Goal: Task Accomplishment & Management: Manage account settings

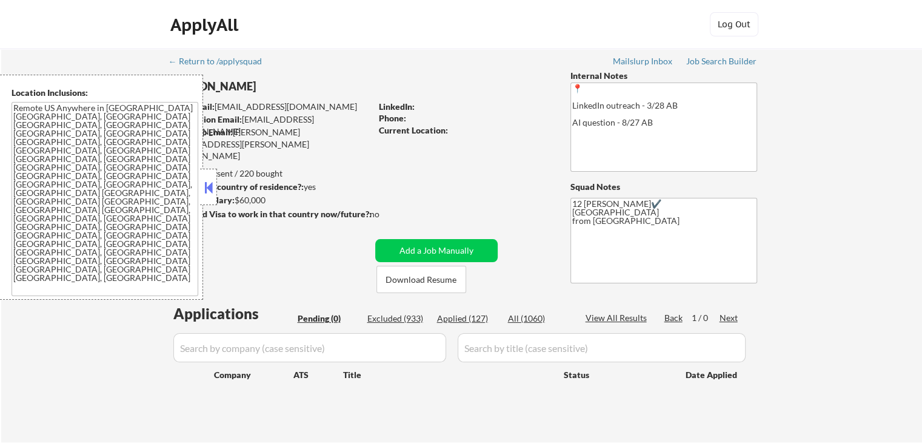
drag, startPoint x: 203, startPoint y: 187, endPoint x: 209, endPoint y: 185, distance: 6.2
click at [209, 185] on button at bounding box center [208, 187] width 13 height 18
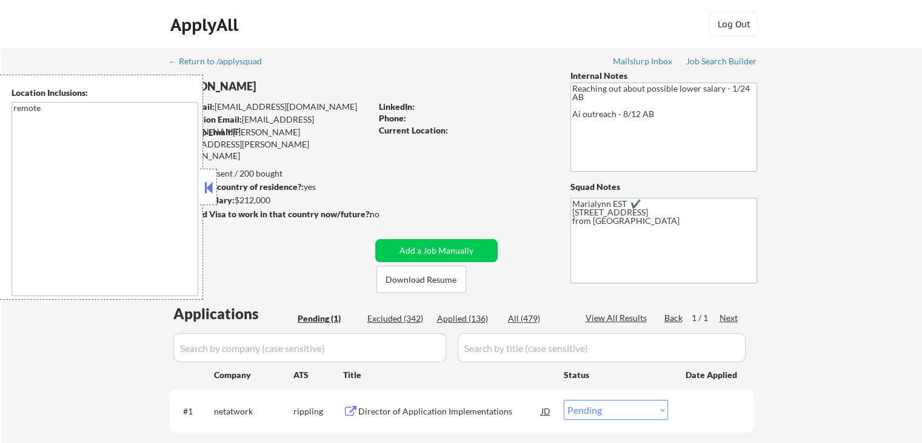
click at [203, 194] on button at bounding box center [208, 187] width 13 height 18
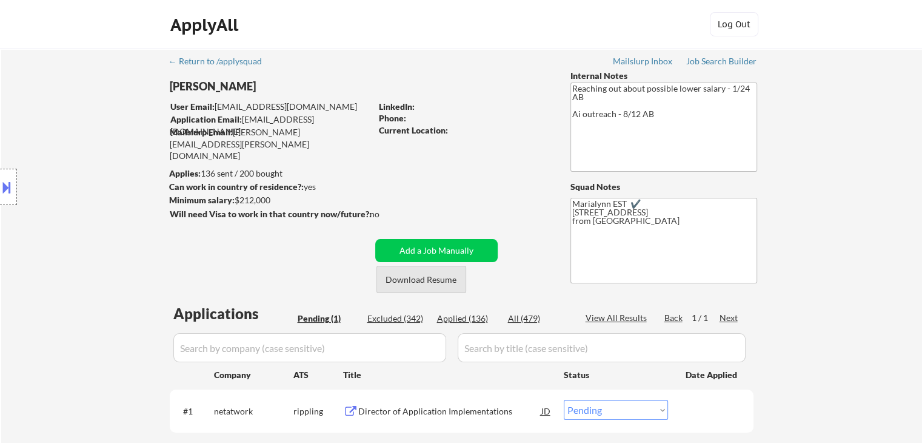
click at [452, 281] on button "Download Resume" at bounding box center [421, 279] width 90 height 27
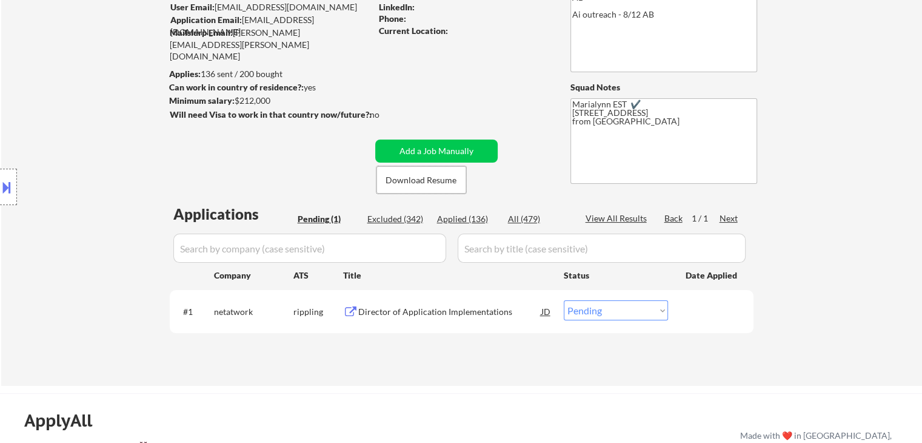
scroll to position [242, 0]
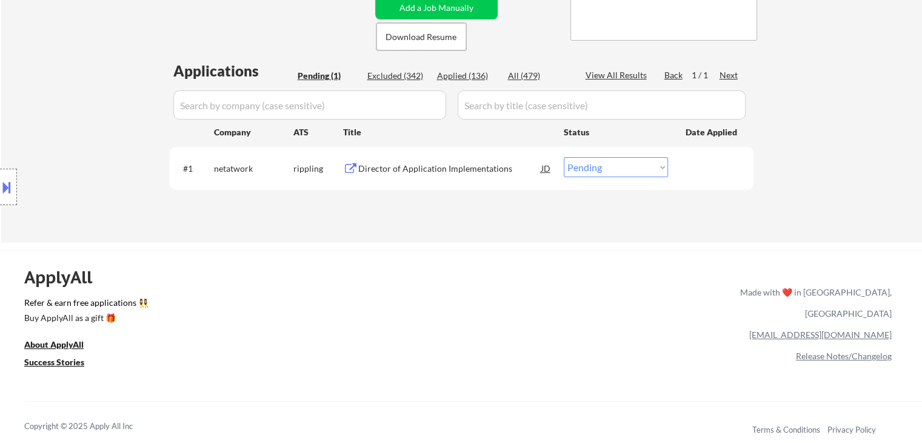
click at [478, 163] on div "Director of Application Implementations" at bounding box center [449, 168] width 183 height 12
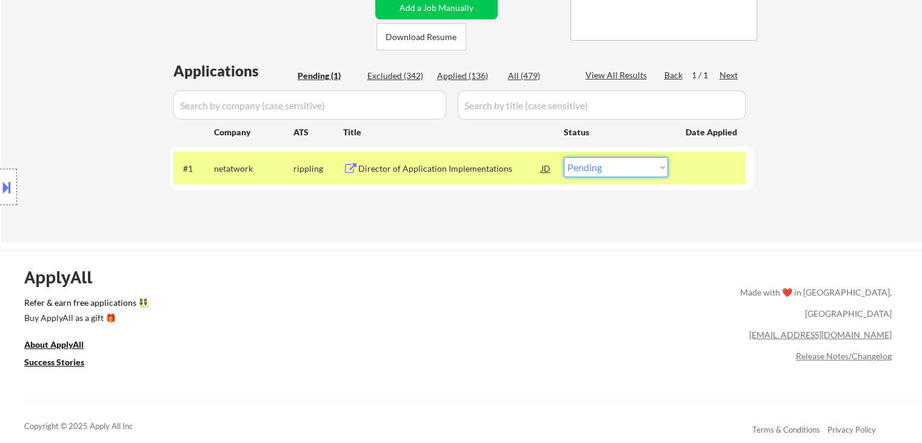
click at [604, 165] on select "Choose an option... Pending Applied Excluded (Questions) Excluded (Expired) Exc…" at bounding box center [616, 167] width 104 height 20
select select ""excluded__bad_match_""
click at [564, 157] on select "Choose an option... Pending Applied Excluded (Questions) Excluded (Expired) Exc…" at bounding box center [616, 167] width 104 height 20
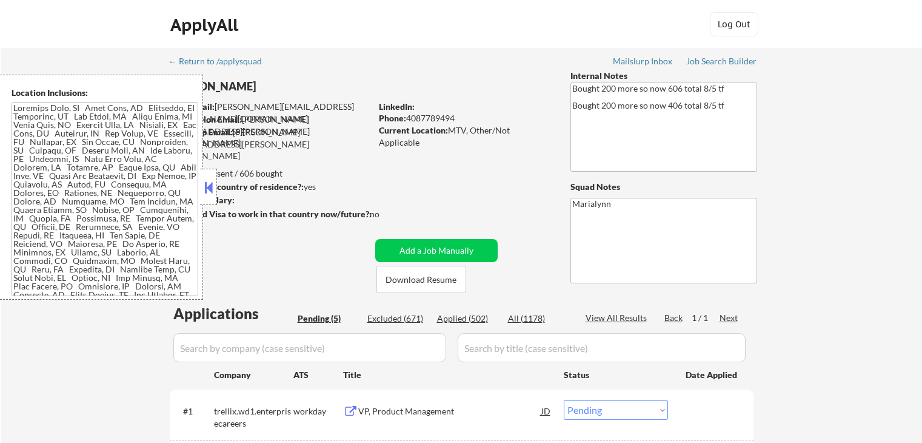
select select ""pending""
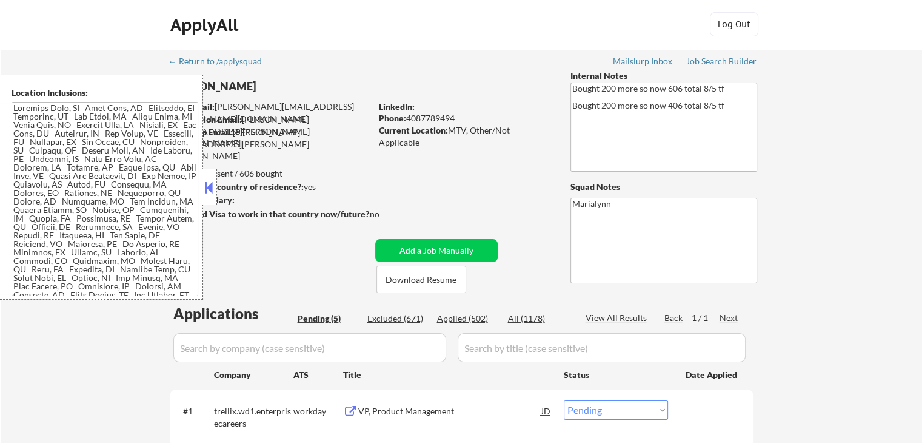
drag, startPoint x: 206, startPoint y: 186, endPoint x: 352, endPoint y: 204, distance: 147.1
click at [206, 187] on button at bounding box center [208, 187] width 13 height 18
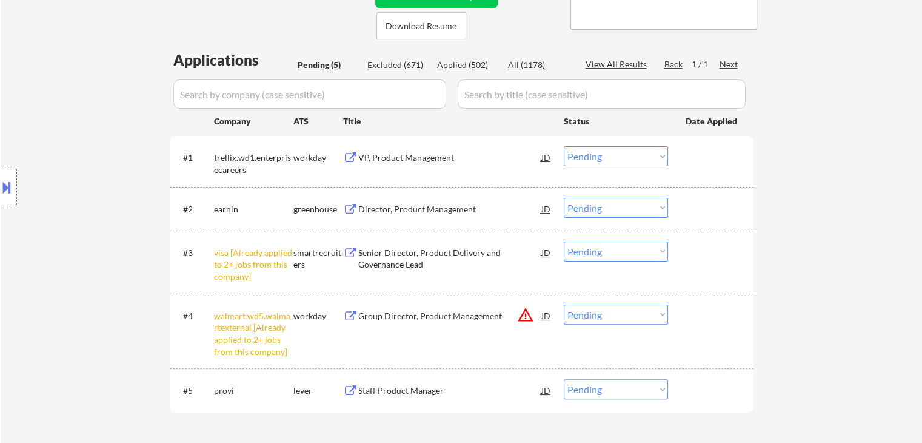
scroll to position [364, 0]
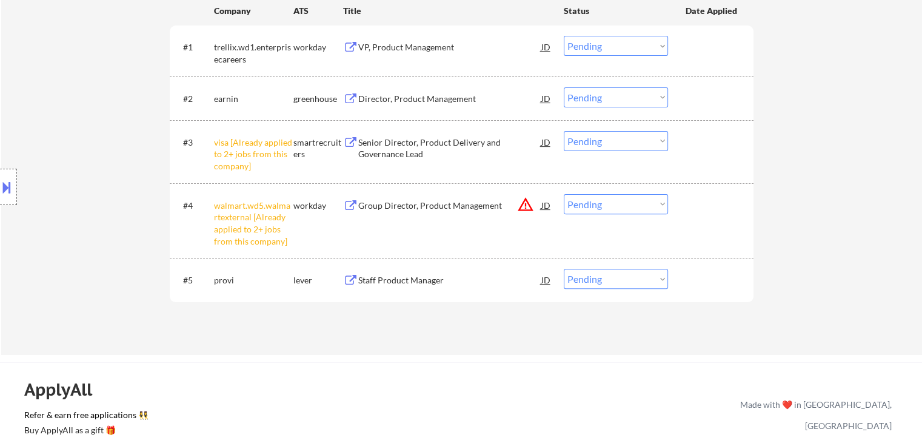
click at [606, 139] on select "Choose an option... Pending Applied Excluded (Questions) Excluded (Expired) Exc…" at bounding box center [616, 141] width 104 height 20
click at [564, 131] on select "Choose an option... Pending Applied Excluded (Questions) Excluded (Expired) Exc…" at bounding box center [616, 141] width 104 height 20
drag, startPoint x: 623, startPoint y: 195, endPoint x: 623, endPoint y: 201, distance: 6.1
click at [623, 196] on select "Choose an option... Pending Applied Excluded (Questions) Excluded (Expired) Exc…" at bounding box center [616, 204] width 104 height 20
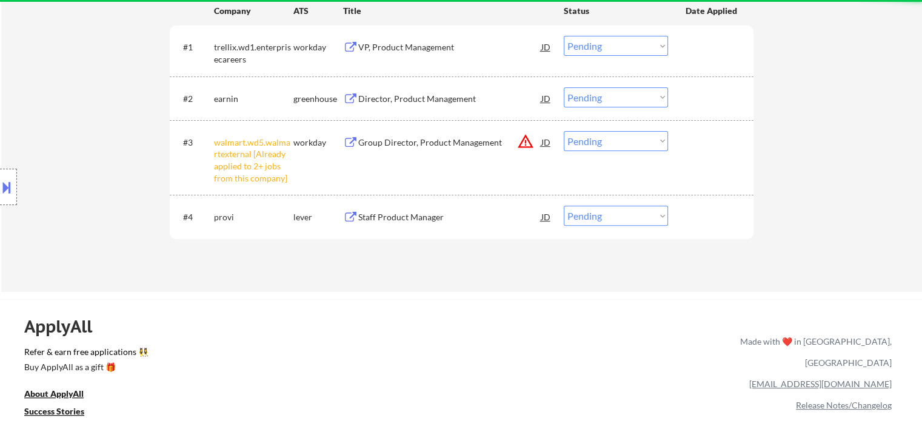
drag, startPoint x: 453, startPoint y: 285, endPoint x: 520, endPoint y: 217, distance: 95.2
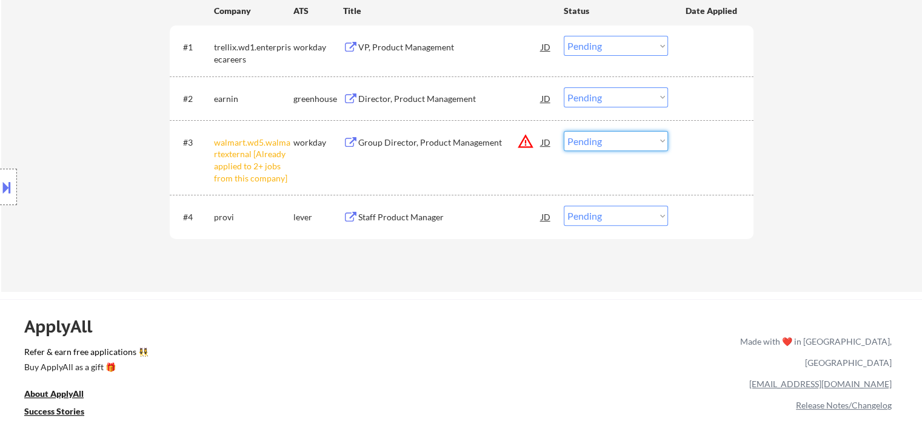
click at [592, 136] on select "Choose an option... Pending Applied Excluded (Questions) Excluded (Expired) Exc…" at bounding box center [616, 141] width 104 height 20
click at [564, 131] on select "Choose an option... Pending Applied Excluded (Questions) Excluded (Expired) Exc…" at bounding box center [616, 141] width 104 height 20
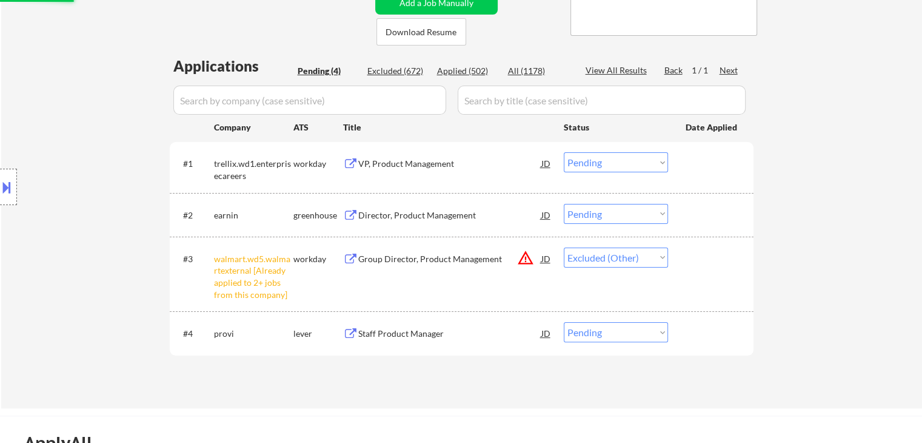
scroll to position [182, 0]
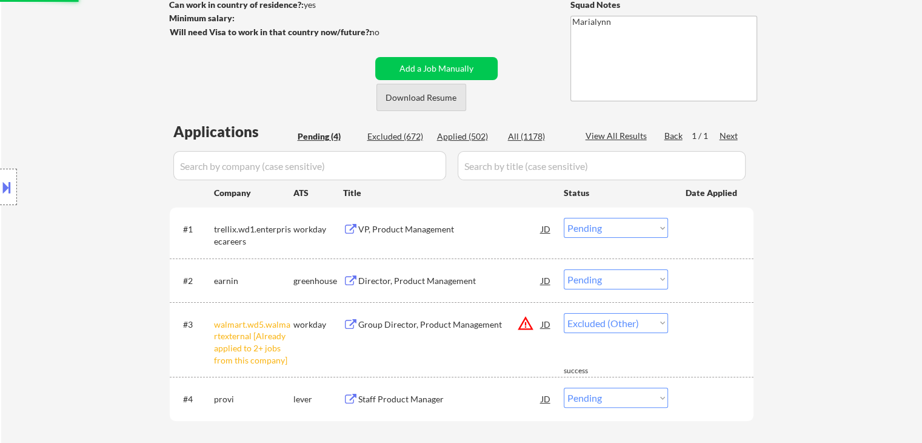
select select ""pending""
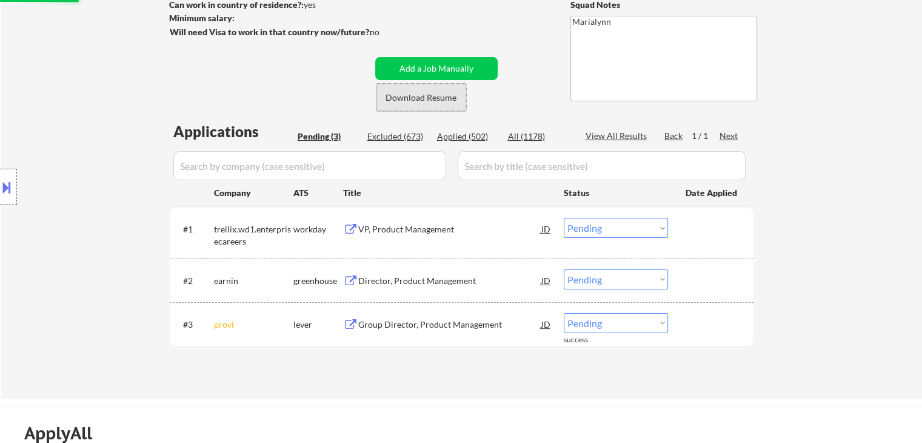
click at [429, 102] on button "Download Resume" at bounding box center [421, 97] width 90 height 27
click at [390, 229] on div "VP, Product Management" at bounding box center [449, 229] width 183 height 12
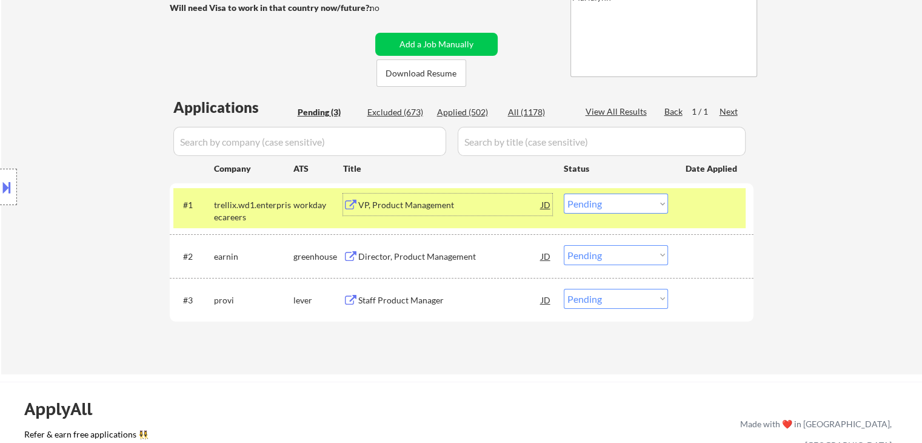
scroll to position [242, 0]
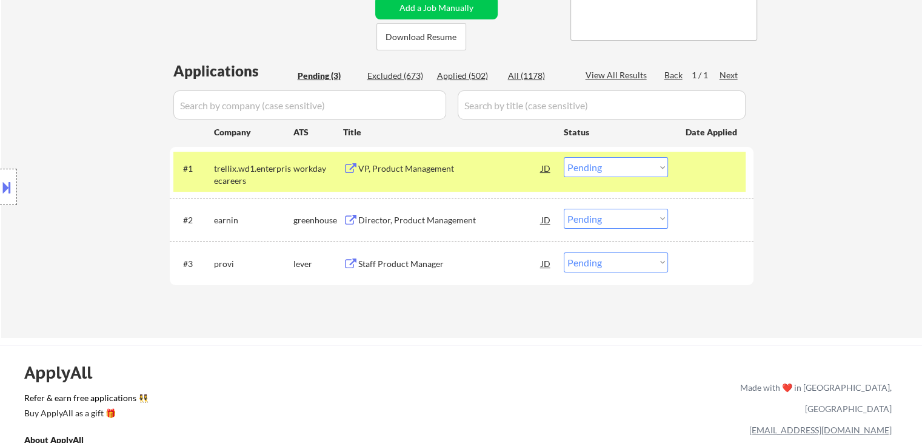
select select ""pending""
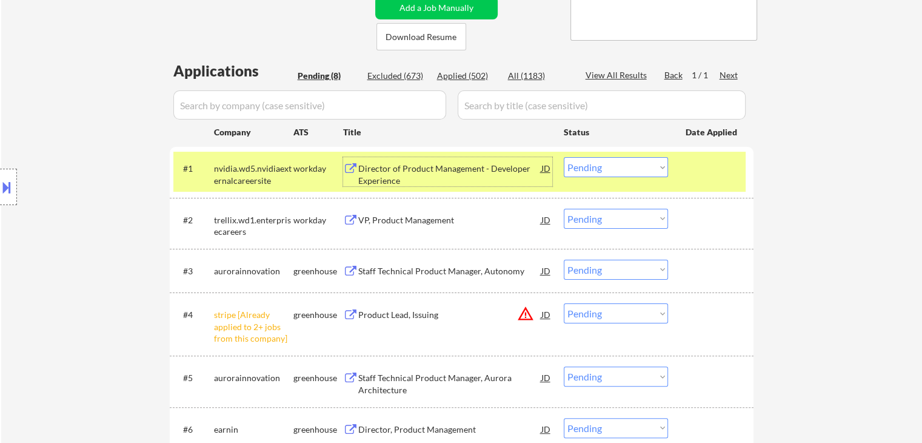
click at [628, 215] on select "Choose an option... Pending Applied Excluded (Questions) Excluded (Expired) Exc…" at bounding box center [616, 219] width 104 height 20
click at [564, 209] on select "Choose an option... Pending Applied Excluded (Questions) Excluded (Expired) Exc…" at bounding box center [616, 219] width 104 height 20
click at [258, 173] on div "nvidia.wd5.nvidiaexternalcareersite" at bounding box center [253, 174] width 79 height 24
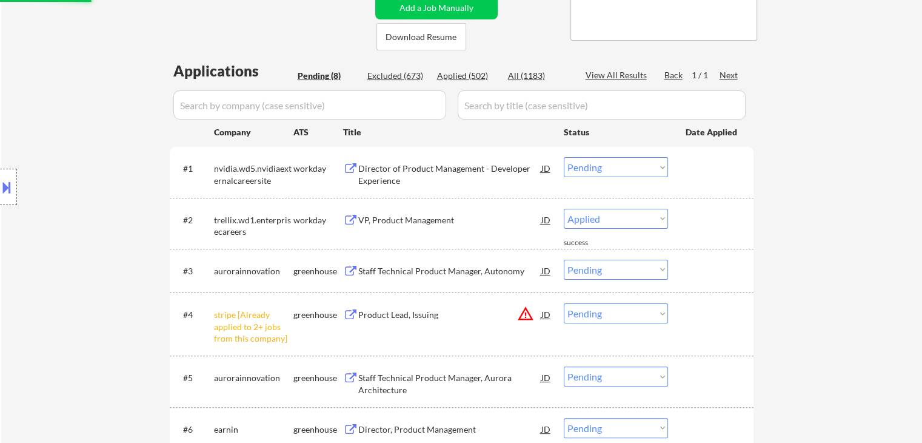
select select ""pending""
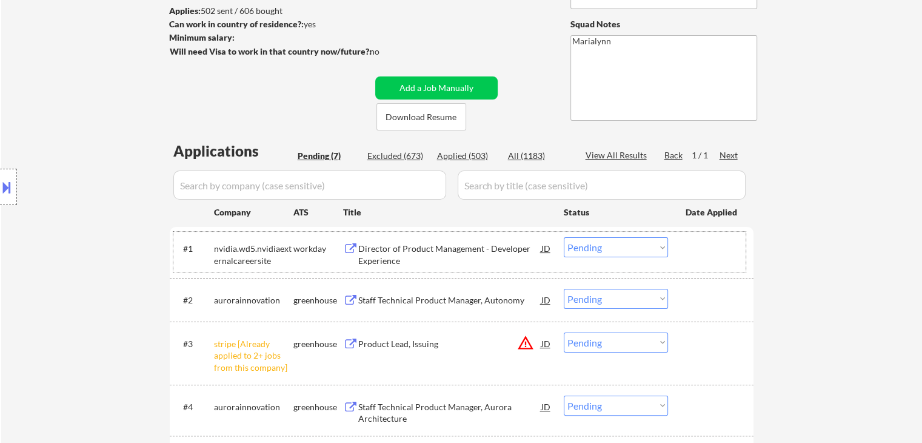
scroll to position [182, 0]
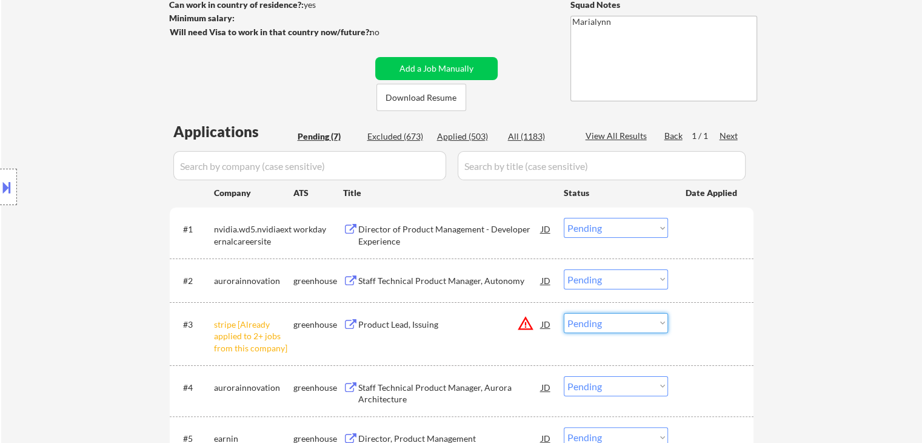
click at [615, 323] on select "Choose an option... Pending Applied Excluded (Questions) Excluded (Expired) Exc…" at bounding box center [616, 323] width 104 height 20
click at [564, 313] on select "Choose an option... Pending Applied Excluded (Questions) Excluded (Expired) Exc…" at bounding box center [616, 323] width 104 height 20
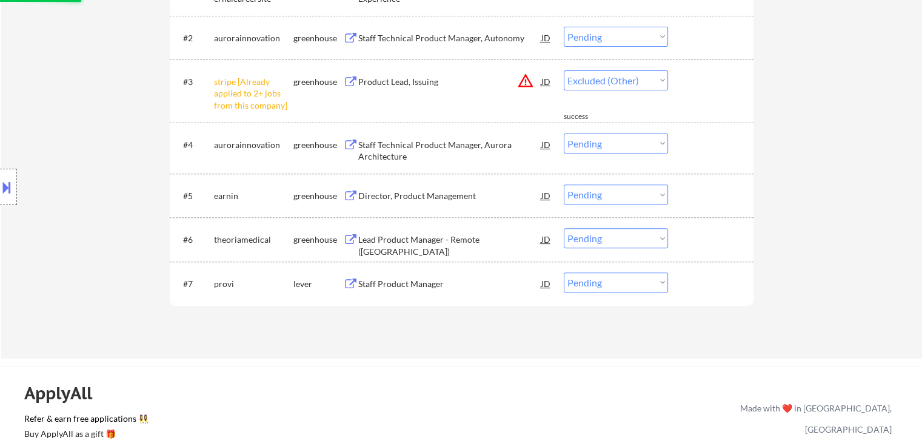
select select ""pending""
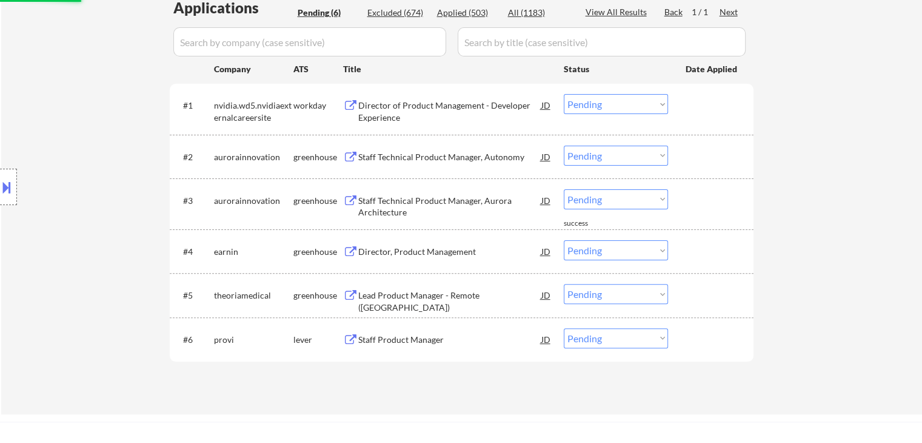
scroll to position [303, 0]
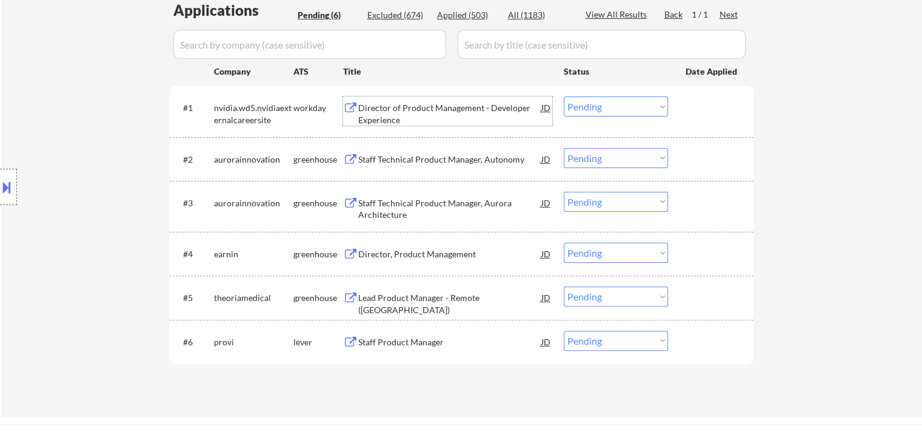
click at [430, 99] on div "Director of Product Management - Developer Experience" at bounding box center [449, 110] width 183 height 29
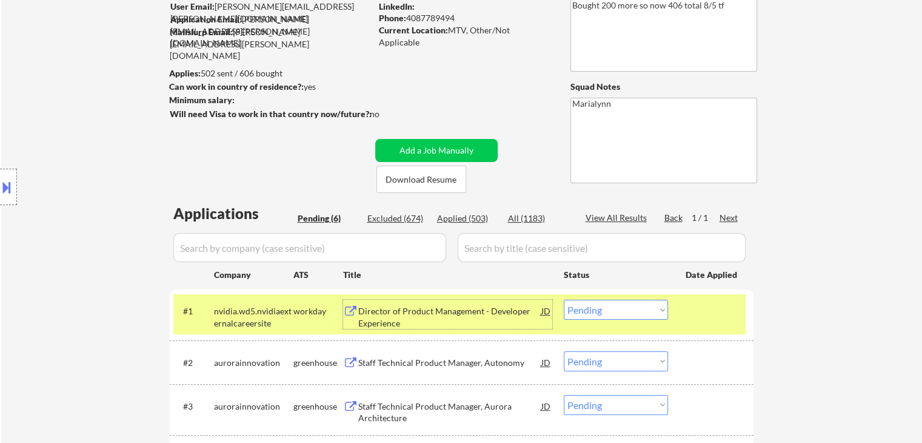
scroll to position [121, 0]
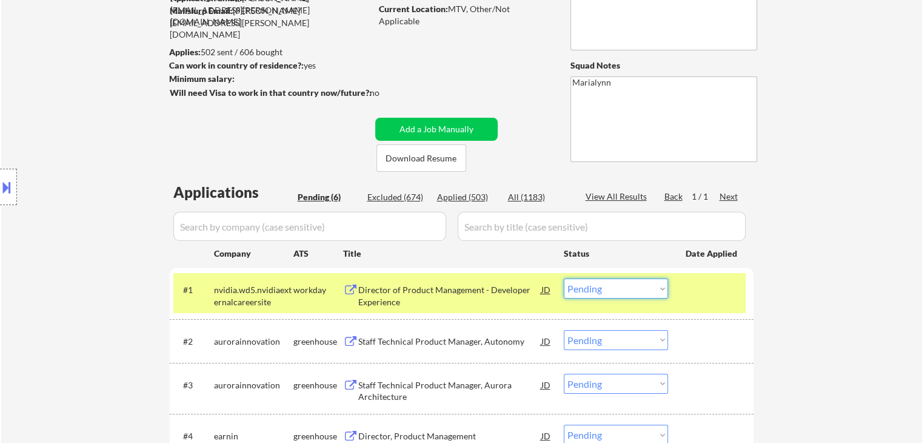
click at [584, 295] on select "Choose an option... Pending Applied Excluded (Questions) Excluded (Expired) Exc…" at bounding box center [616, 288] width 104 height 20
click at [564, 278] on select "Choose an option... Pending Applied Excluded (Questions) Excluded (Expired) Exc…" at bounding box center [616, 288] width 104 height 20
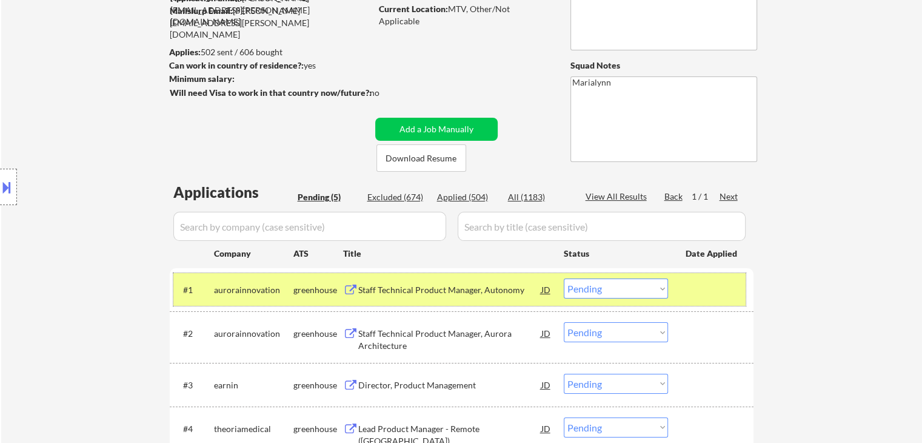
drag, startPoint x: 492, startPoint y: 300, endPoint x: 480, endPoint y: 279, distance: 23.9
click at [492, 299] on div "#1 aurorainnovation greenhouse Staff Technical Product Manager, Autonomy JD Cho…" at bounding box center [459, 289] width 572 height 33
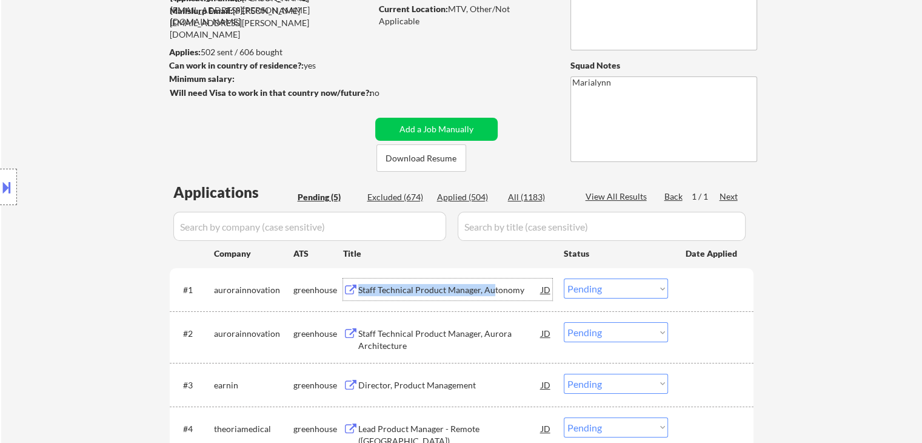
click at [457, 287] on div "Staff Technical Product Manager, Autonomy" at bounding box center [449, 290] width 183 height 12
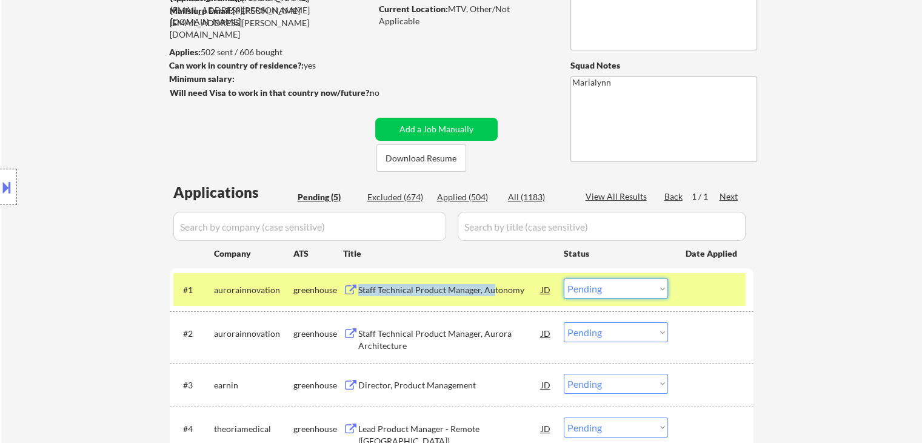
click at [616, 292] on select "Choose an option... Pending Applied Excluded (Questions) Excluded (Expired) Exc…" at bounding box center [616, 288] width 104 height 20
click at [564, 278] on select "Choose an option... Pending Applied Excluded (Questions) Excluded (Expired) Exc…" at bounding box center [616, 288] width 104 height 20
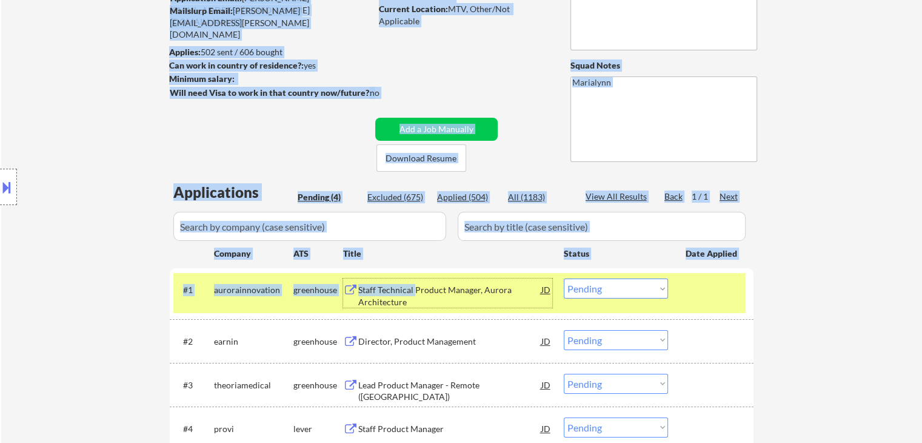
drag, startPoint x: 415, startPoint y: 287, endPoint x: 895, endPoint y: 278, distance: 479.6
click at [895, 278] on div "← Return to /applysquad Mailslurp Inbox Job Search Builder Lucien Avramov User …" at bounding box center [461, 215] width 921 height 576
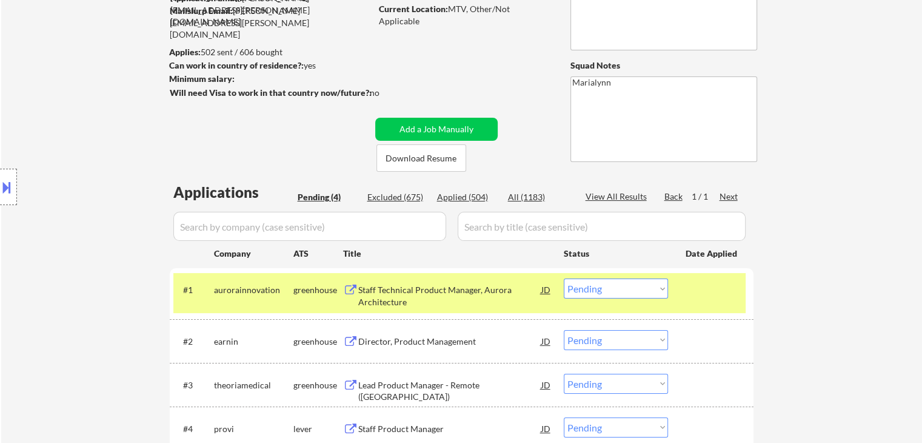
drag, startPoint x: 895, startPoint y: 278, endPoint x: 599, endPoint y: 328, distance: 300.1
click at [887, 281] on div "← Return to /applysquad Mailslurp Inbox Job Search Builder Lucien Avramov User …" at bounding box center [461, 215] width 921 height 576
click at [454, 290] on div "Staff Technical Product Manager, Aurora Architecture" at bounding box center [449, 296] width 183 height 24
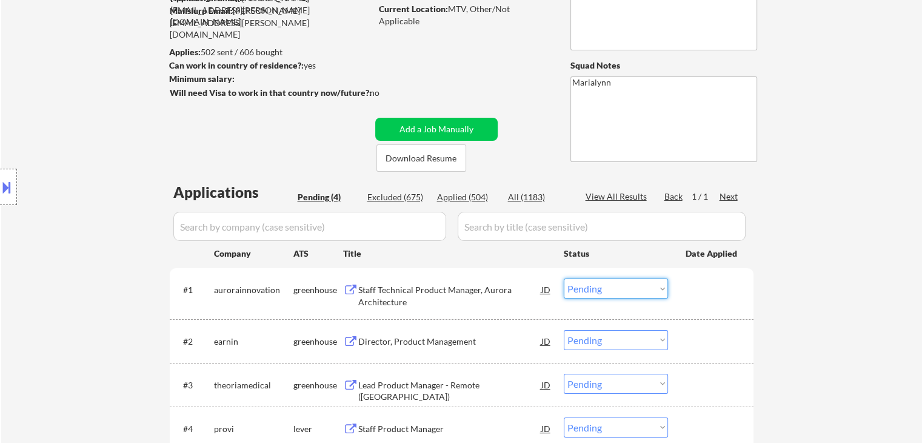
click at [627, 287] on select "Choose an option... Pending Applied Excluded (Questions) Excluded (Expired) Exc…" at bounding box center [616, 288] width 104 height 20
click at [564, 278] on select "Choose an option... Pending Applied Excluded (Questions) Excluded (Expired) Exc…" at bounding box center [616, 288] width 104 height 20
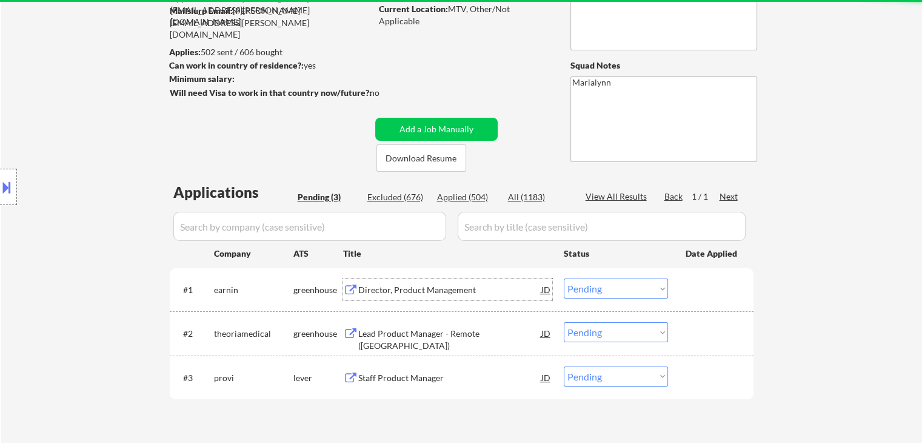
click at [426, 290] on div "Director, Product Management" at bounding box center [449, 290] width 183 height 12
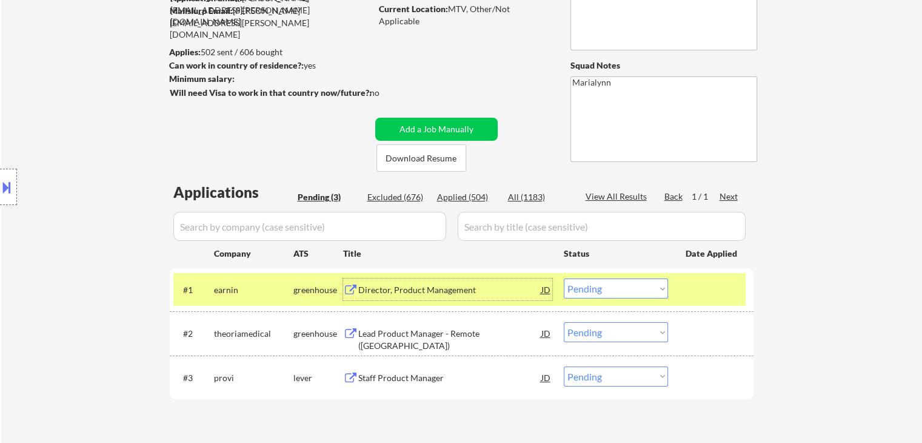
scroll to position [61, 0]
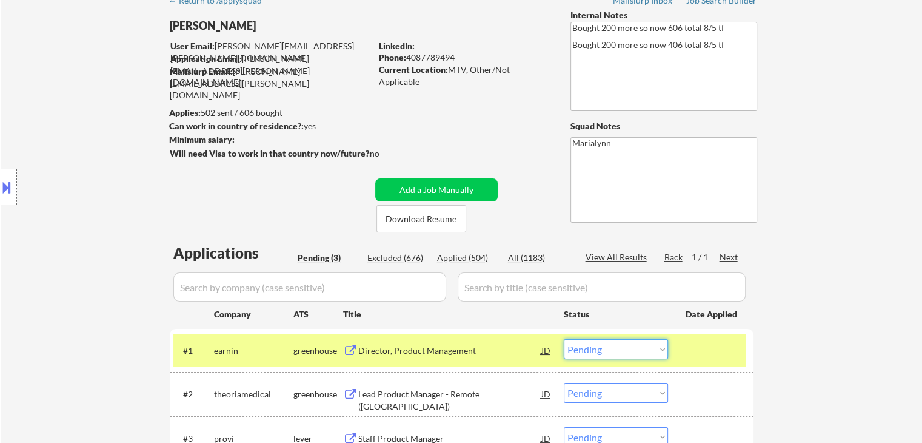
click at [594, 352] on select "Choose an option... Pending Applied Excluded (Questions) Excluded (Expired) Exc…" at bounding box center [616, 349] width 104 height 20
click at [564, 339] on select "Choose an option... Pending Applied Excluded (Questions) Excluded (Expired) Exc…" at bounding box center [616, 349] width 104 height 20
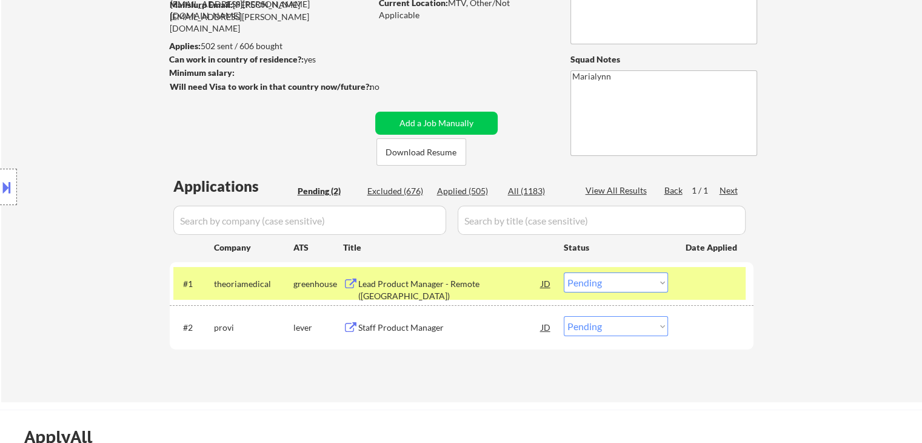
scroll to position [242, 0]
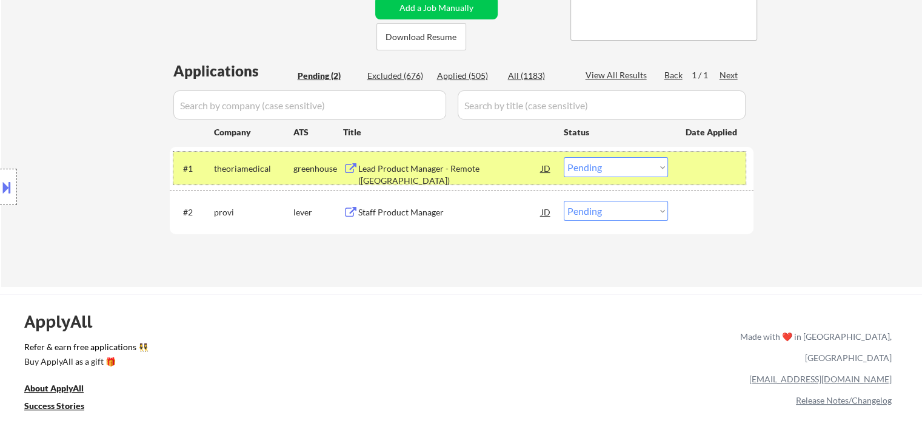
click at [442, 155] on div "#1 theoriamedical greenhouse Lead Product Manager - Remote (US) JD Choose an op…" at bounding box center [459, 168] width 572 height 33
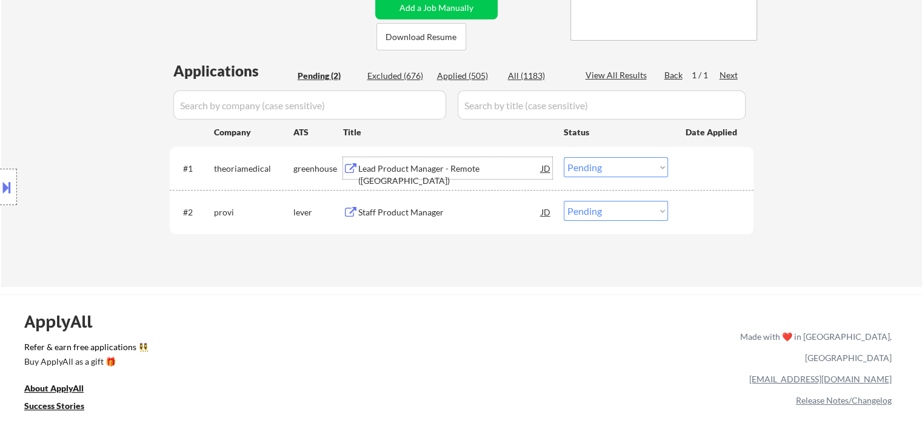
click at [436, 164] on div "Lead Product Manager - Remote (US)" at bounding box center [449, 174] width 183 height 24
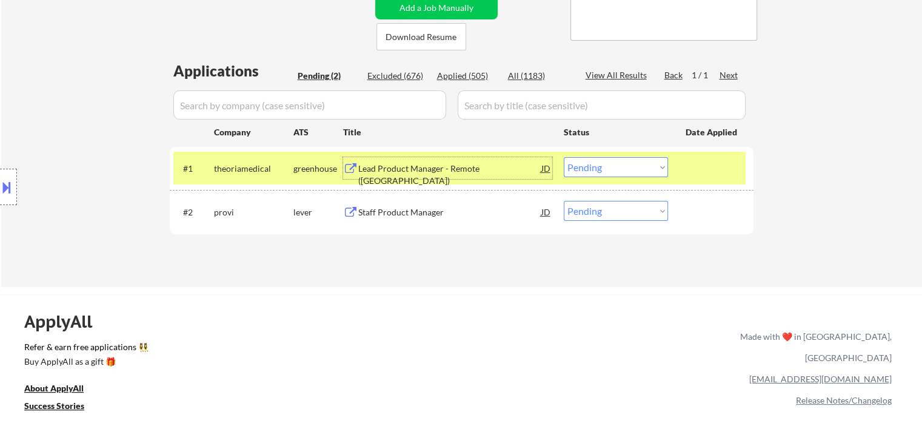
click at [616, 168] on select "Choose an option... Pending Applied Excluded (Questions) Excluded (Expired) Exc…" at bounding box center [616, 167] width 104 height 20
click at [564, 157] on select "Choose an option... Pending Applied Excluded (Questions) Excluded (Expired) Exc…" at bounding box center [616, 167] width 104 height 20
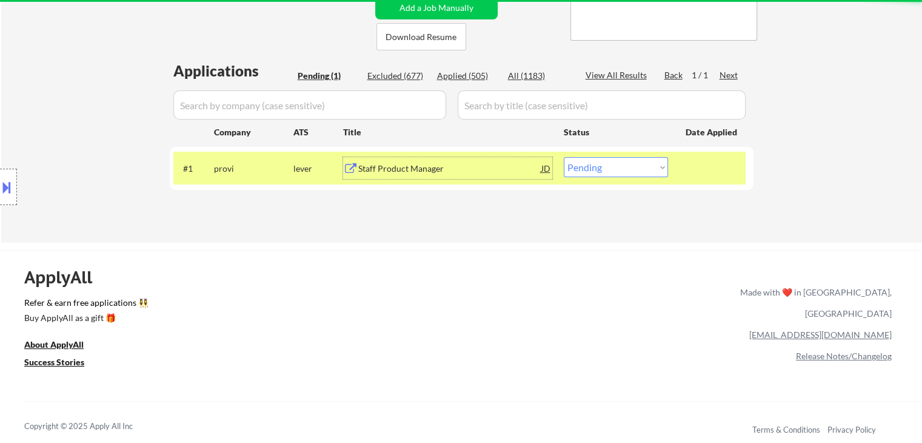
click at [401, 172] on div "Staff Product Manager" at bounding box center [449, 168] width 183 height 12
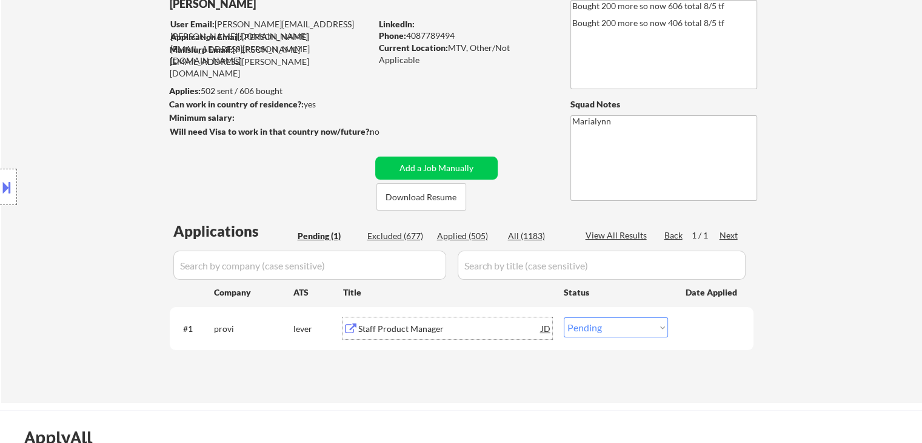
scroll to position [182, 0]
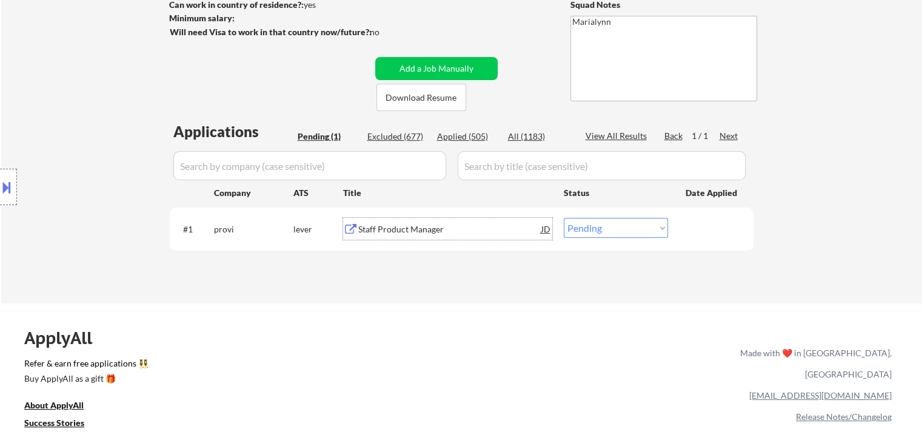
click at [610, 233] on select "Choose an option... Pending Applied Excluded (Questions) Excluded (Expired) Exc…" at bounding box center [616, 228] width 104 height 20
select select ""excluded__bad_match_""
click at [564, 218] on select "Choose an option... Pending Applied Excluded (Questions) Excluded (Expired) Exc…" at bounding box center [616, 228] width 104 height 20
select select ""excluded__bad_match_""
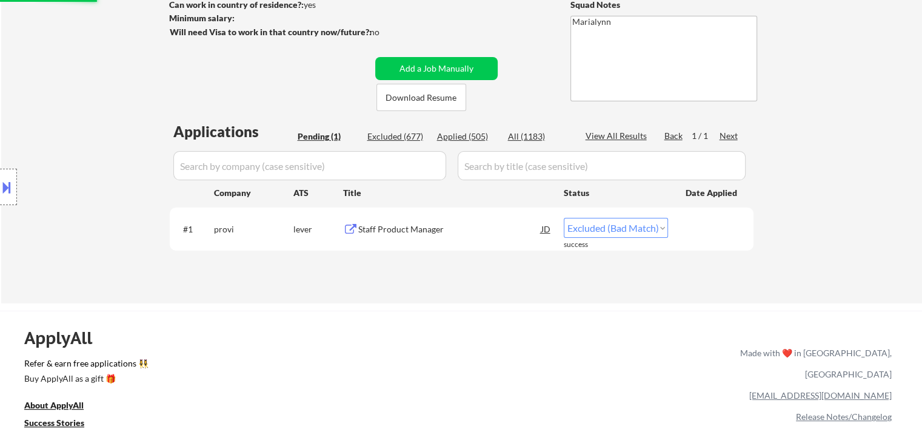
select select ""excluded__bad_match_""
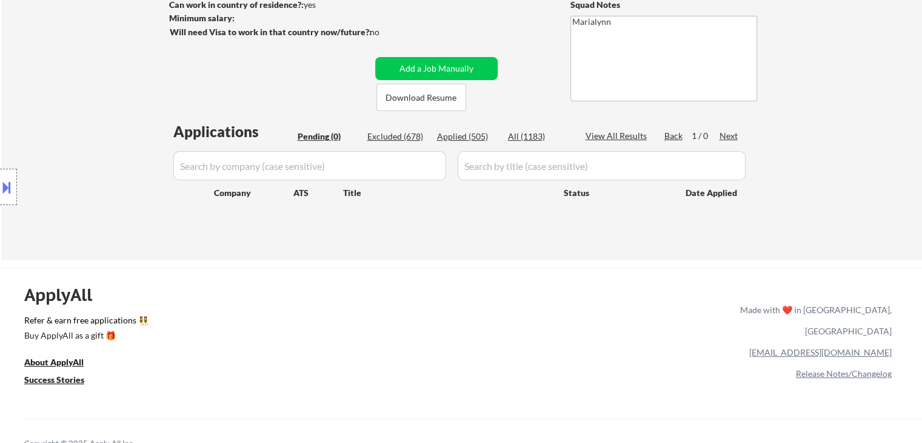
click at [472, 131] on div "Applied (505)" at bounding box center [467, 136] width 61 height 12
select select ""applied""
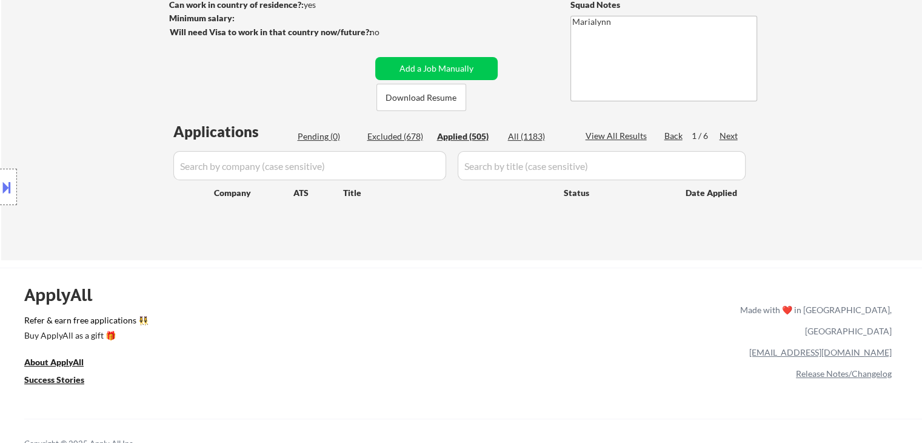
select select ""applied""
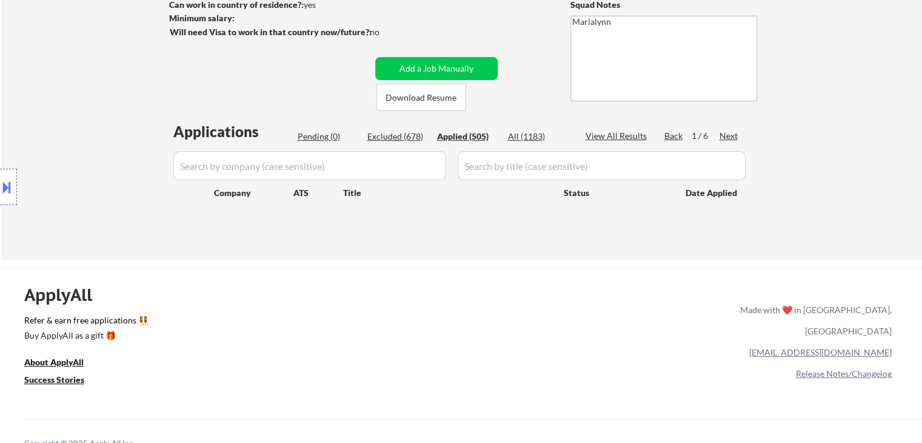
select select ""applied""
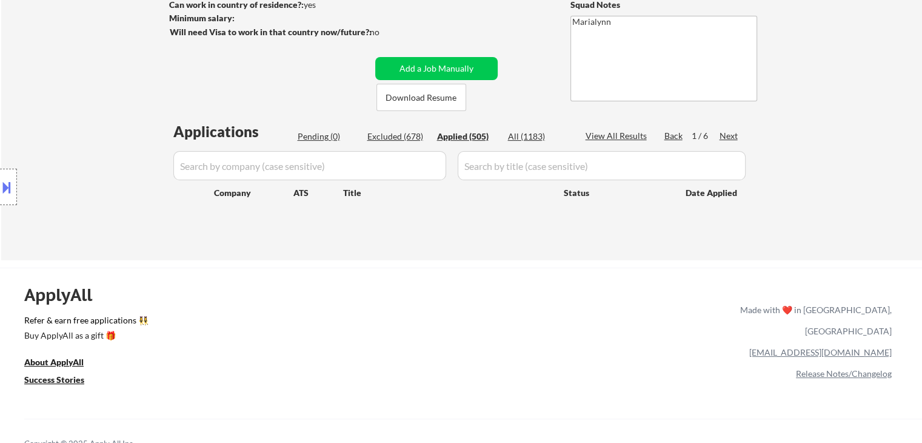
select select ""applied""
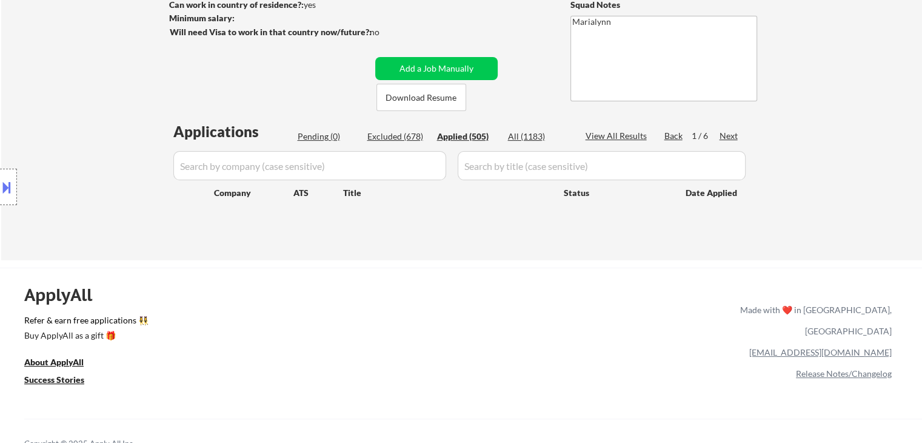
select select ""applied""
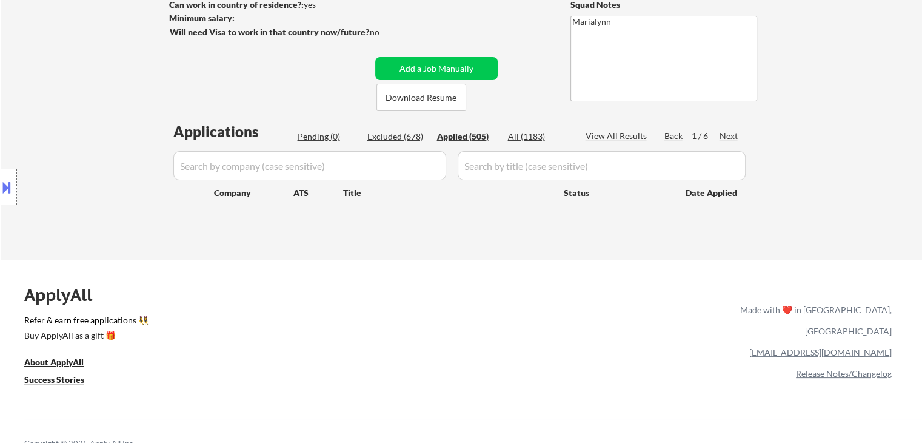
select select ""applied""
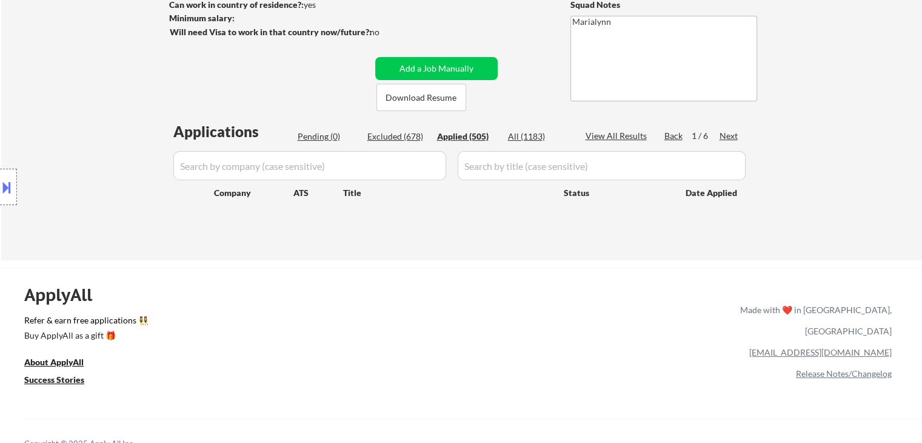
select select ""applied""
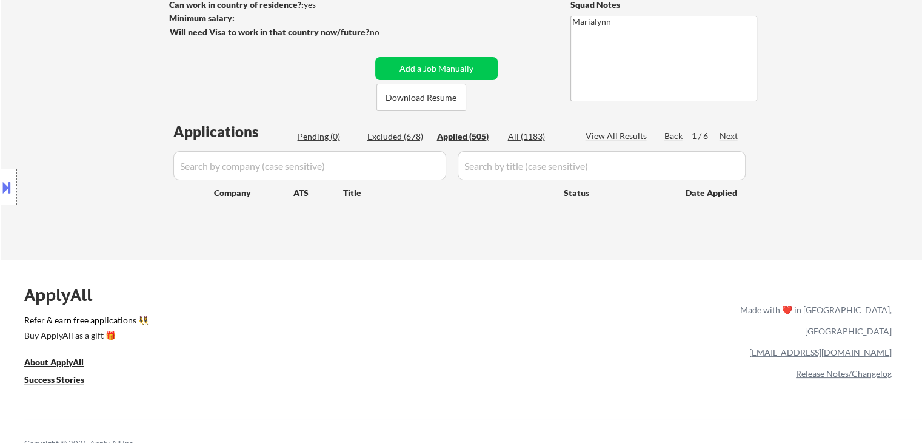
select select ""applied""
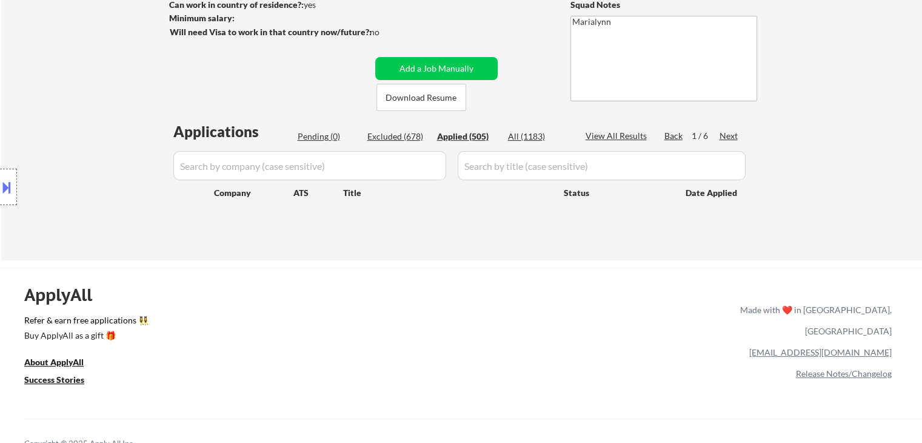
select select ""applied""
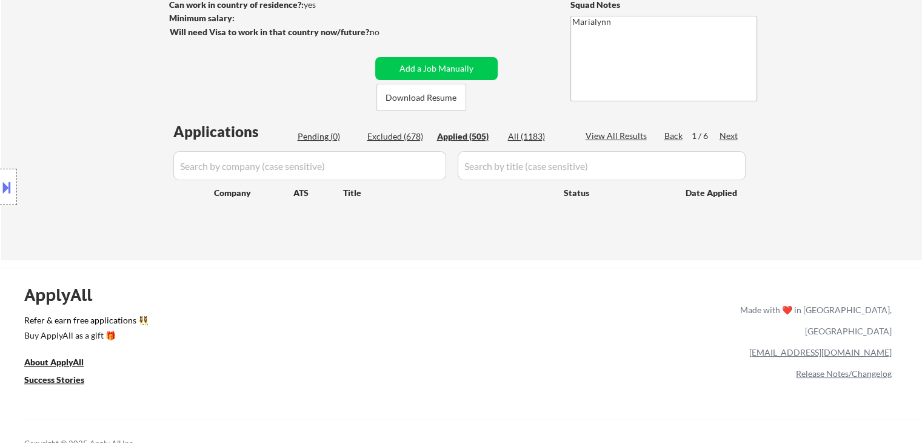
select select ""applied""
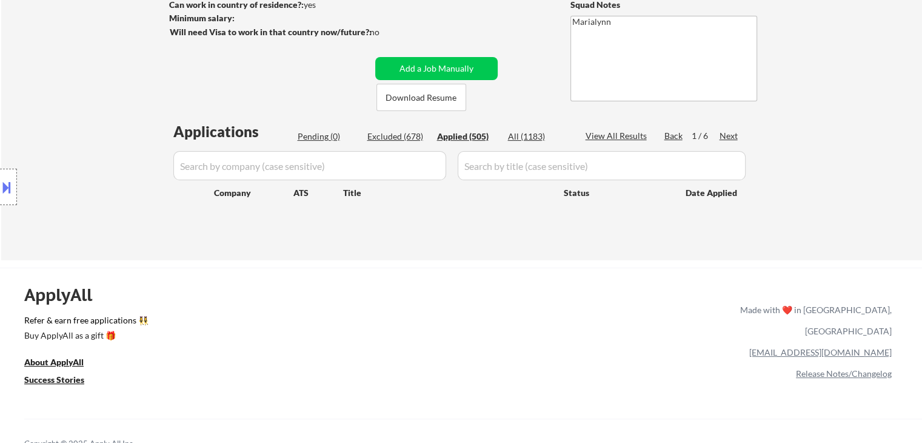
select select ""applied""
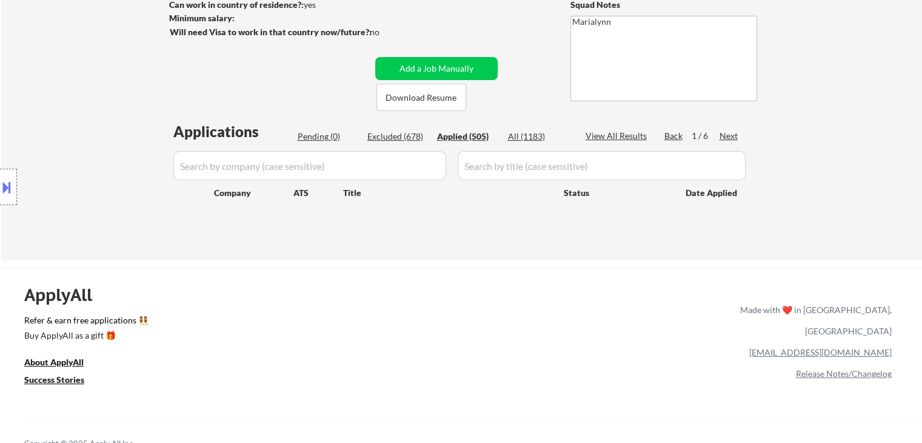
select select ""applied""
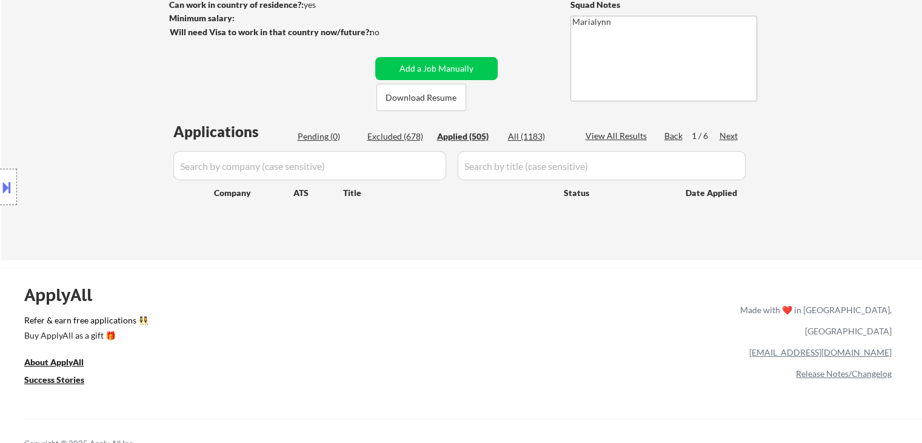
select select ""applied""
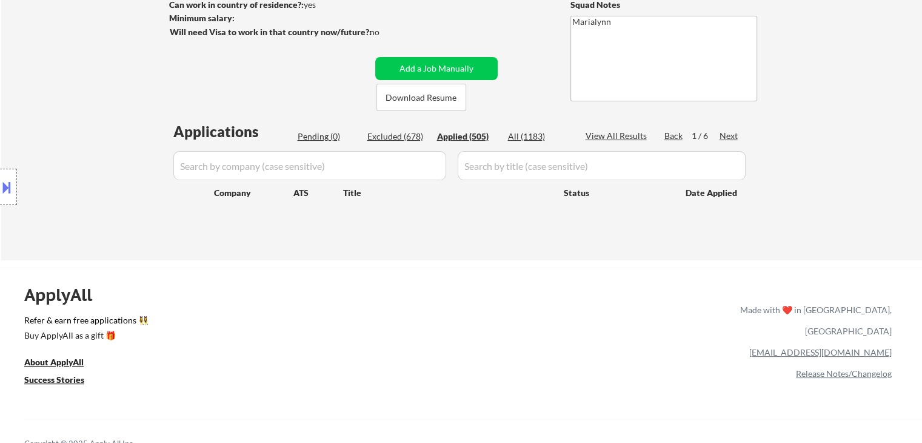
select select ""applied""
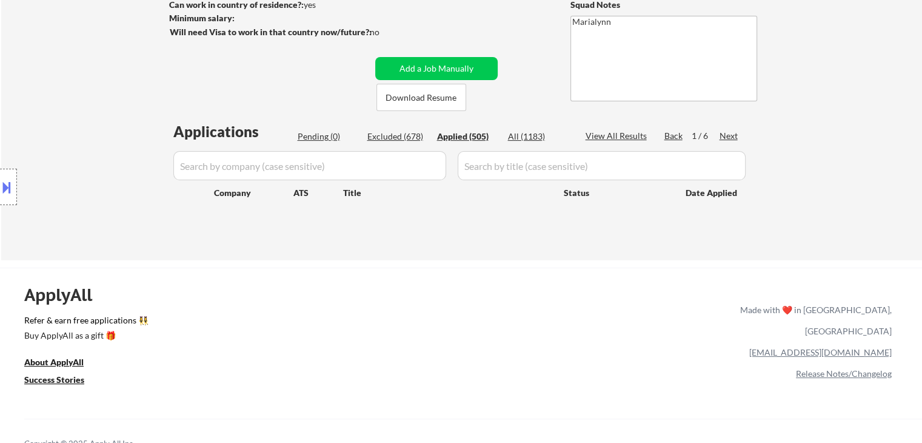
select select ""applied""
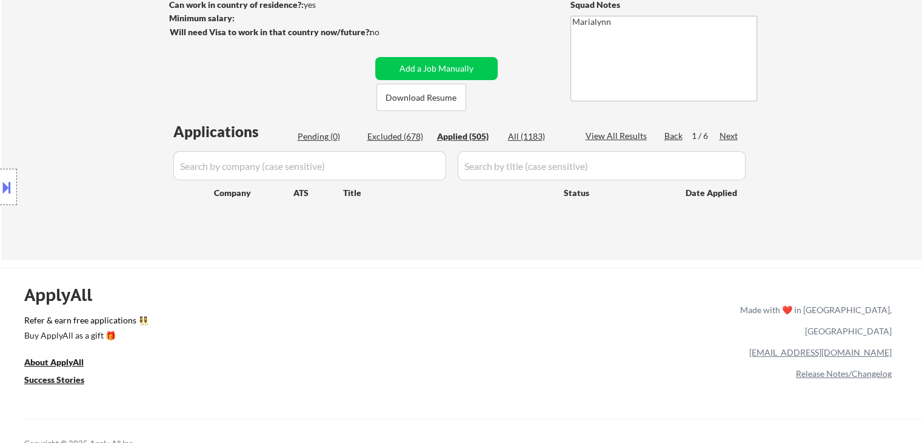
select select ""applied""
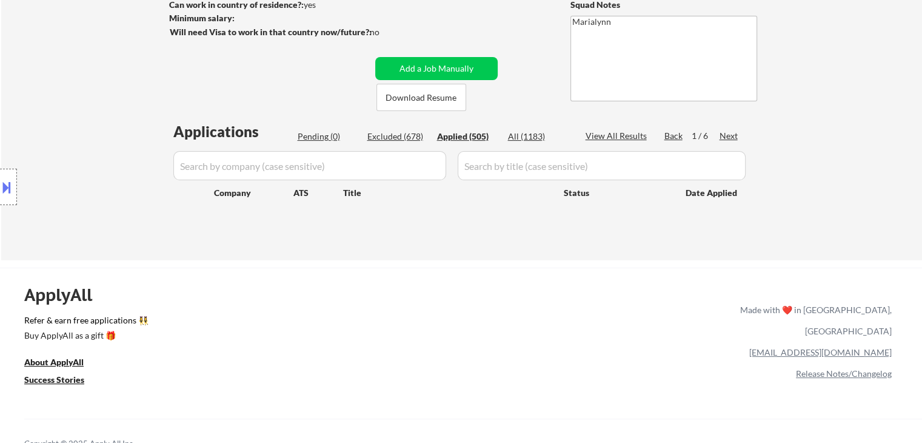
select select ""applied""
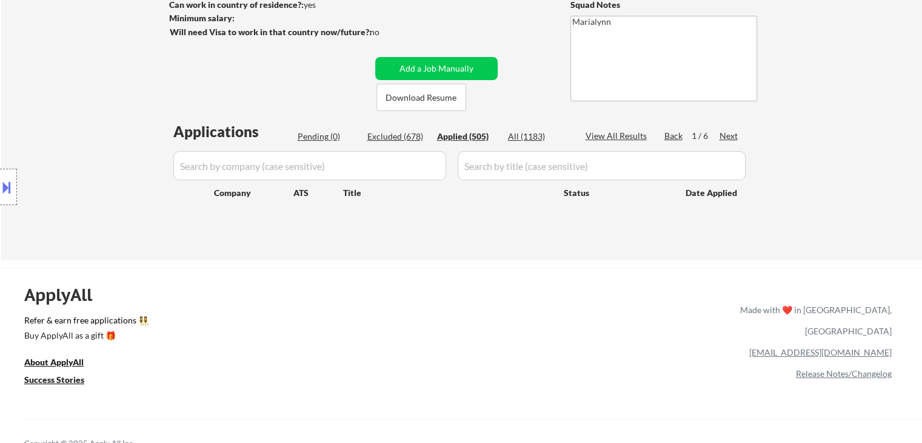
select select ""applied""
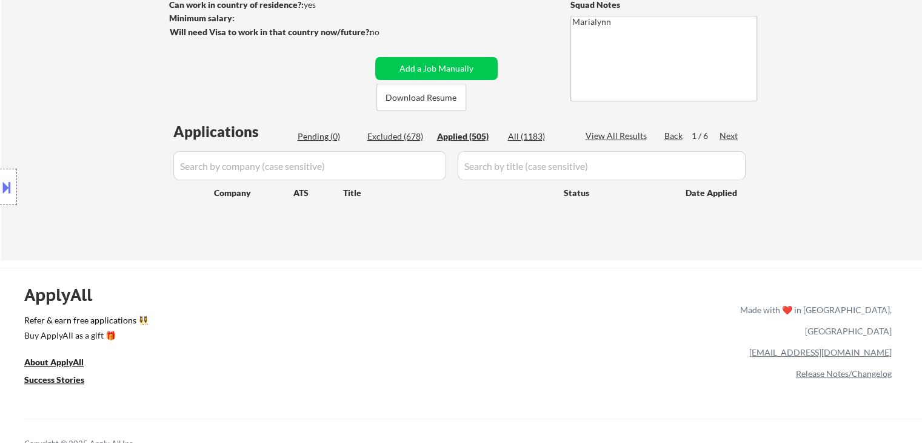
select select ""applied""
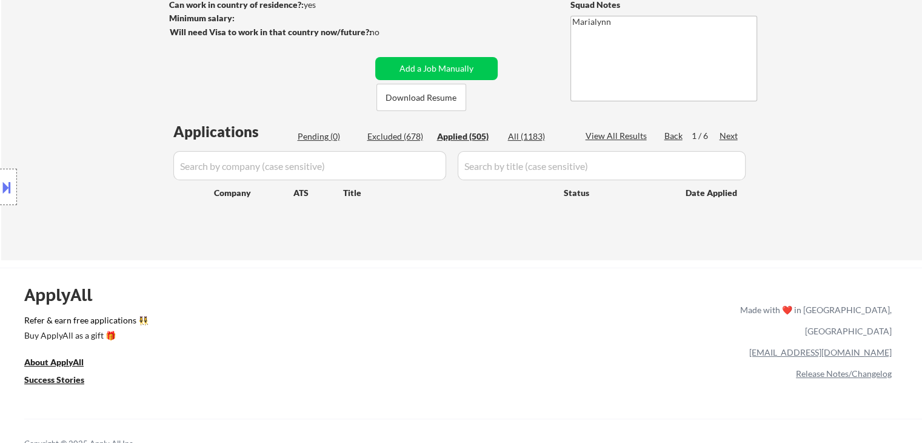
select select ""applied""
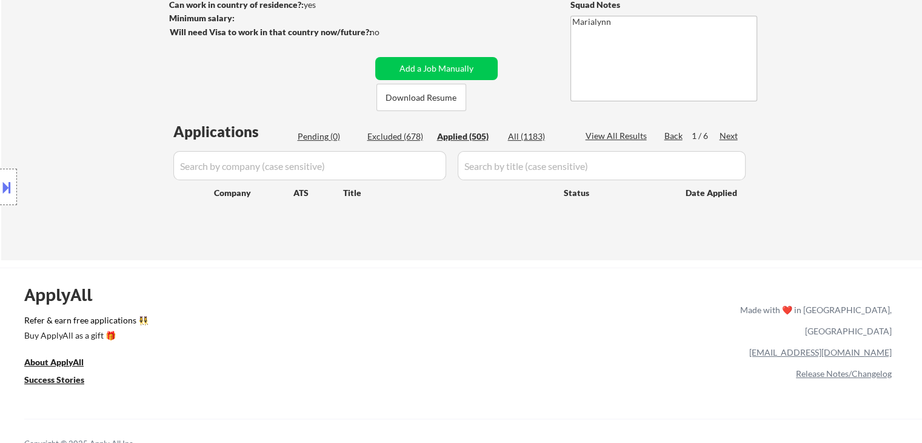
select select ""applied""
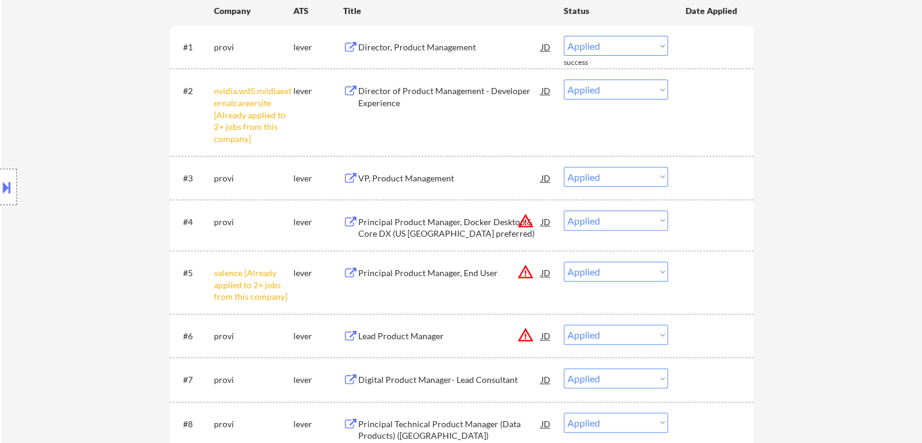
scroll to position [242, 0]
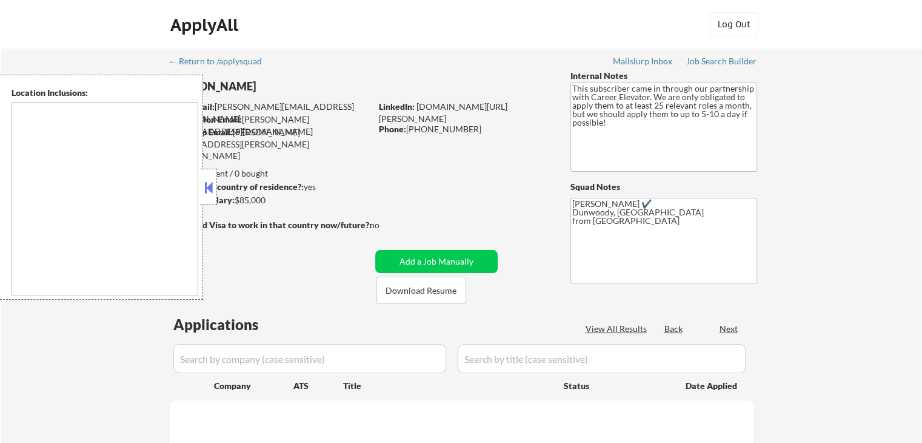
select select ""pending""
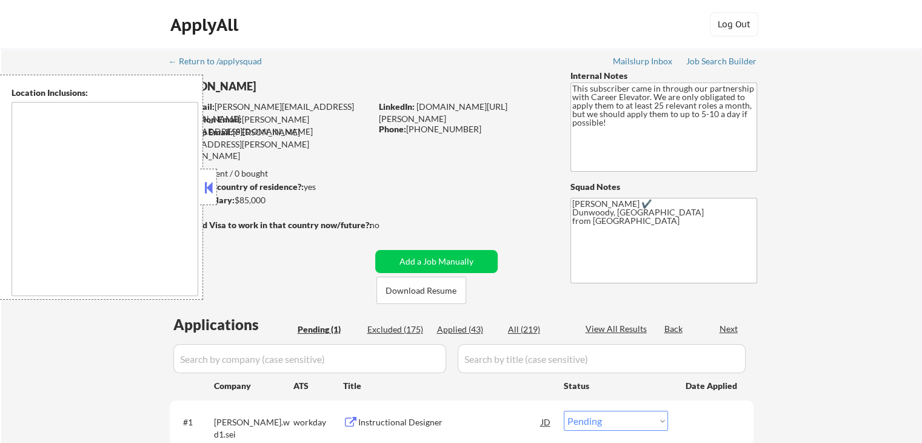
type textarea "Pensacola, FL Gulf Breeze, FL Ferry Pass, FL Brent, FL Ensley, FL Bellview, FL …"
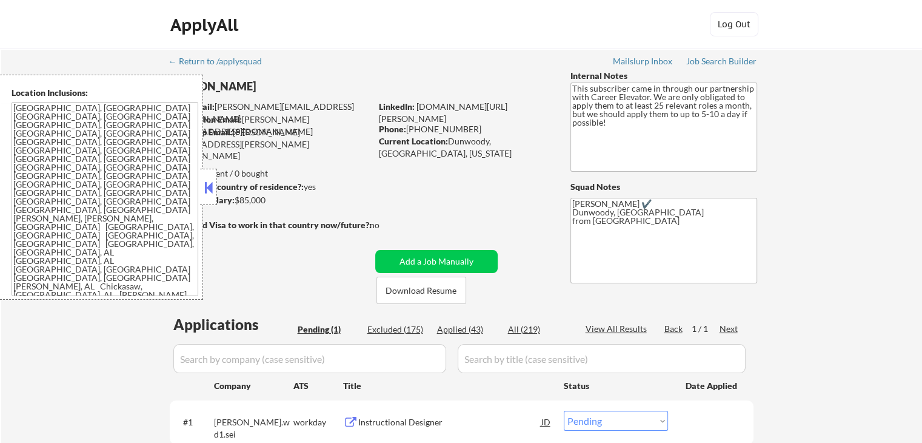
click at [207, 191] on button at bounding box center [208, 187] width 13 height 18
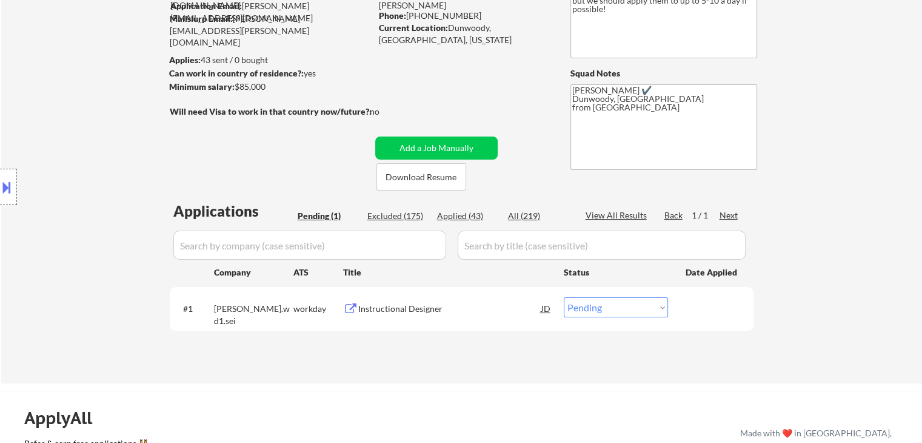
scroll to position [121, 0]
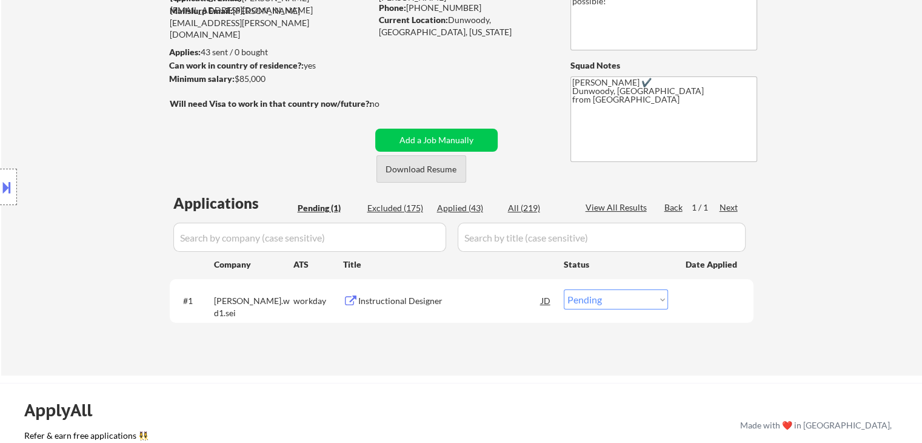
click at [426, 176] on button "Download Resume" at bounding box center [421, 168] width 90 height 27
click at [407, 301] on div "Instructional Designer" at bounding box center [449, 301] width 183 height 12
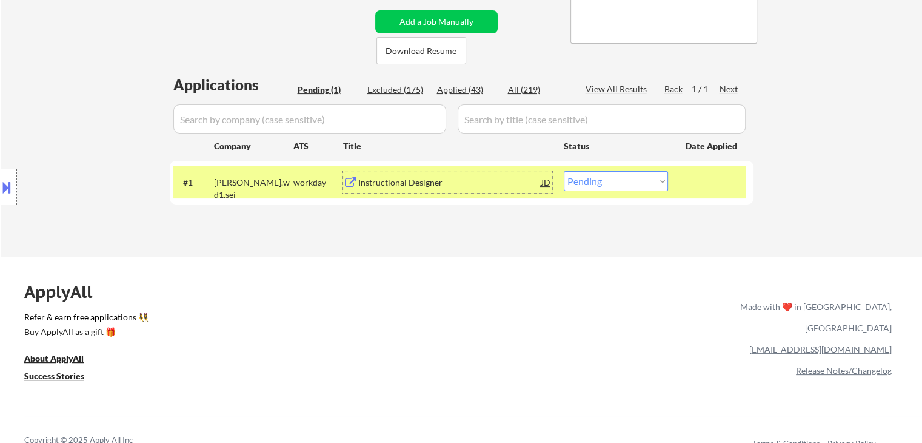
scroll to position [242, 0]
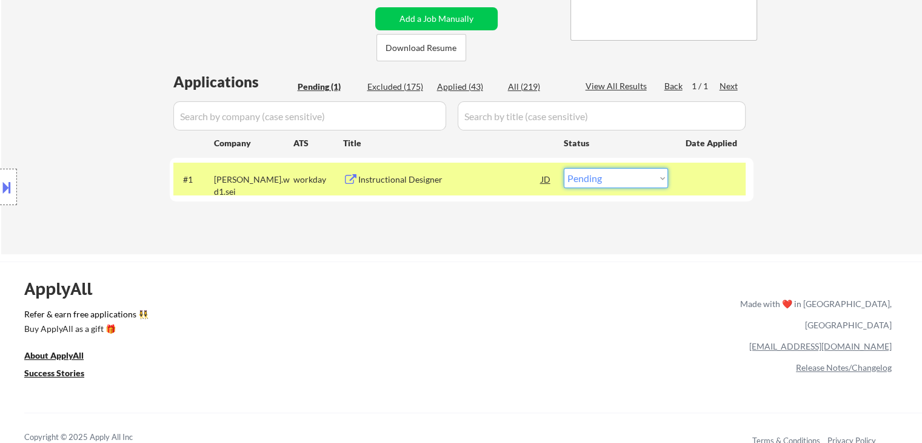
click at [583, 179] on select "Choose an option... Pending Applied Excluded (Questions) Excluded (Expired) Exc…" at bounding box center [616, 178] width 104 height 20
select select ""applied""
click at [564, 168] on select "Choose an option... Pending Applied Excluded (Questions) Excluded (Expired) Exc…" at bounding box center [616, 178] width 104 height 20
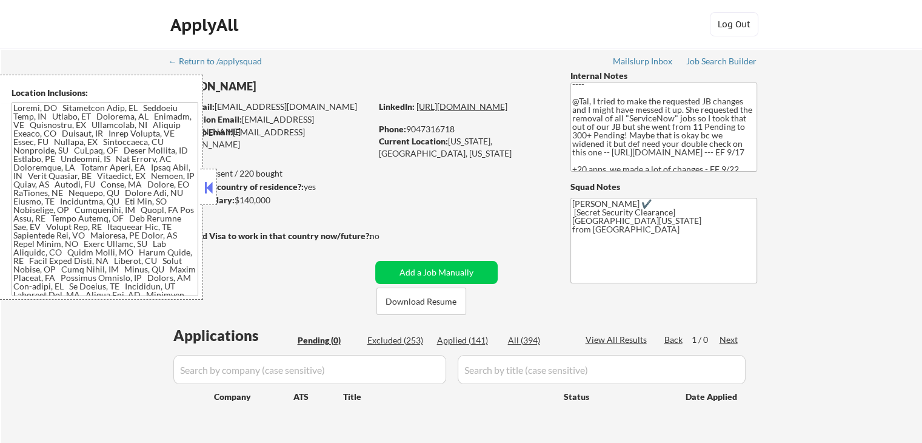
scroll to position [152, 0]
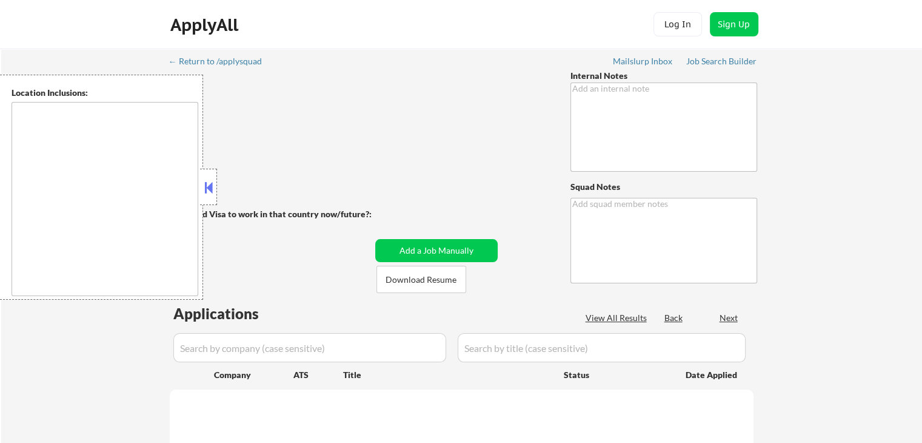
type textarea "Bought another 200! So now 555"
type textarea "12 [PERSON_NAME] ✔️ 134"
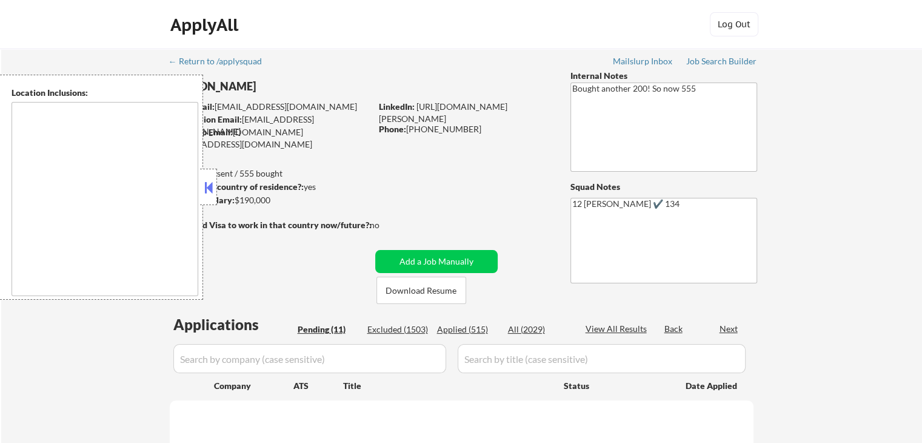
click at [203, 182] on button at bounding box center [208, 187] width 13 height 18
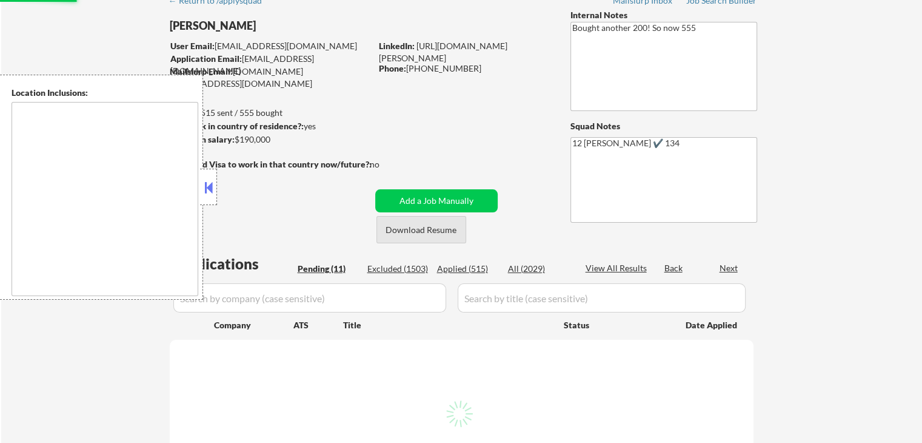
click at [412, 233] on button "Download Resume" at bounding box center [421, 229] width 90 height 27
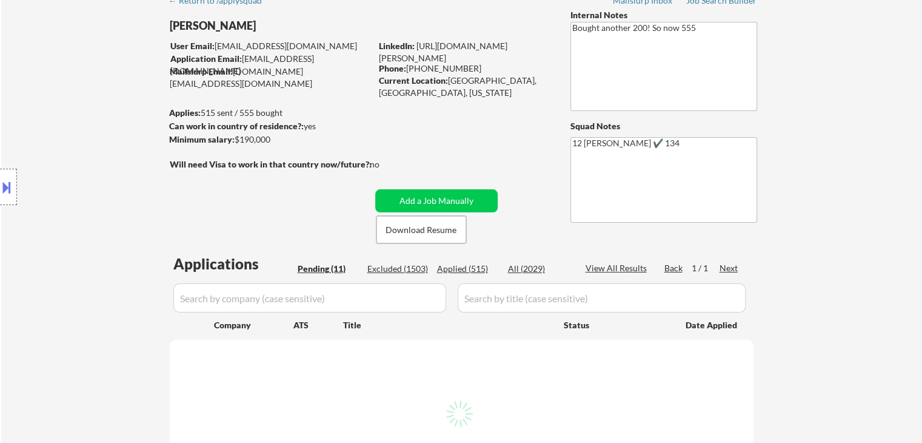
select select ""pending""
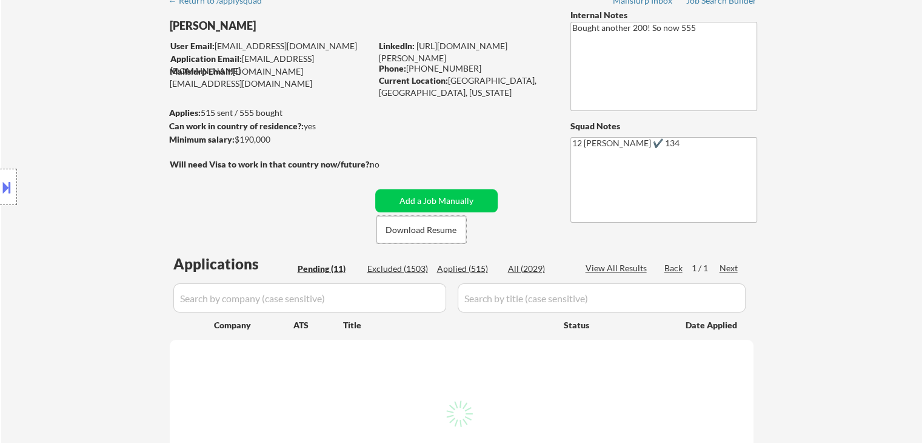
select select ""pending""
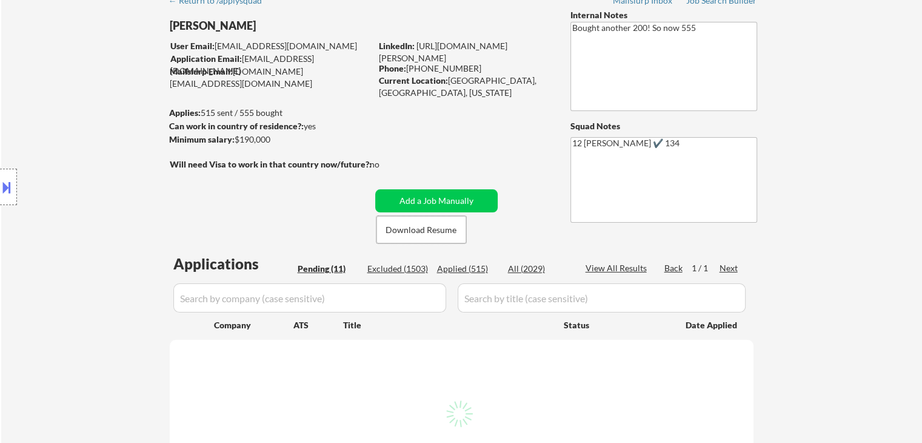
select select ""pending""
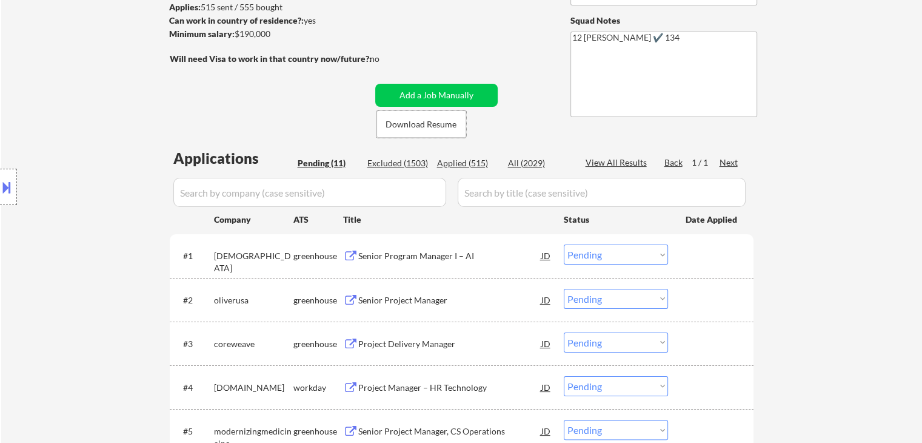
scroll to position [303, 0]
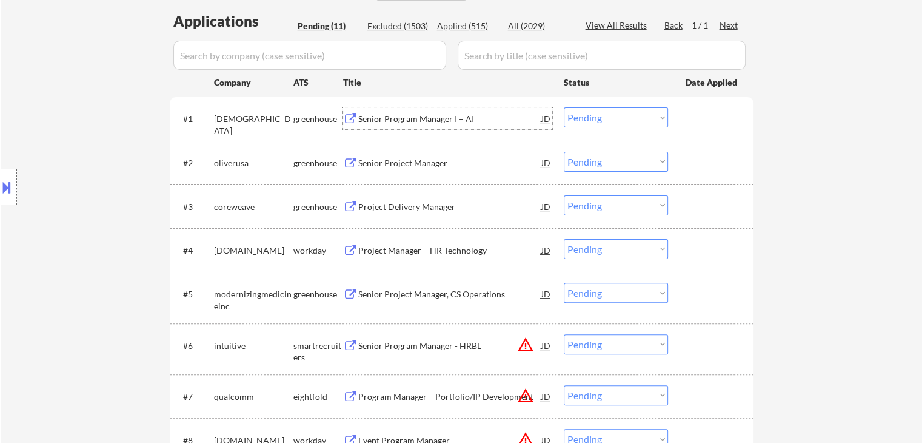
click at [404, 116] on div "Senior Program Manager I – AI" at bounding box center [449, 119] width 183 height 12
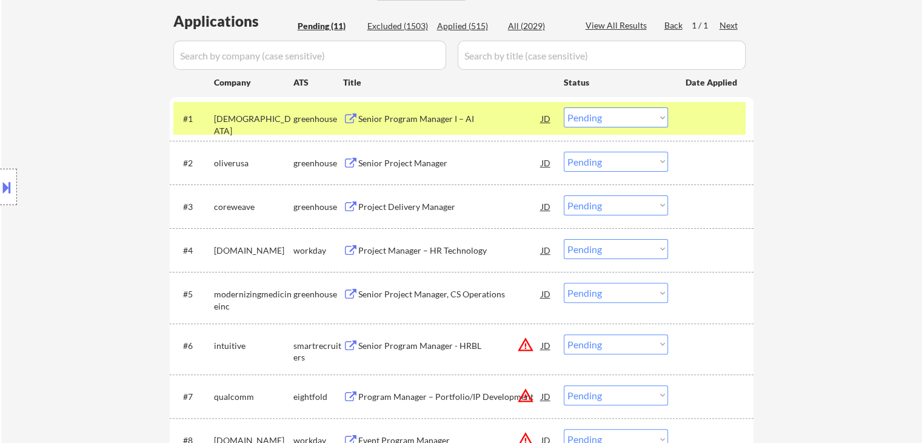
click at [588, 93] on div "Applications Pending (11) Excluded (1503) Applied (515) All (2029) View All Res…" at bounding box center [462, 321] width 584 height 620
click at [594, 118] on select "Choose an option... Pending Applied Excluded (Questions) Excluded (Expired) Exc…" at bounding box center [616, 117] width 104 height 20
click at [564, 107] on select "Choose an option... Pending Applied Excluded (Questions) Excluded (Expired) Exc…" at bounding box center [616, 117] width 104 height 20
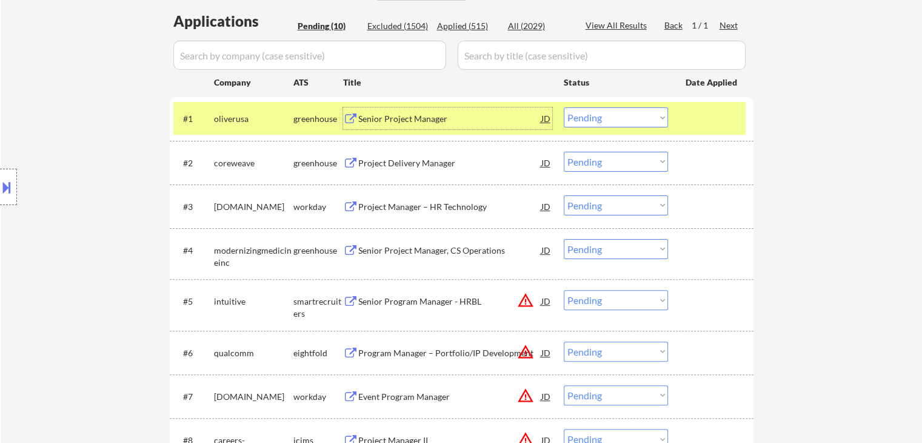
click at [375, 125] on div "Senior Project Manager" at bounding box center [449, 118] width 183 height 22
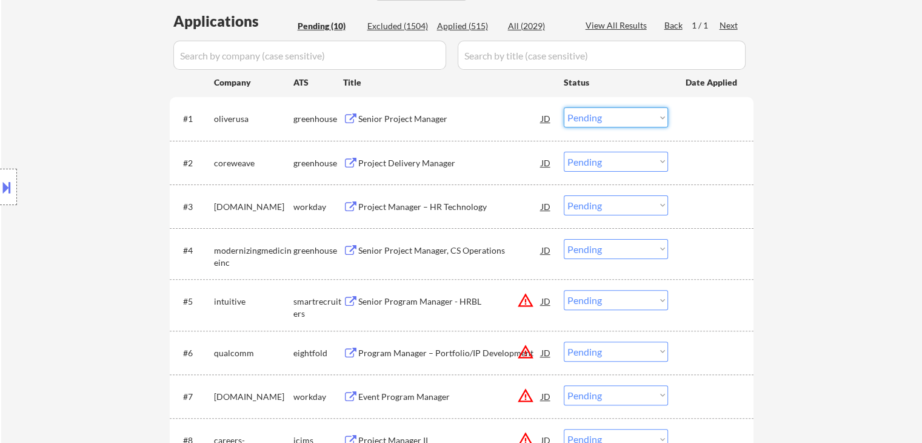
click at [618, 119] on select "Choose an option... Pending Applied Excluded (Questions) Excluded (Expired) Exc…" at bounding box center [616, 117] width 104 height 20
click at [564, 107] on select "Choose an option... Pending Applied Excluded (Questions) Excluded (Expired) Exc…" at bounding box center [616, 117] width 104 height 20
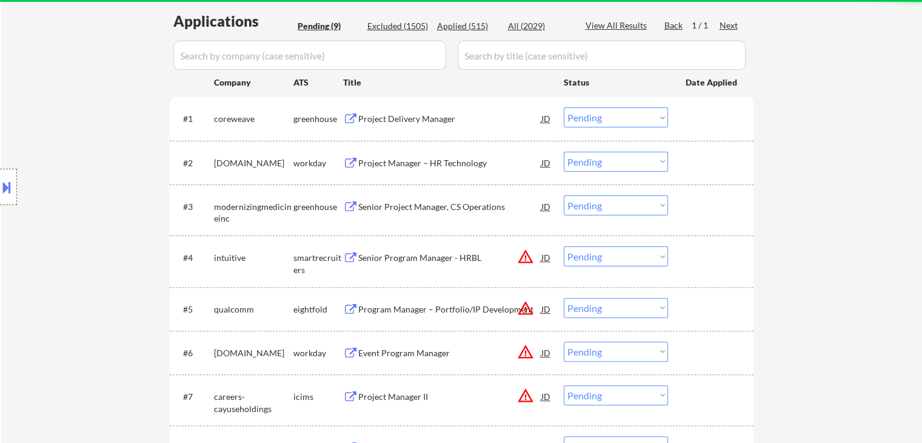
click at [405, 122] on div "Project Delivery Manager" at bounding box center [449, 119] width 183 height 12
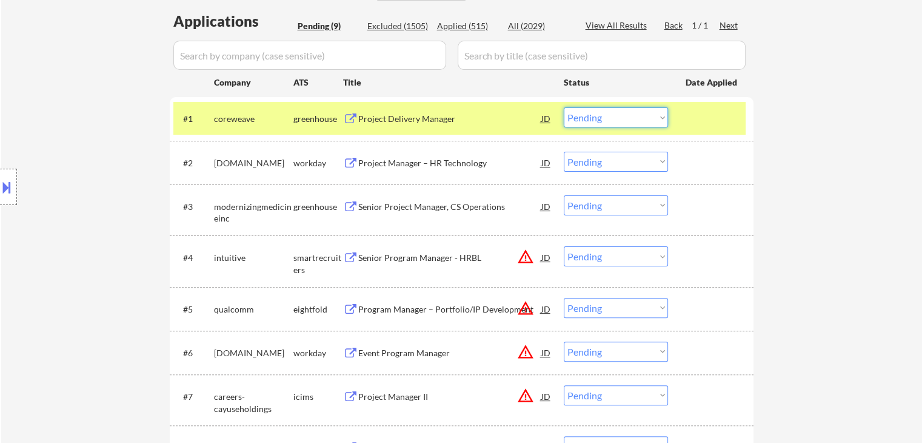
drag, startPoint x: 594, startPoint y: 112, endPoint x: 594, endPoint y: 126, distance: 14.5
click at [594, 112] on select "Choose an option... Pending Applied Excluded (Questions) Excluded (Expired) Exc…" at bounding box center [616, 117] width 104 height 20
click at [564, 107] on select "Choose an option... Pending Applied Excluded (Questions) Excluded (Expired) Exc…" at bounding box center [616, 117] width 104 height 20
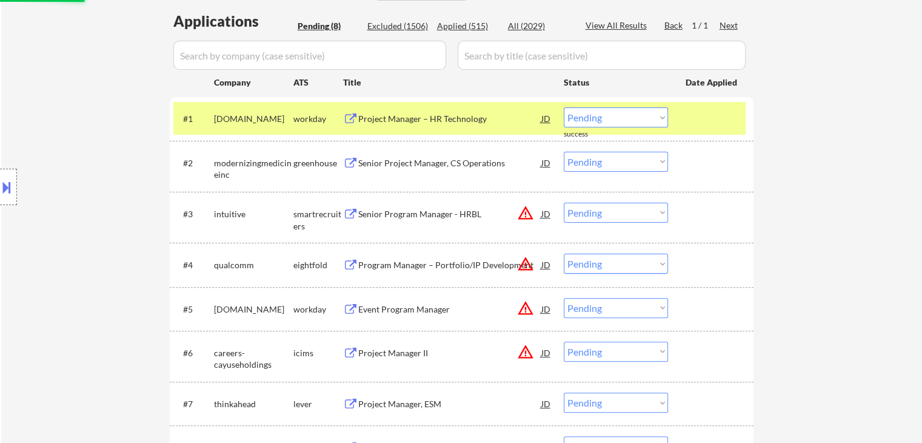
click at [400, 116] on div "Project Manager – HR Technology" at bounding box center [449, 119] width 183 height 12
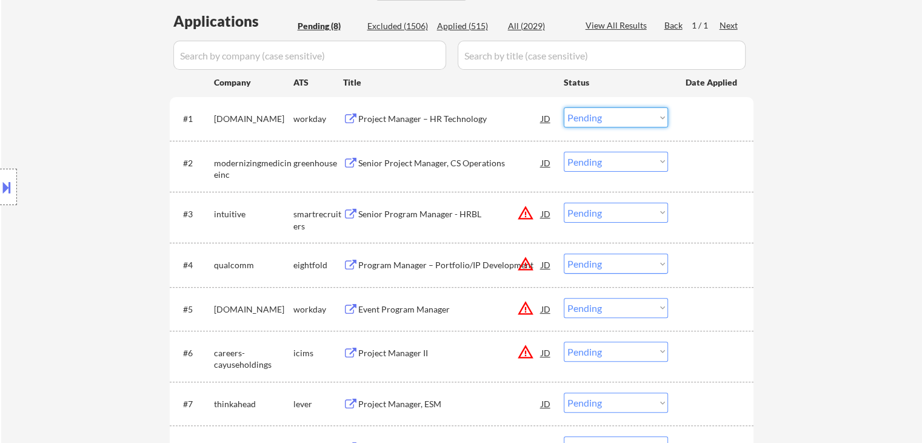
drag, startPoint x: 606, startPoint y: 116, endPoint x: 608, endPoint y: 127, distance: 10.6
click at [606, 119] on select "Choose an option... Pending Applied Excluded (Questions) Excluded (Expired) Exc…" at bounding box center [616, 117] width 104 height 20
click at [564, 107] on select "Choose an option... Pending Applied Excluded (Questions) Excluded (Expired) Exc…" at bounding box center [616, 117] width 104 height 20
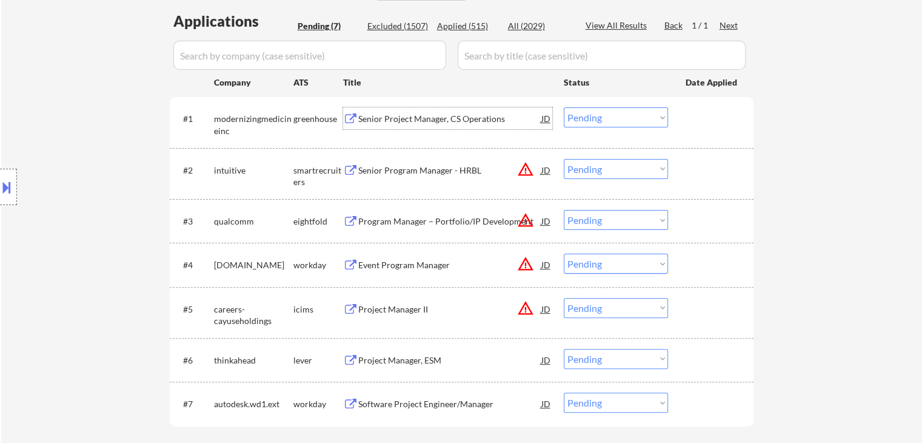
click at [456, 120] on div "Senior Project Manager, CS Operations" at bounding box center [449, 119] width 183 height 12
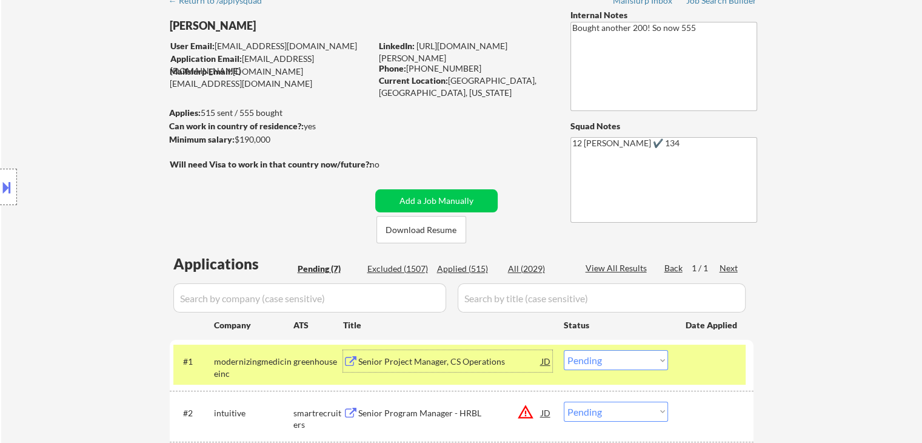
scroll to position [121, 0]
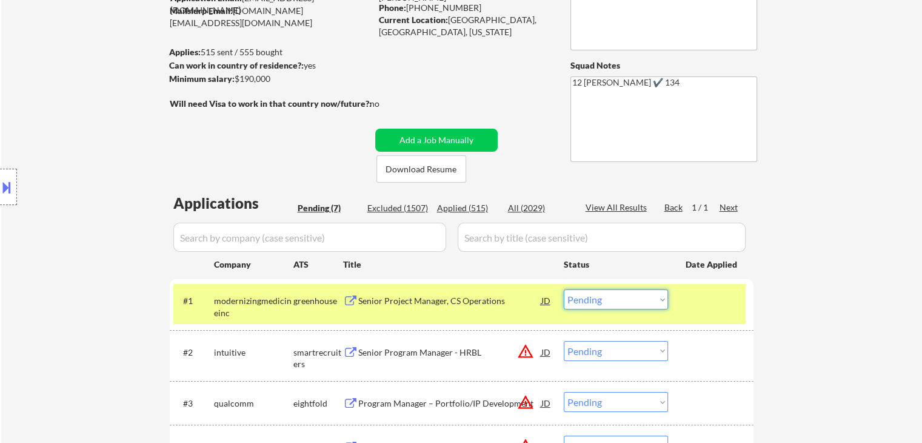
drag, startPoint x: 630, startPoint y: 300, endPoint x: 623, endPoint y: 290, distance: 12.6
click at [630, 299] on select "Choose an option... Pending Applied Excluded (Questions) Excluded (Expired) Exc…" at bounding box center [616, 299] width 104 height 20
click at [564, 289] on select "Choose an option... Pending Applied Excluded (Questions) Excluded (Expired) Exc…" at bounding box center [616, 299] width 104 height 20
select select ""pending""
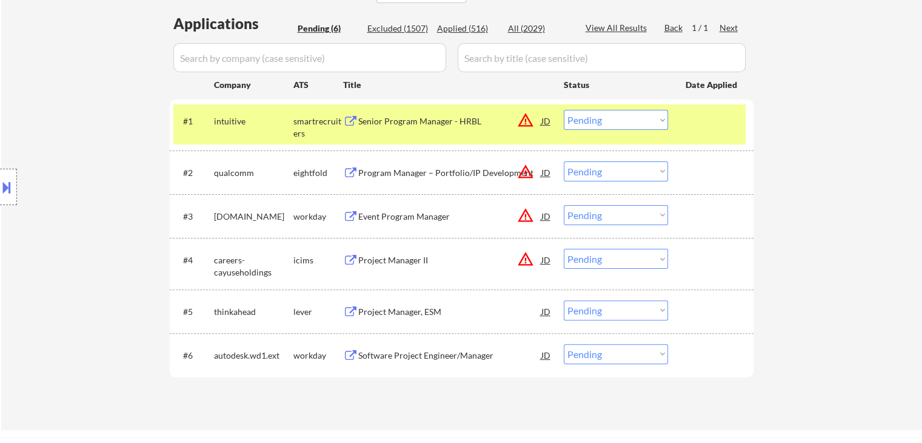
scroll to position [303, 0]
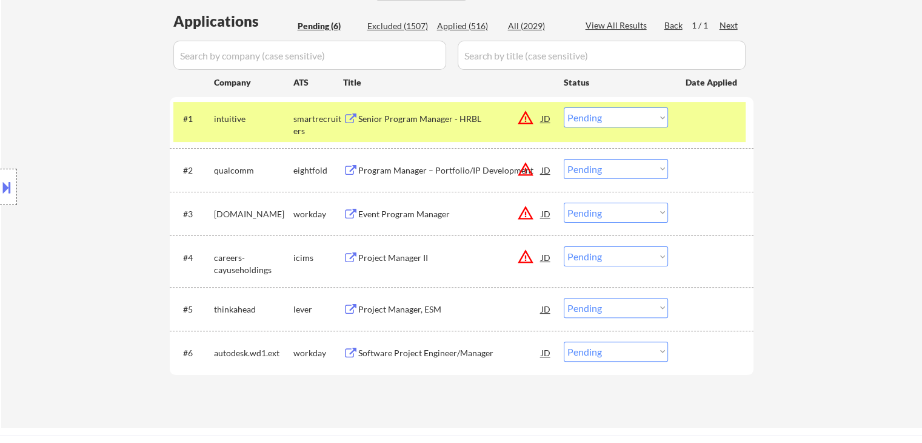
click at [289, 130] on div "#1 intuitive smartrecruiters Senior Program Manager - HRBL JD warning_amber Cho…" at bounding box center [459, 122] width 572 height 40
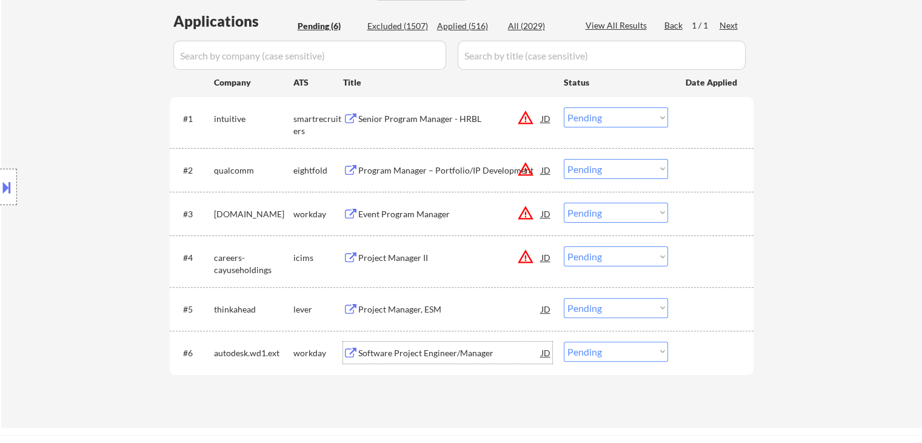
click at [386, 341] on div "Software Project Engineer/Manager" at bounding box center [449, 352] width 183 height 22
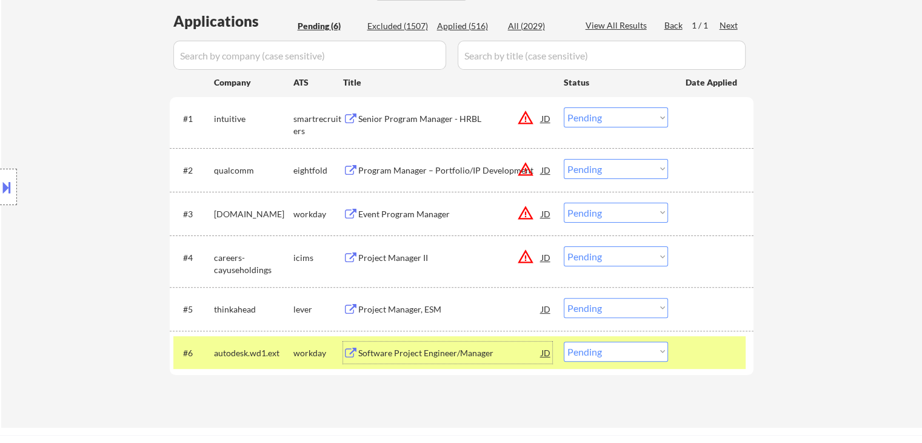
click at [632, 352] on select "Choose an option... Pending Applied Excluded (Questions) Excluded (Expired) Exc…" at bounding box center [616, 351] width 104 height 20
select select ""excluded__bad_match_""
click at [564, 341] on select "Choose an option... Pending Applied Excluded (Questions) Excluded (Expired) Exc…" at bounding box center [616, 351] width 104 height 20
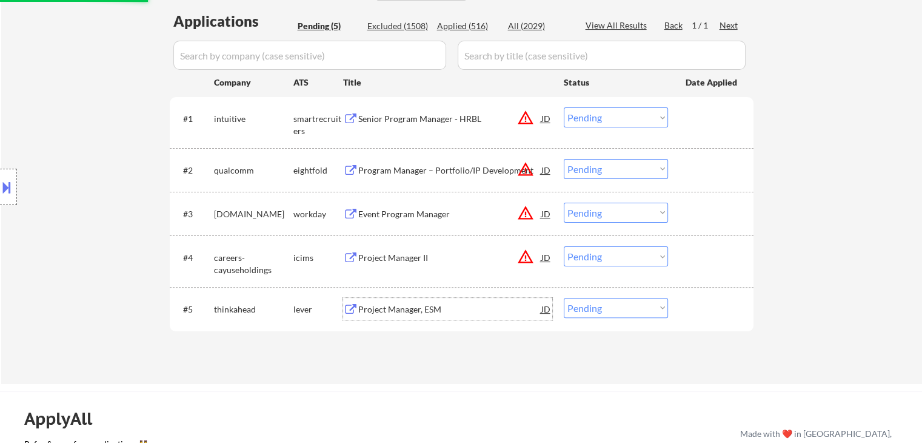
click at [377, 301] on div "Project Manager, ESM" at bounding box center [449, 309] width 183 height 22
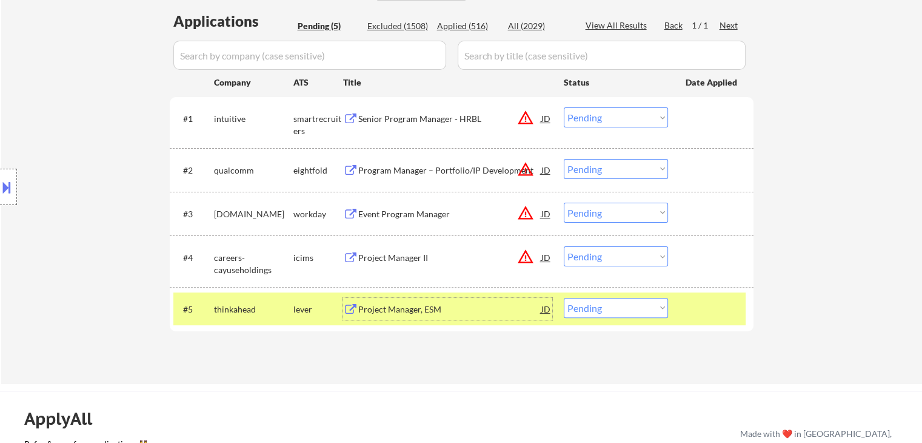
click at [626, 299] on select "Choose an option... Pending Applied Excluded (Questions) Excluded (Expired) Exc…" at bounding box center [616, 308] width 104 height 20
select select ""excluded__salary_""
click at [564, 298] on select "Choose an option... Pending Applied Excluded (Questions) Excluded (Expired) Exc…" at bounding box center [616, 308] width 104 height 20
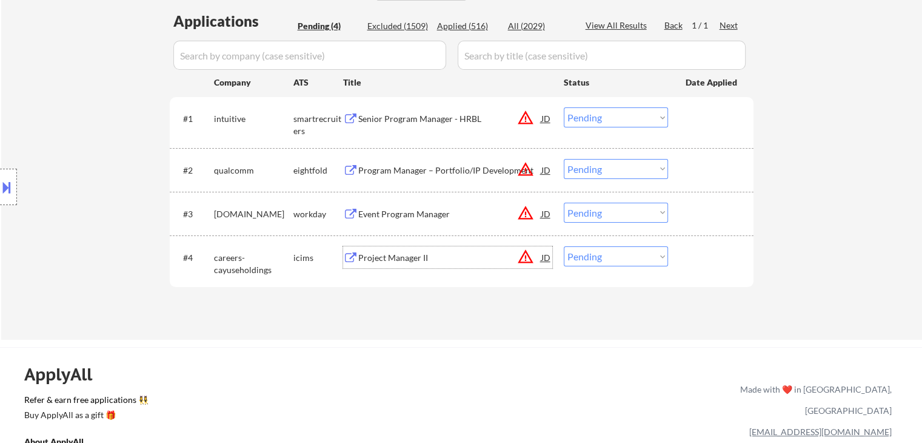
click at [403, 258] on div "Project Manager II" at bounding box center [449, 258] width 183 height 12
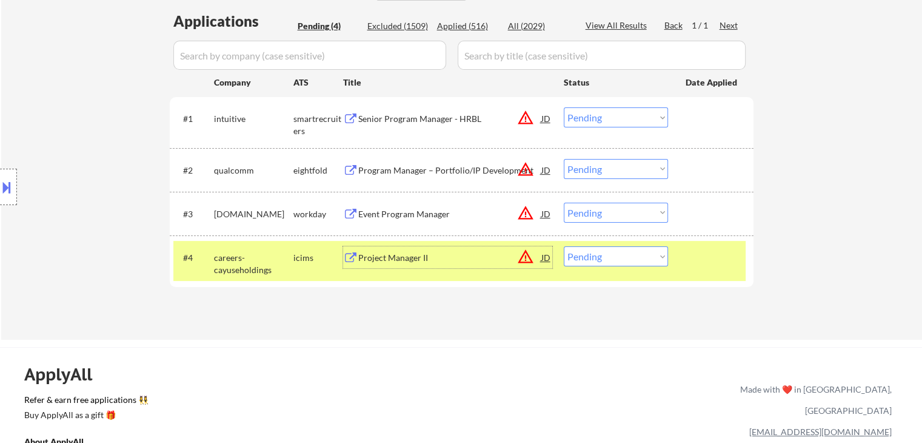
click at [603, 260] on select "Choose an option... Pending Applied Excluded (Questions) Excluded (Expired) Exc…" at bounding box center [616, 256] width 104 height 20
select select ""excluded__bad_match_""
click at [564, 246] on select "Choose an option... Pending Applied Excluded (Questions) Excluded (Expired) Exc…" at bounding box center [616, 256] width 104 height 20
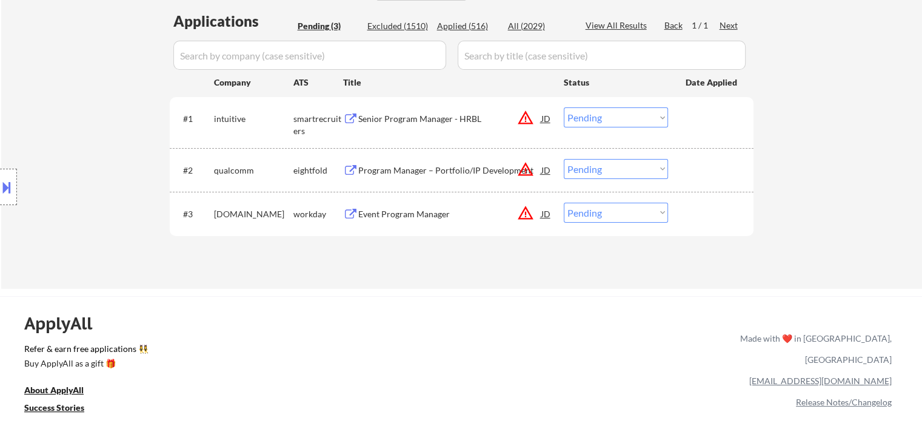
click at [400, 209] on div "Event Program Manager" at bounding box center [449, 214] width 183 height 12
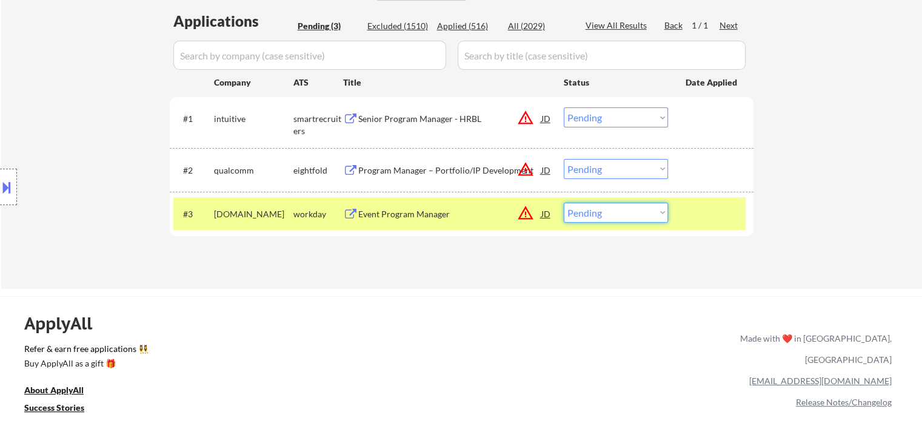
click at [625, 209] on select "Choose an option... Pending Applied Excluded (Questions) Excluded (Expired) Exc…" at bounding box center [616, 212] width 104 height 20
select select ""excluded__bad_match_""
click at [564, 202] on select "Choose an option... Pending Applied Excluded (Questions) Excluded (Expired) Exc…" at bounding box center [616, 212] width 104 height 20
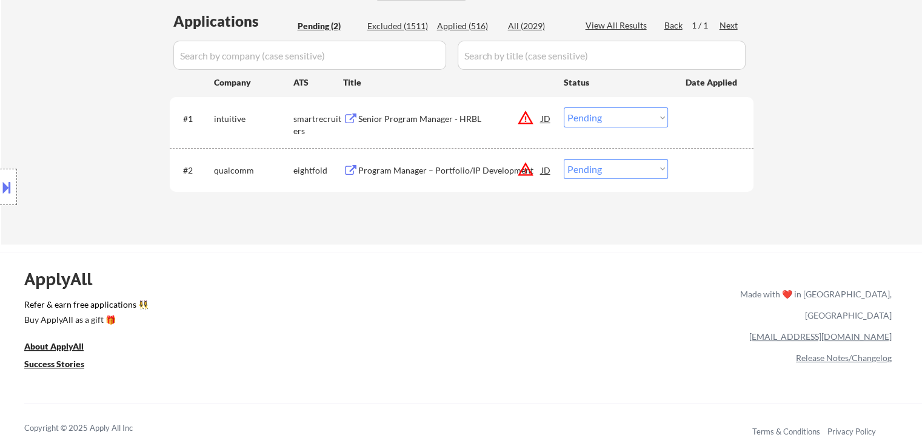
click at [381, 58] on input "input" at bounding box center [309, 55] width 273 height 29
paste input "redhat"
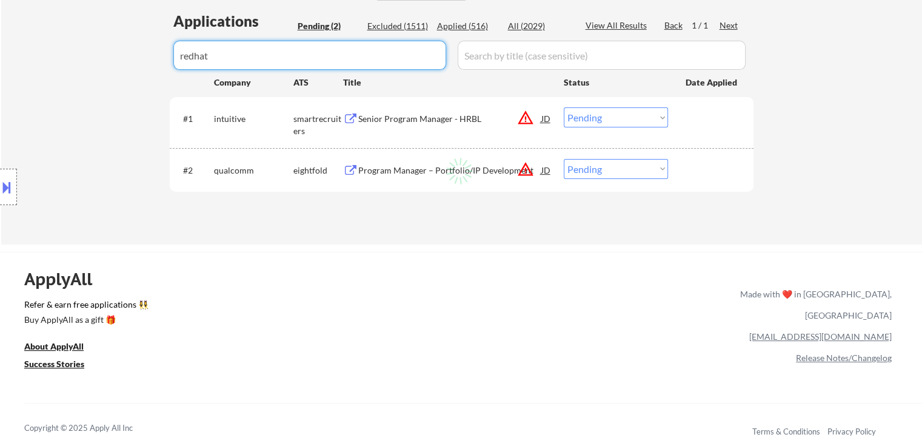
type input "redhat"
click at [533, 27] on div "All (2029)" at bounding box center [538, 26] width 61 height 12
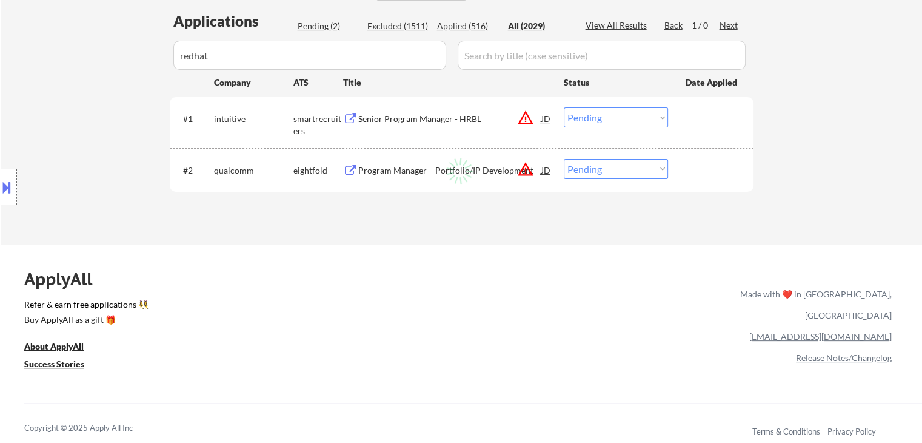
select select ""excluded__expired_""
select select ""excluded__bad_match_""
select select ""excluded__salary_""
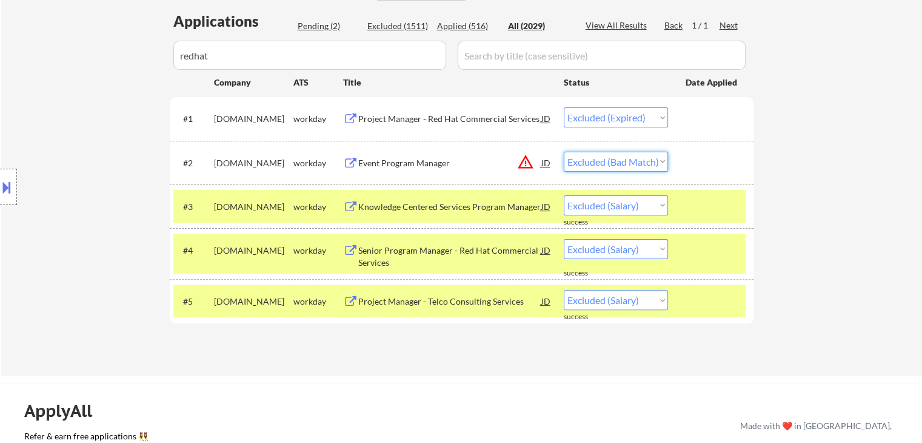
click at [651, 164] on select "Choose an option... Pending Applied Excluded (Questions) Excluded (Expired) Exc…" at bounding box center [616, 162] width 104 height 20
select select ""excluded__salary_""
click at [564, 152] on select "Choose an option... Pending Applied Excluded (Questions) Excluded (Expired) Exc…" at bounding box center [616, 162] width 104 height 20
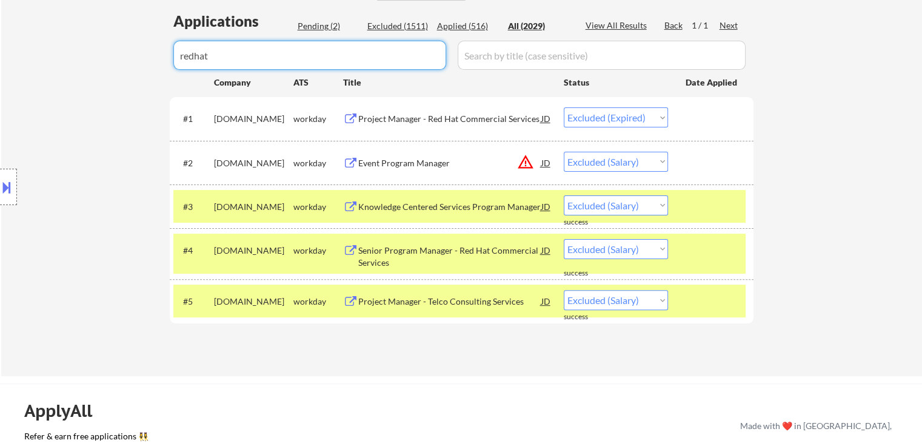
drag, startPoint x: 320, startPoint y: 49, endPoint x: 18, endPoint y: 92, distance: 304.9
select select ""applied""
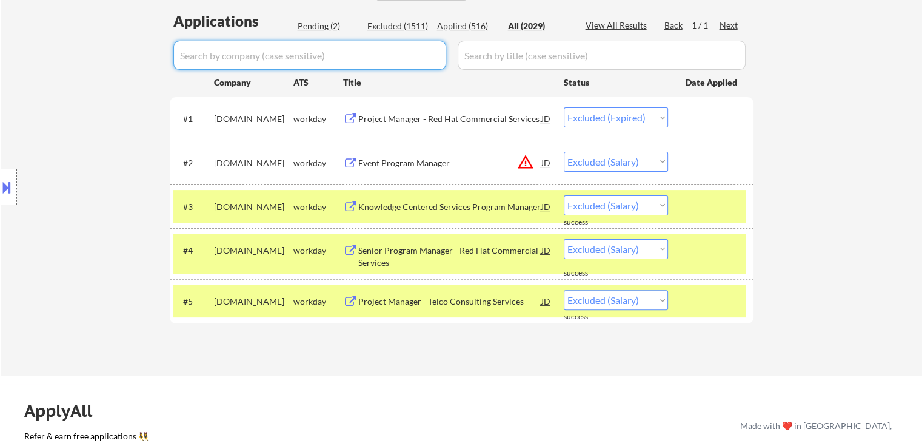
select select ""applied""
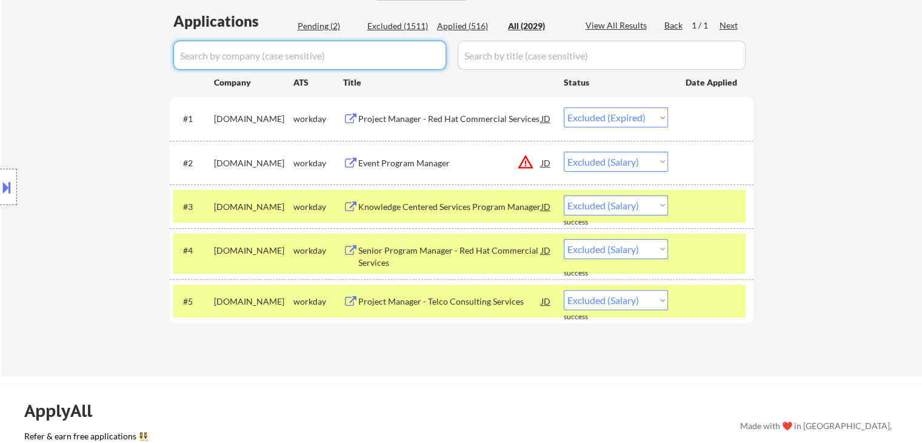
select select ""applied""
select select ""excluded__other_""
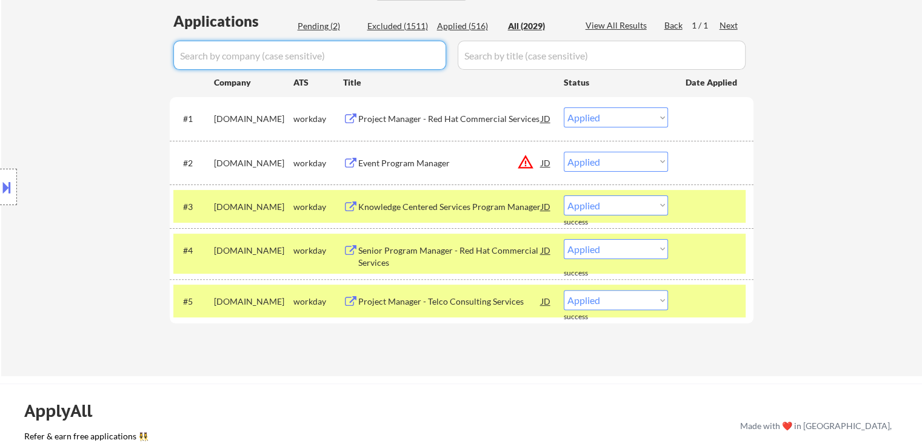
select select ""applied""
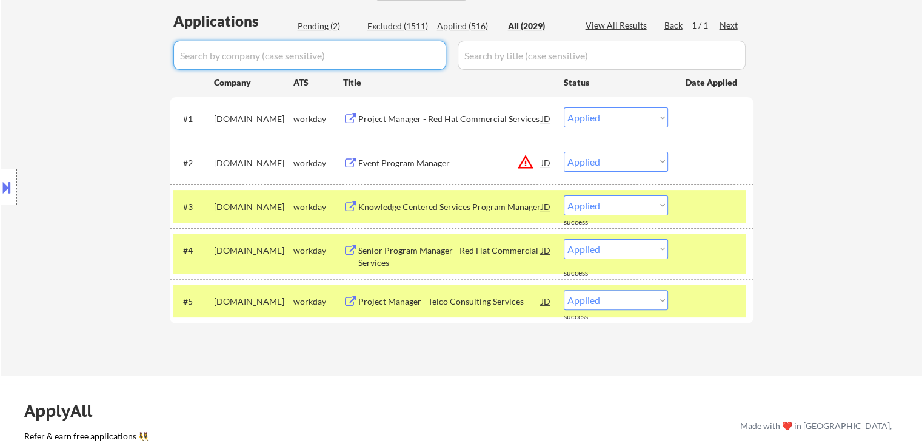
select select ""applied""
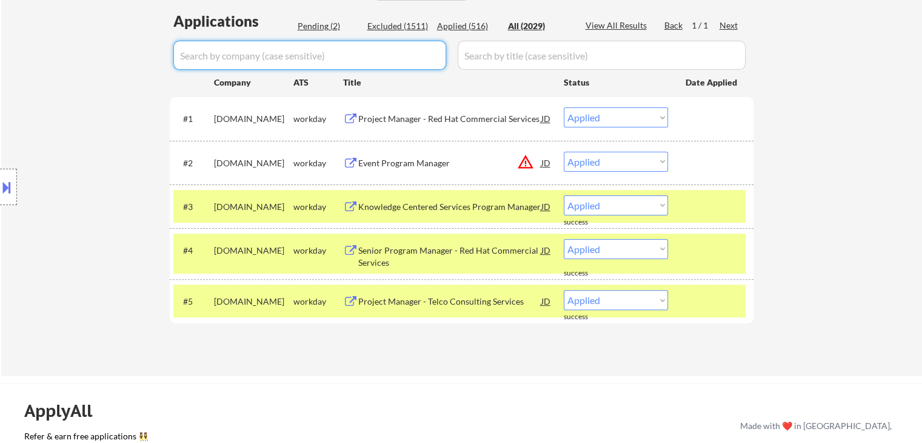
select select ""applied""
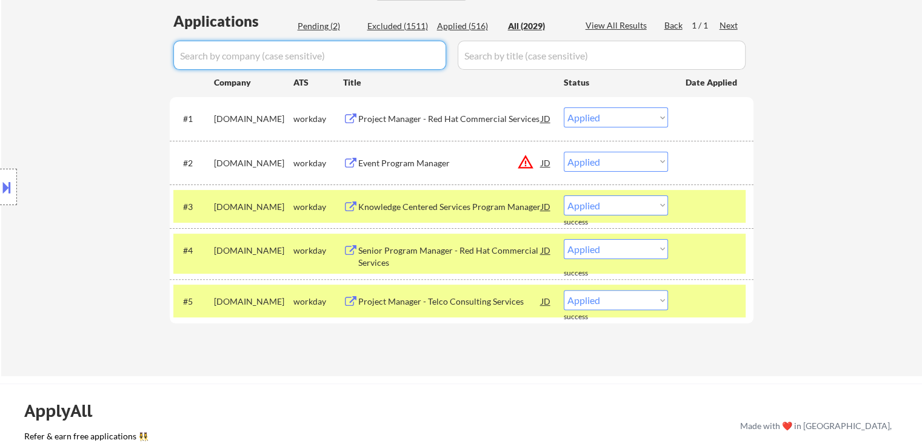
select select ""applied""
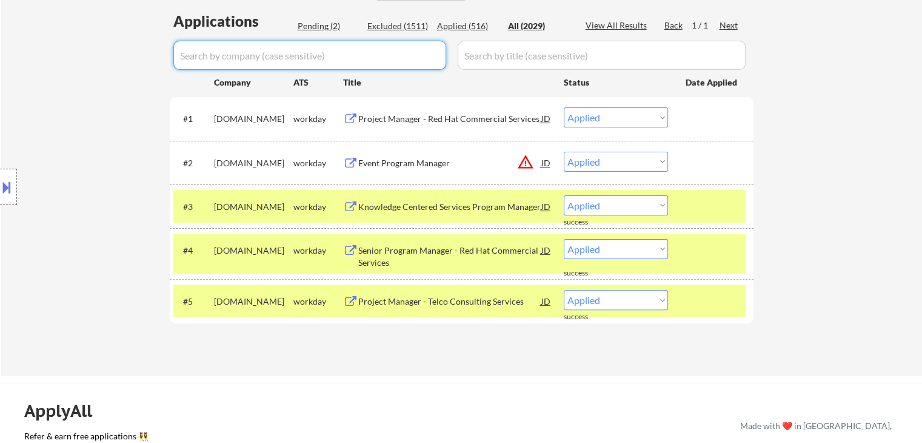
select select ""applied""
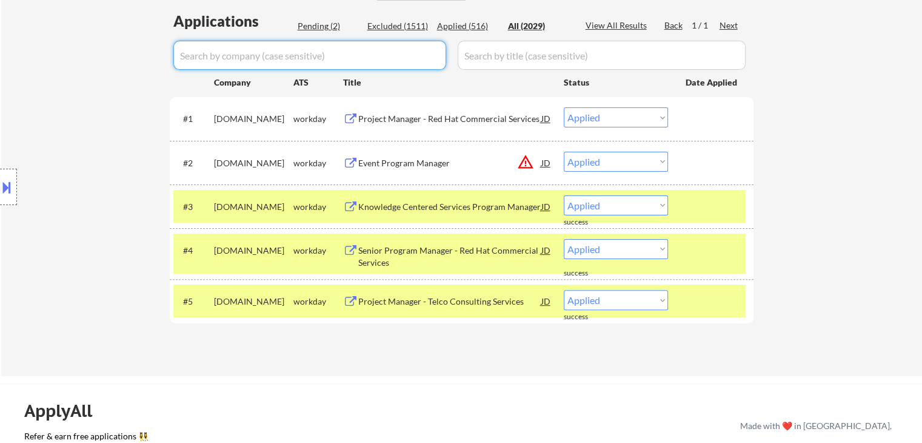
select select ""applied""
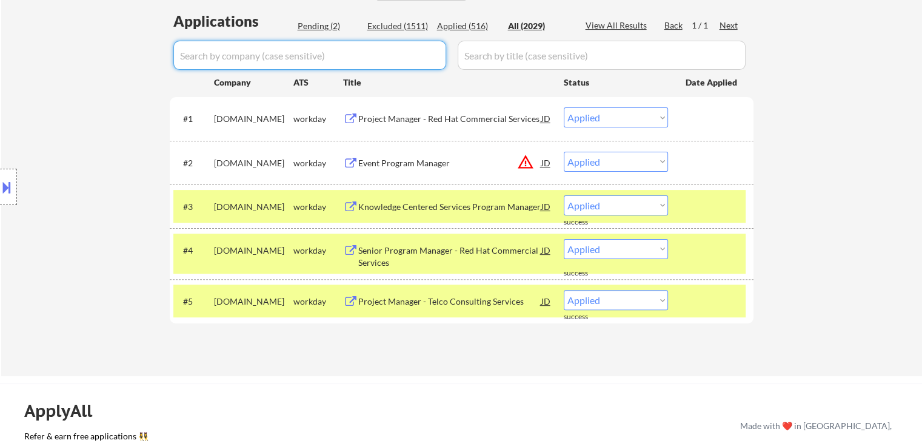
select select ""applied""
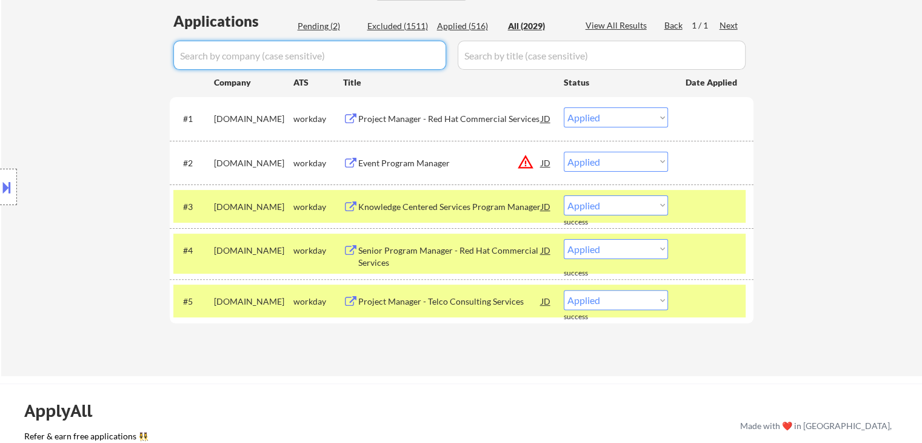
select select ""applied""
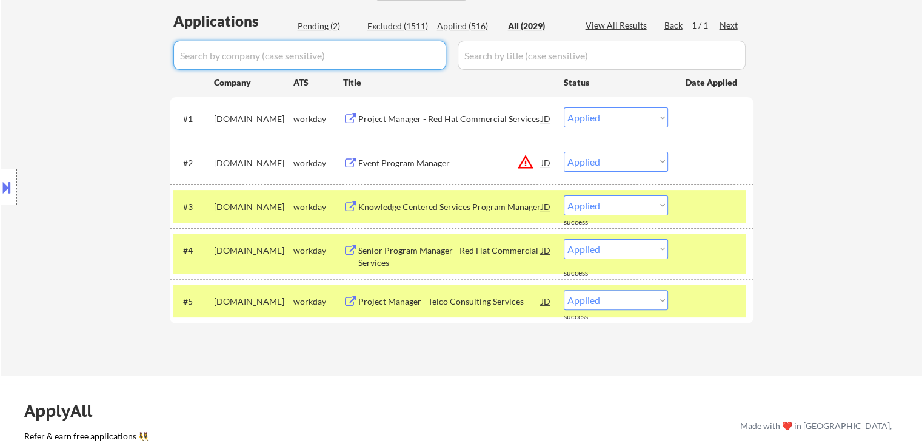
select select ""applied""
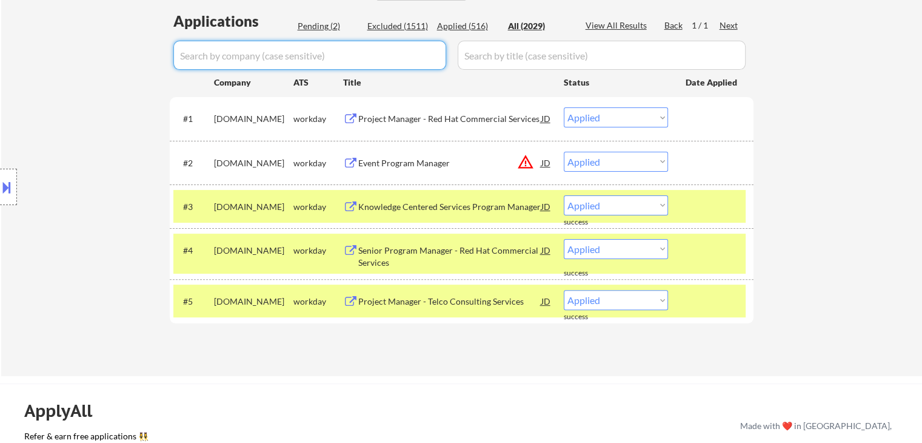
select select ""applied""
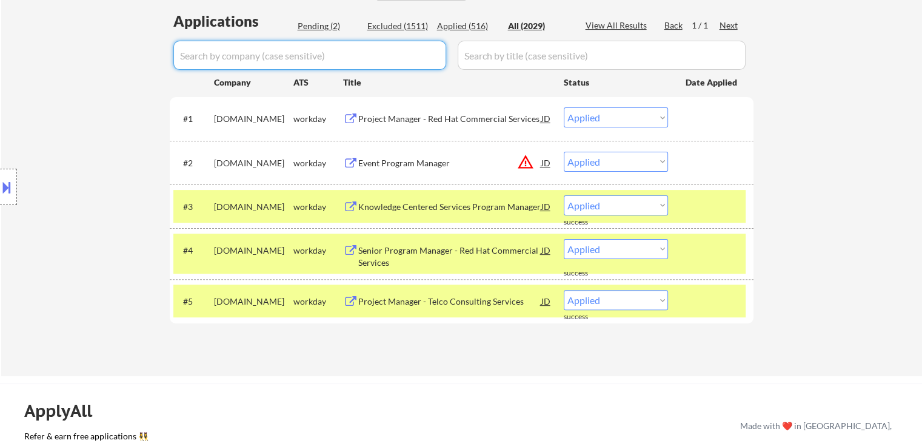
select select ""applied""
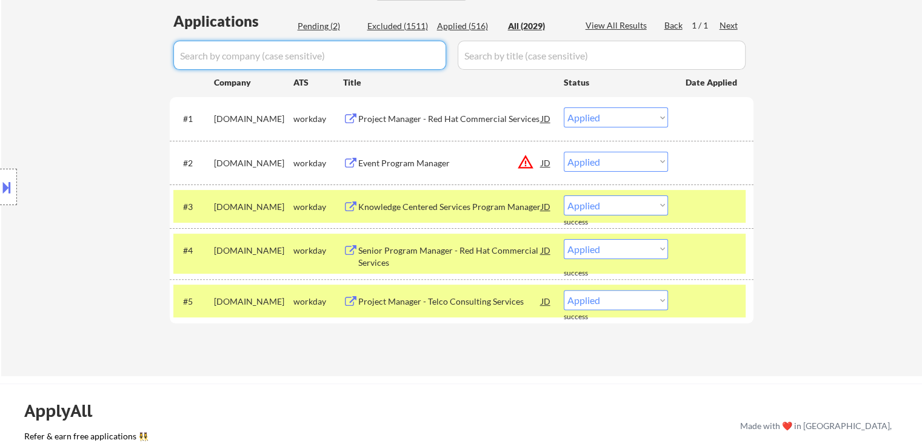
select select ""applied""
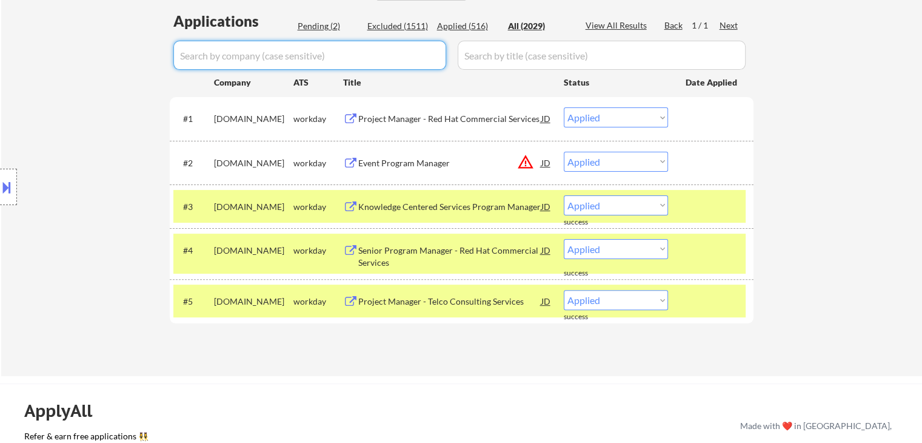
select select ""applied""
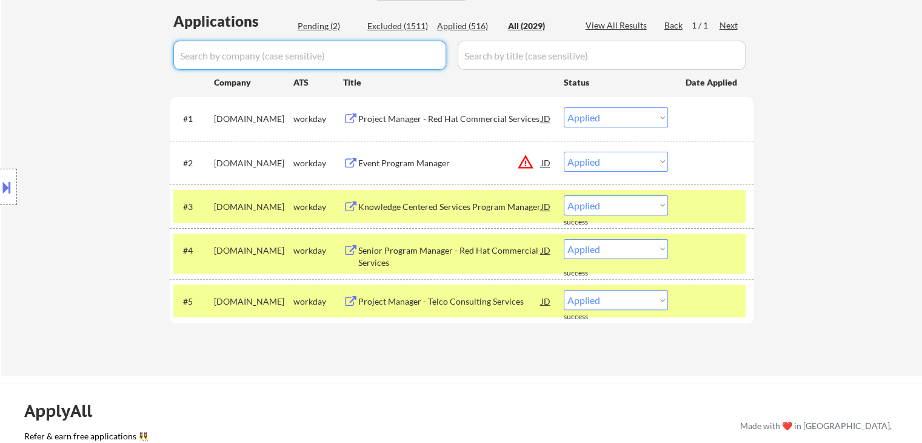
select select ""applied""
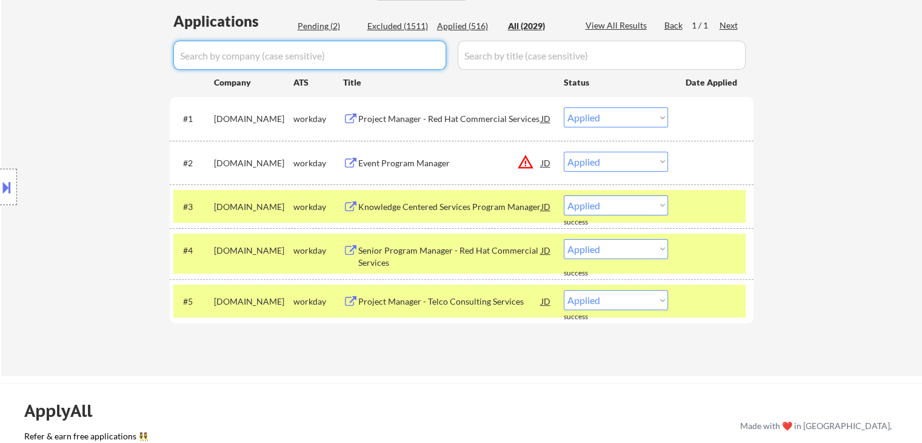
select select ""applied""
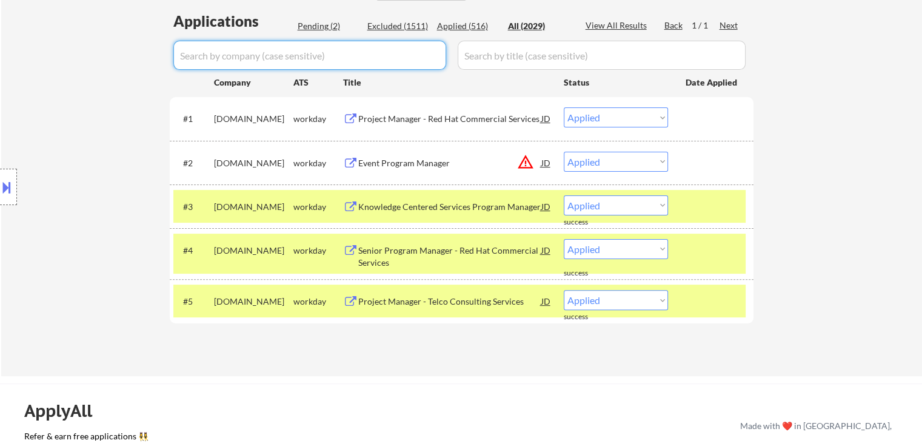
select select ""applied""
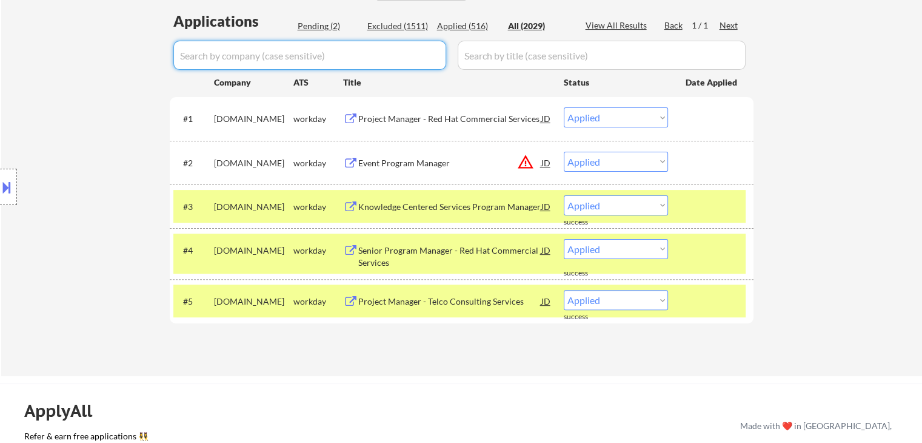
select select ""applied""
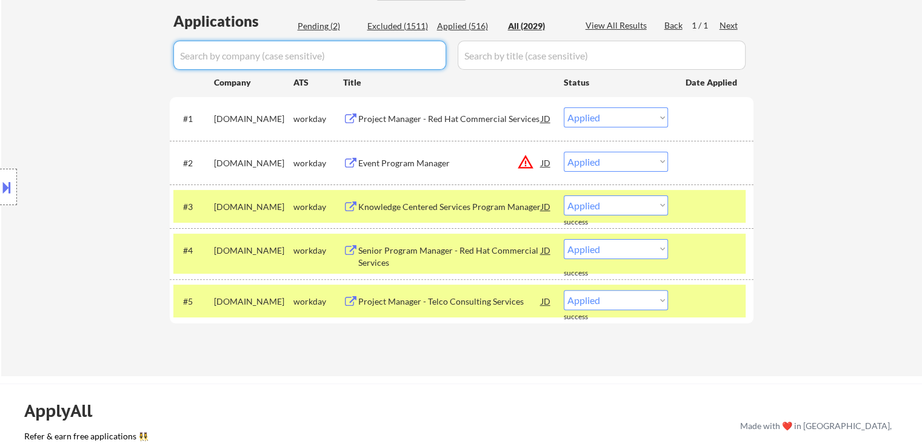
select select ""applied""
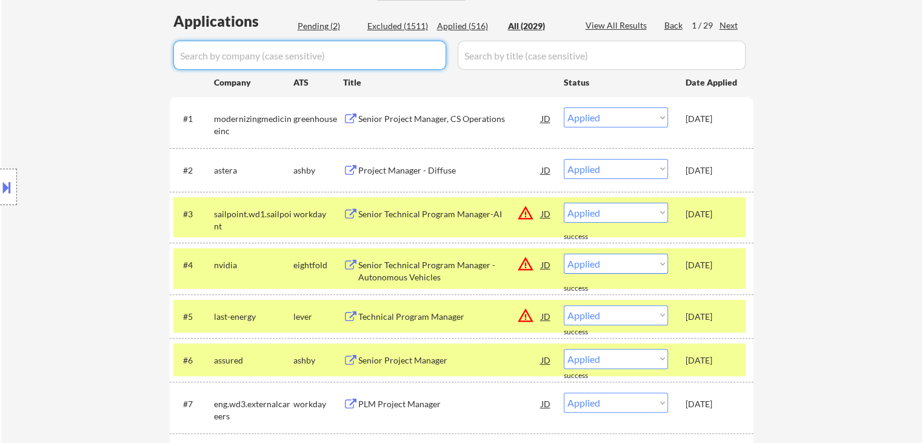
click at [311, 21] on div "Pending (2)" at bounding box center [328, 26] width 61 height 12
select select ""pending""
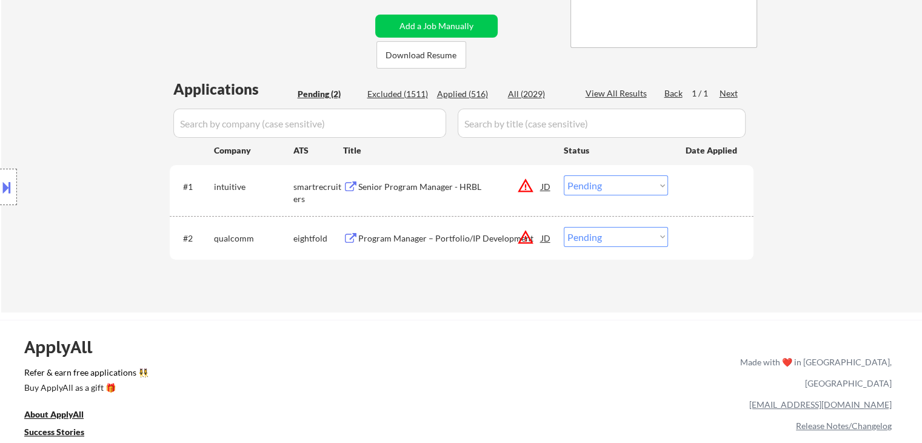
scroll to position [242, 0]
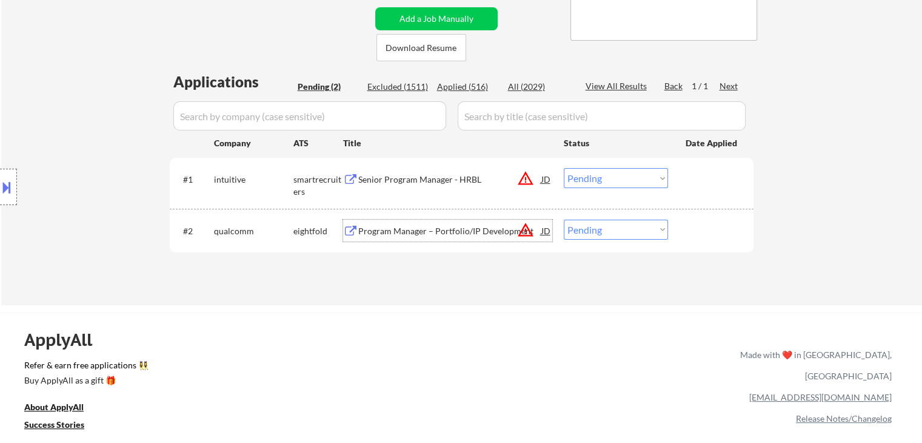
click at [399, 228] on div "Program Manager – Portfolio/IP Development" at bounding box center [449, 231] width 183 height 12
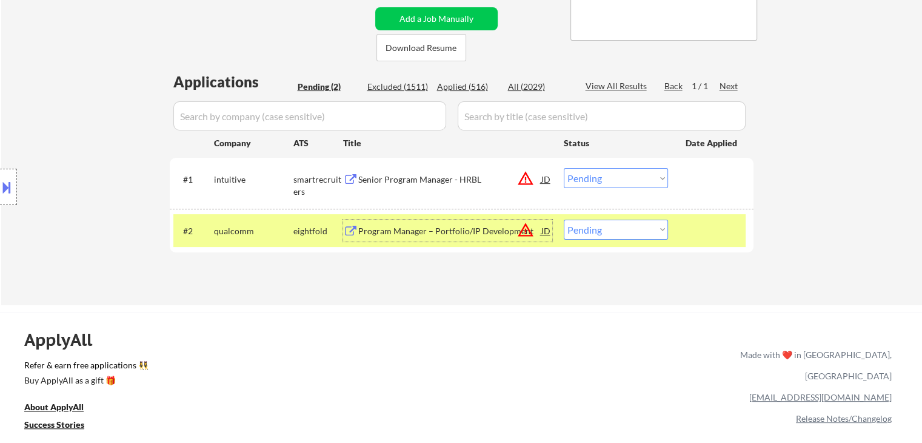
drag, startPoint x: 612, startPoint y: 227, endPoint x: 629, endPoint y: 230, distance: 17.7
click at [613, 227] on select "Choose an option... Pending Applied Excluded (Questions) Excluded (Expired) Exc…" at bounding box center [616, 229] width 104 height 20
select select ""excluded__bad_match_""
click at [564, 219] on select "Choose an option... Pending Applied Excluded (Questions) Excluded (Expired) Exc…" at bounding box center [616, 229] width 104 height 20
click at [364, 182] on div "Senior Program Manager - HRBL" at bounding box center [449, 179] width 183 height 12
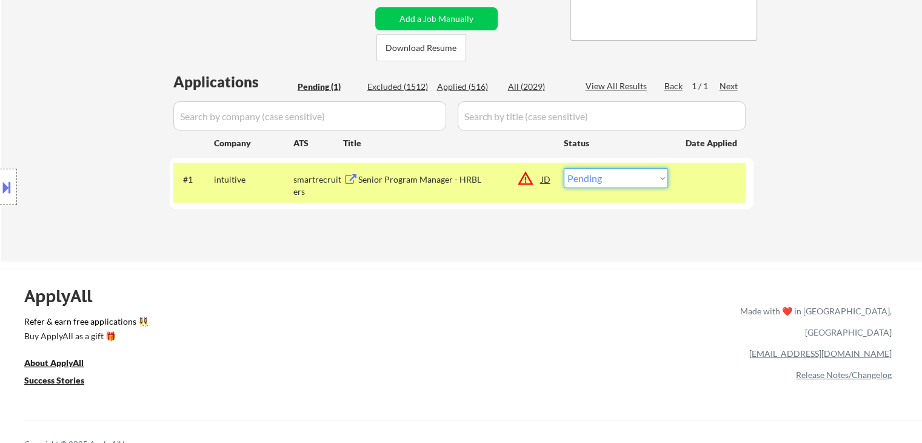
drag, startPoint x: 597, startPoint y: 178, endPoint x: 617, endPoint y: 187, distance: 21.7
click at [598, 178] on select "Choose an option... Pending Applied Excluded (Questions) Excluded (Expired) Exc…" at bounding box center [616, 178] width 104 height 20
click at [564, 168] on select "Choose an option... Pending Applied Excluded (Questions) Excluded (Expired) Exc…" at bounding box center [616, 178] width 104 height 20
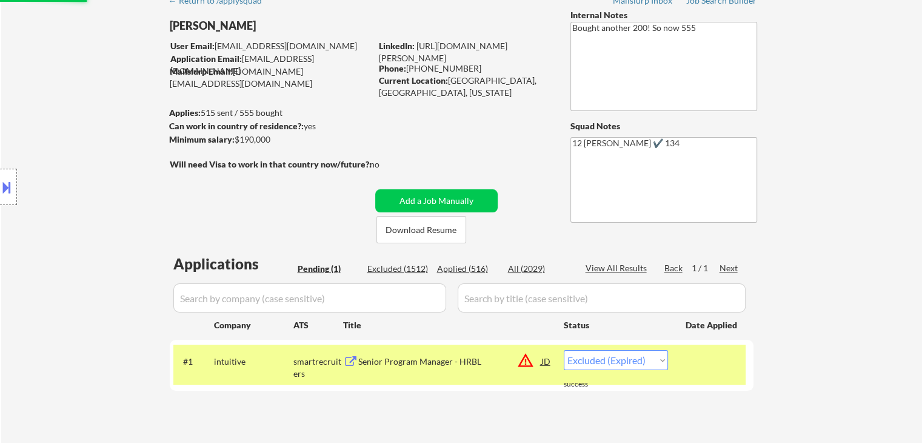
scroll to position [182, 0]
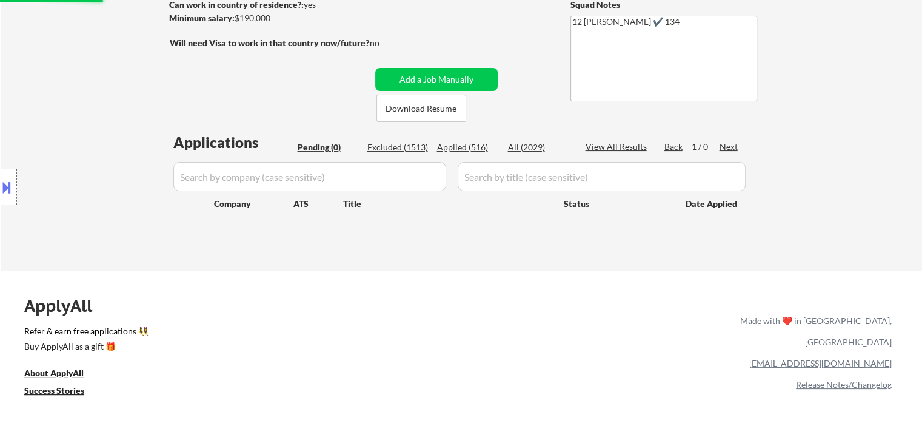
click at [473, 142] on div "Applied (516)" at bounding box center [467, 147] width 61 height 12
select select ""applied""
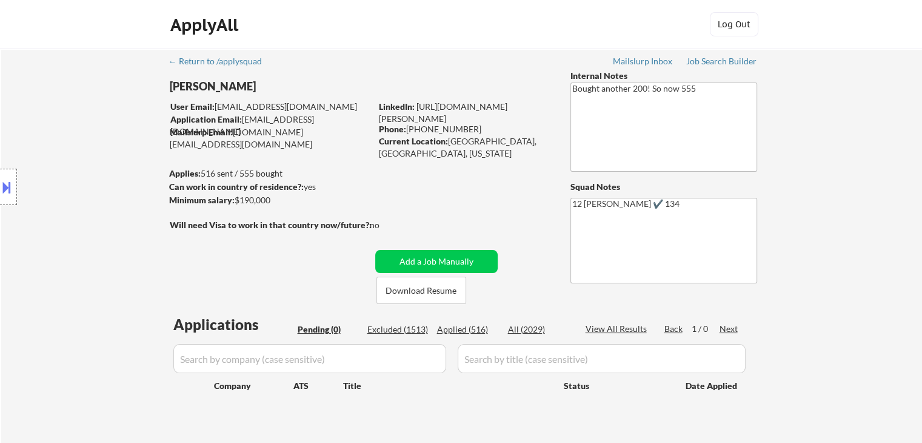
click at [472, 323] on div "Applied (516)" at bounding box center [467, 329] width 61 height 12
select select ""applied""
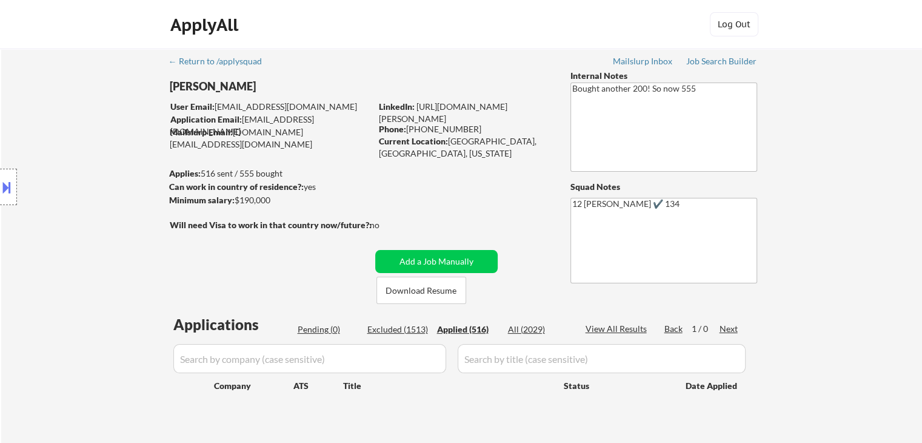
select select ""applied""
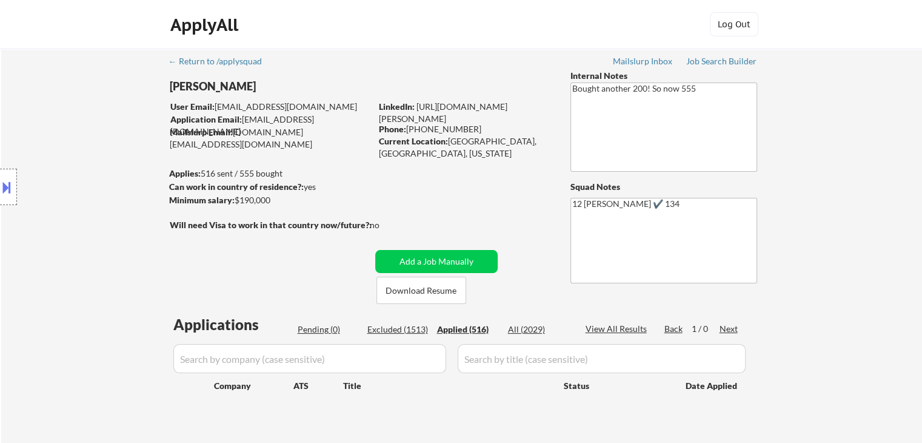
select select ""applied""
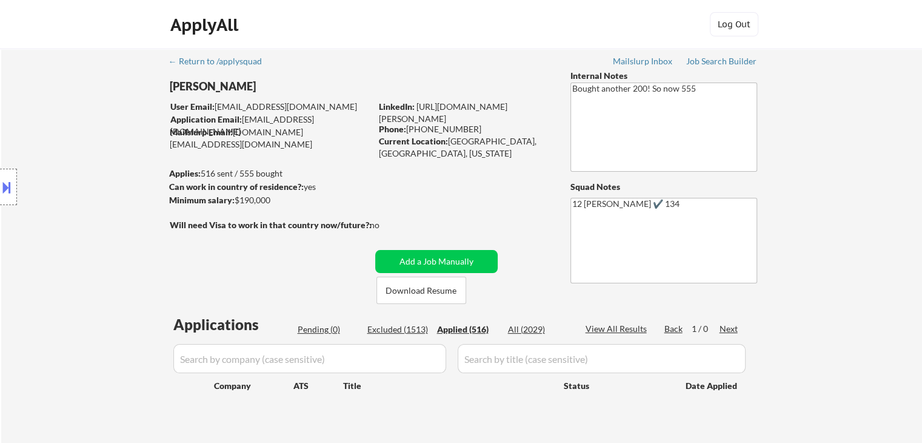
select select ""applied""
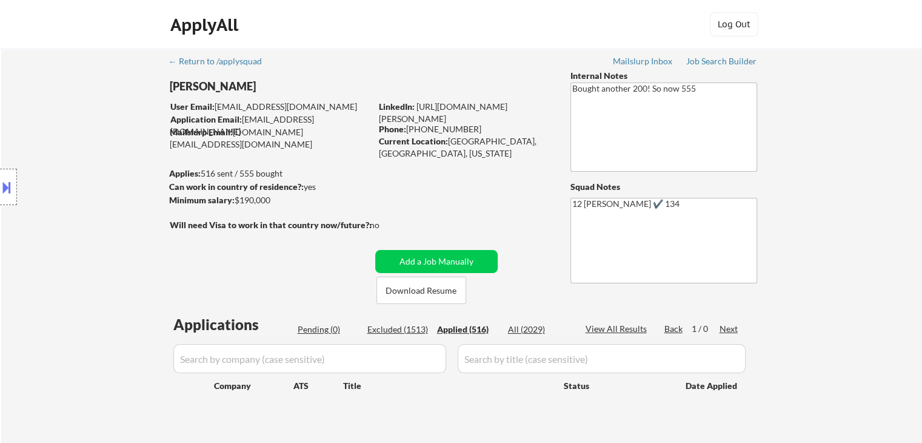
select select ""applied""
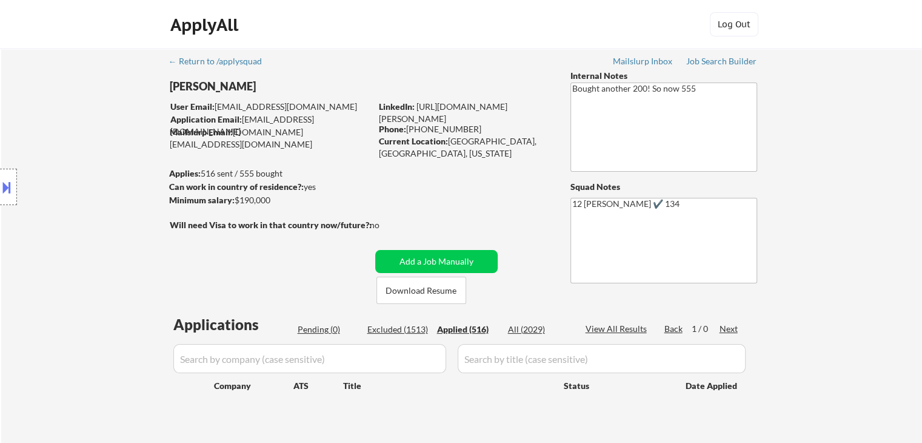
select select ""applied""
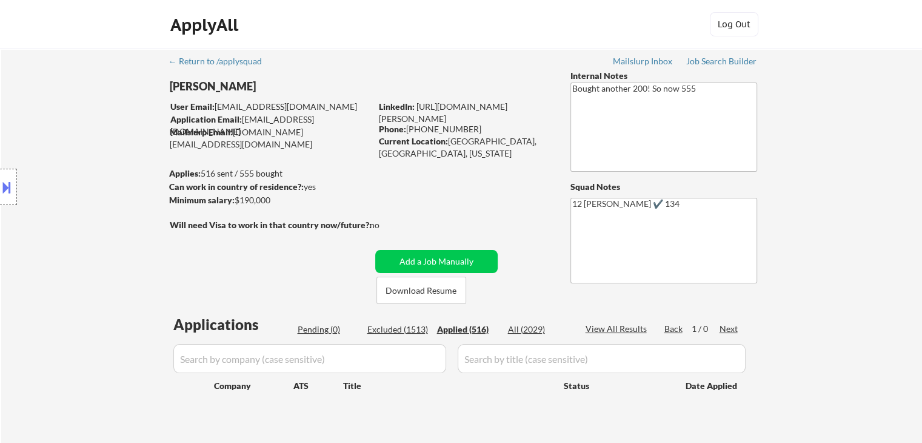
select select ""applied""
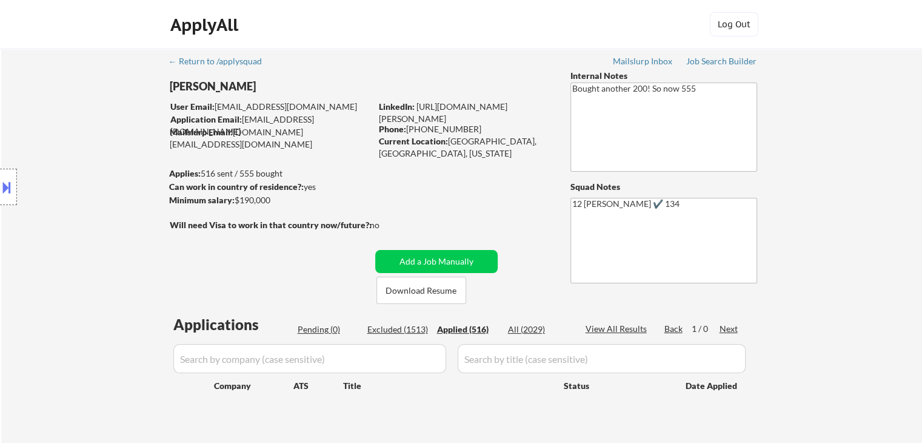
select select ""applied""
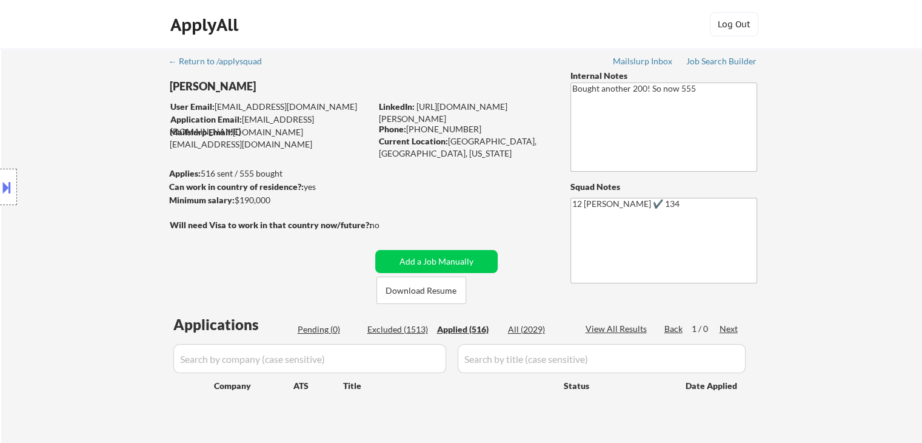
select select ""applied""
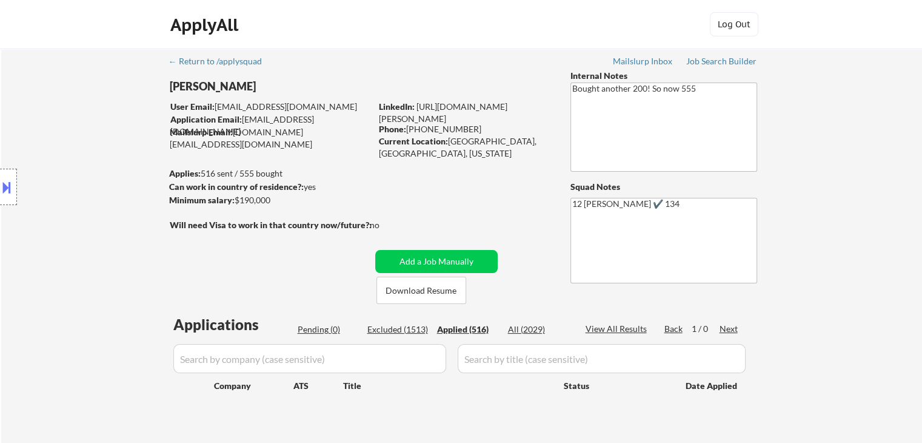
select select ""applied""
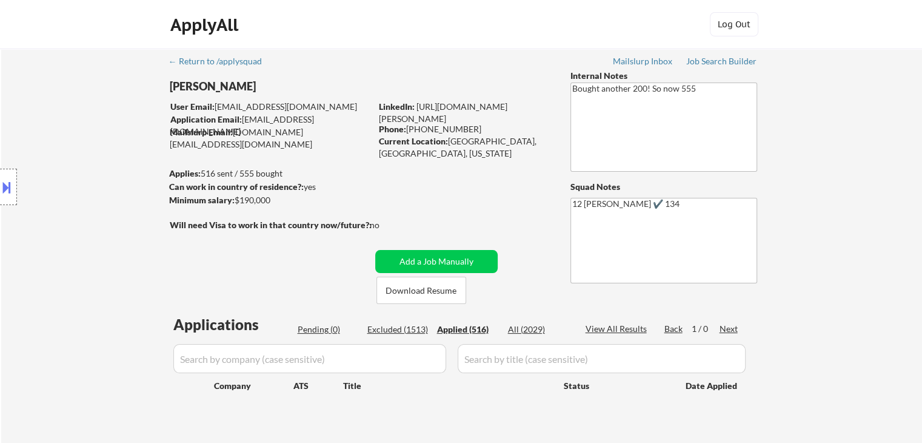
select select ""applied""
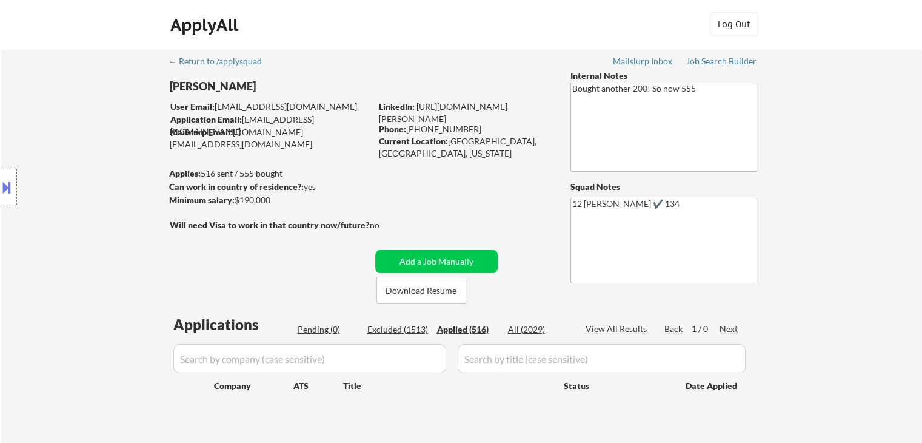
select select ""applied""
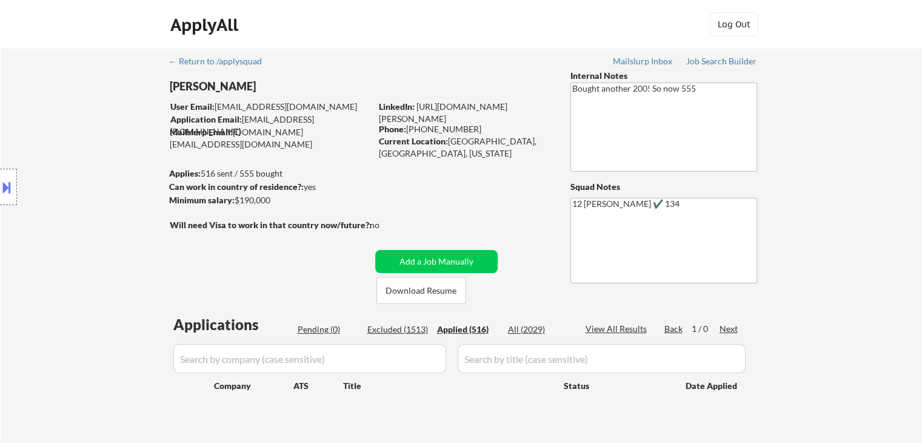
select select ""applied""
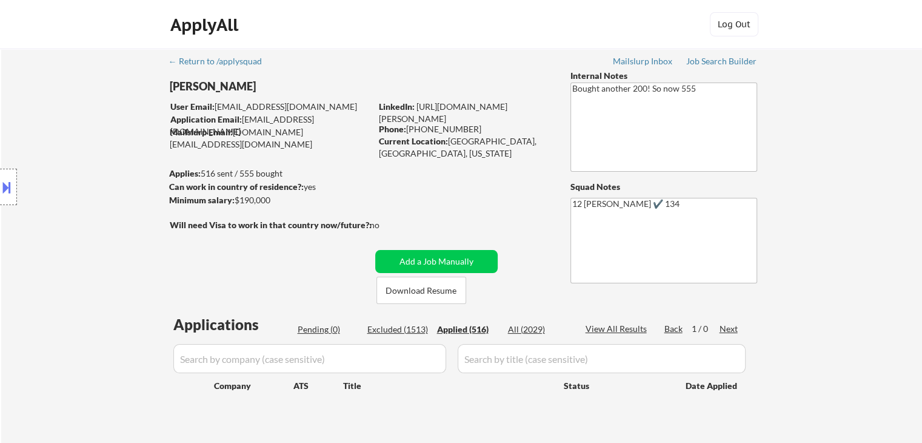
select select ""applied""
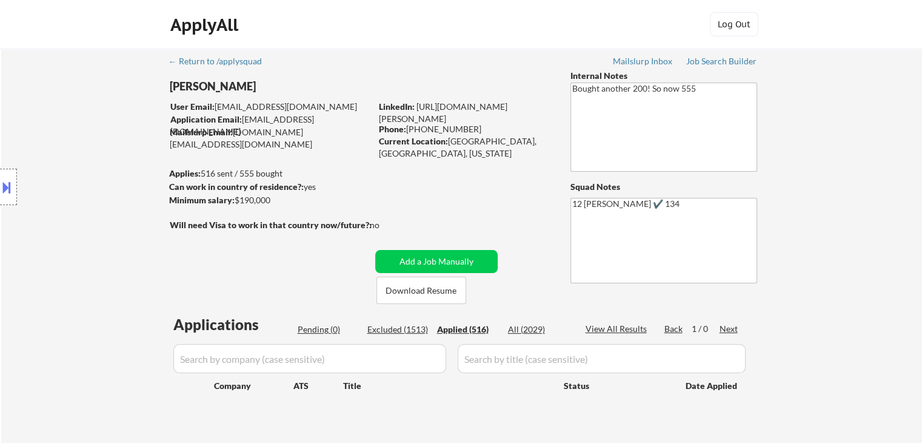
select select ""applied""
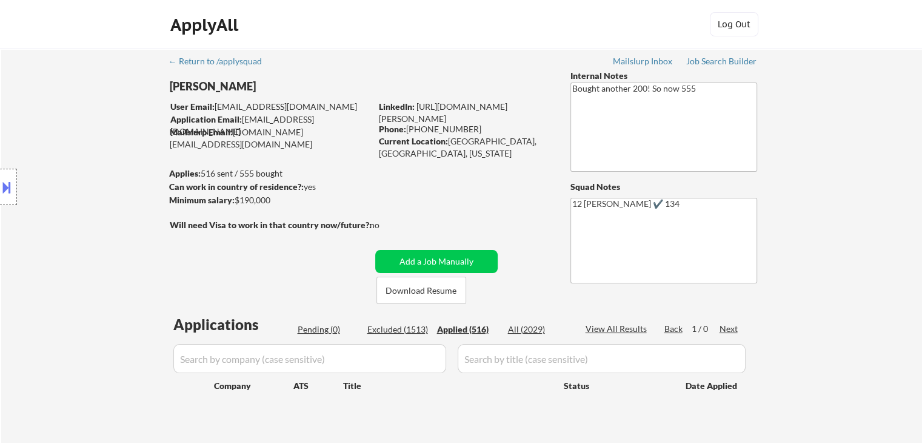
select select ""applied""
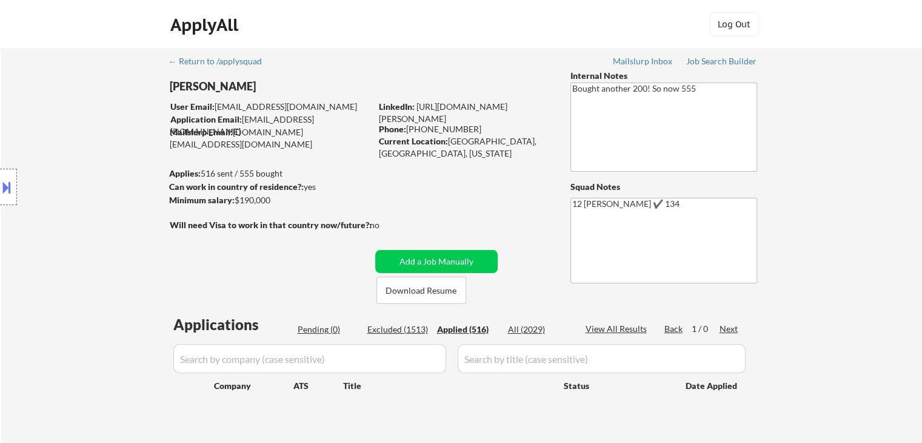
select select ""applied""
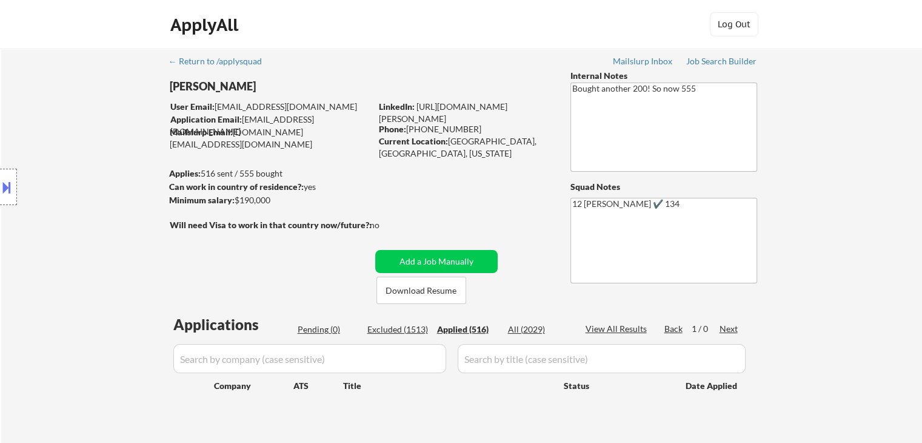
select select ""applied""
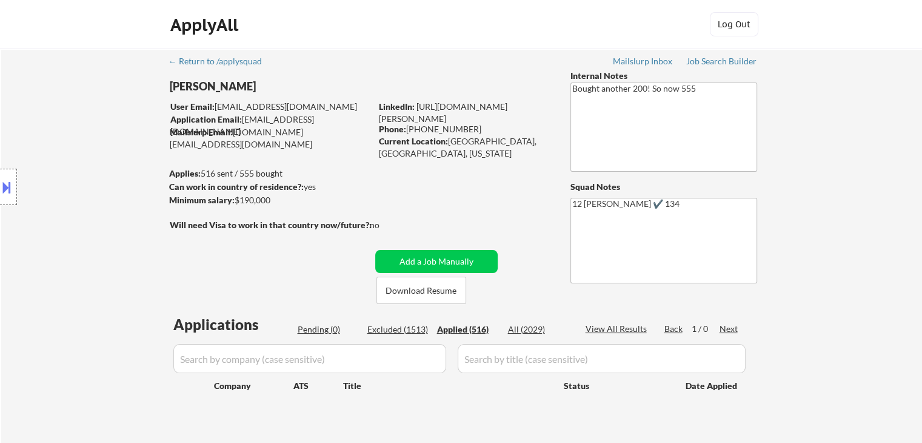
select select ""applied""
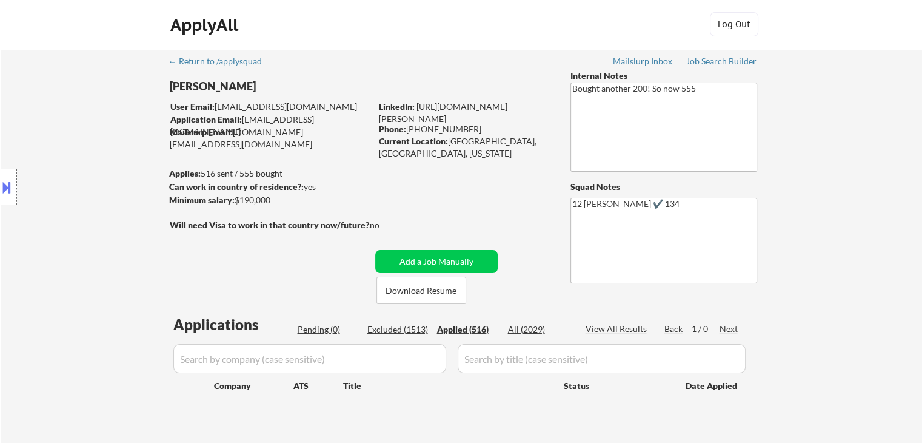
select select ""applied""
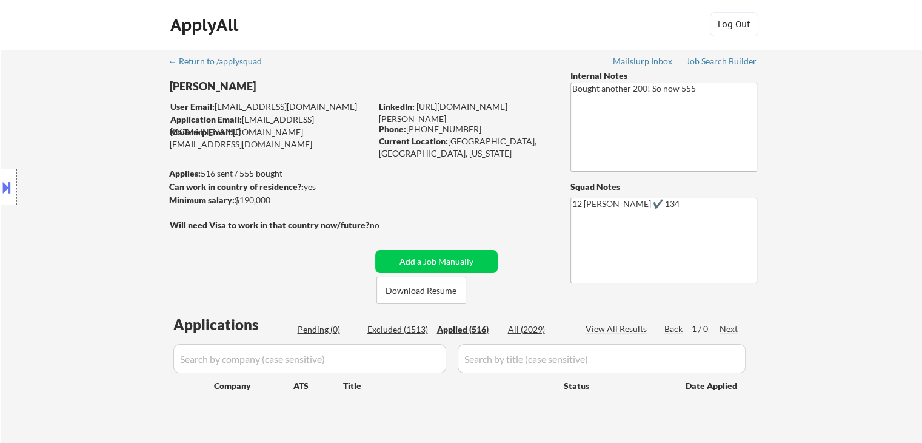
select select ""applied""
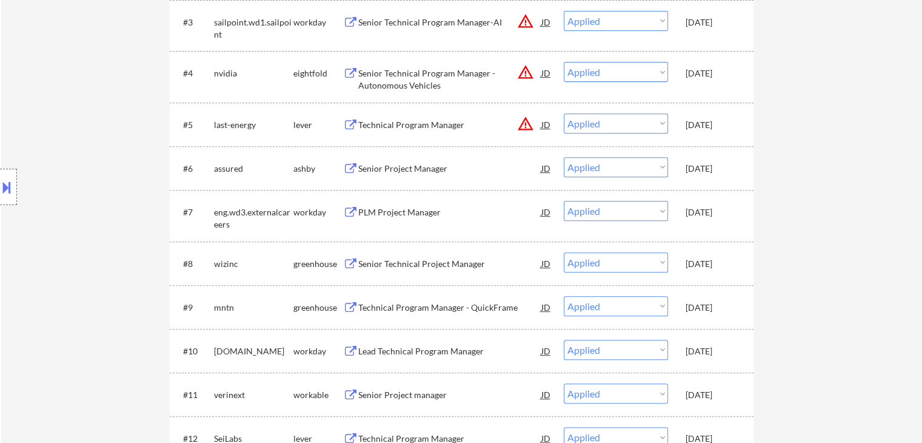
scroll to position [606, 0]
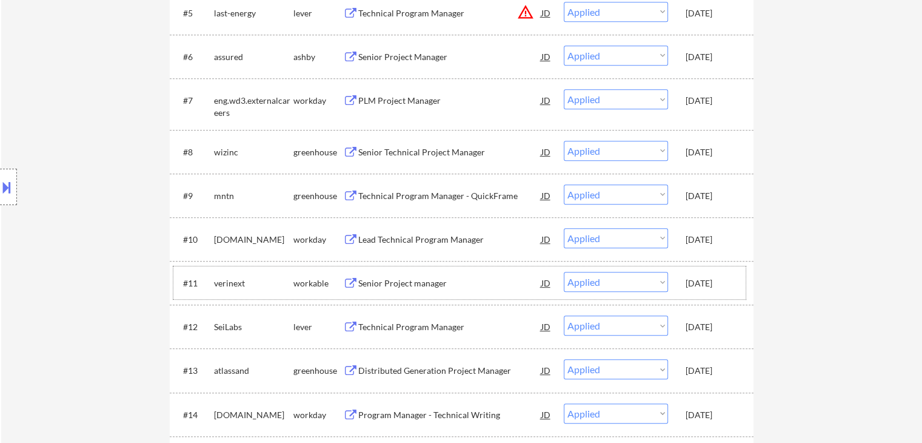
click at [710, 269] on div "#11 verinext workable Senior Project manager JD Choose an option... Pending App…" at bounding box center [459, 282] width 572 height 33
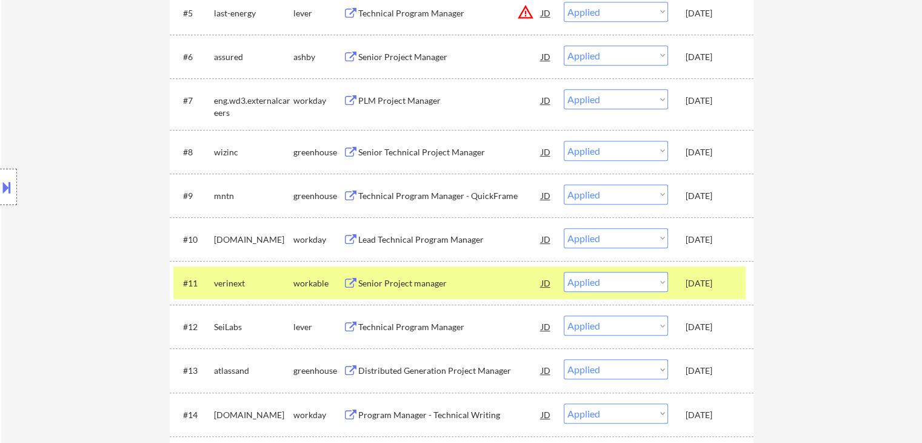
click at [710, 219] on div "#10 workiva.wd1.careers workday Lead Technical Program Manager JD Choose an opt…" at bounding box center [462, 239] width 584 height 44
drag, startPoint x: 712, startPoint y: 240, endPoint x: 705, endPoint y: 214, distance: 26.9
click at [712, 239] on div "Sep 27, 2025" at bounding box center [712, 239] width 53 height 12
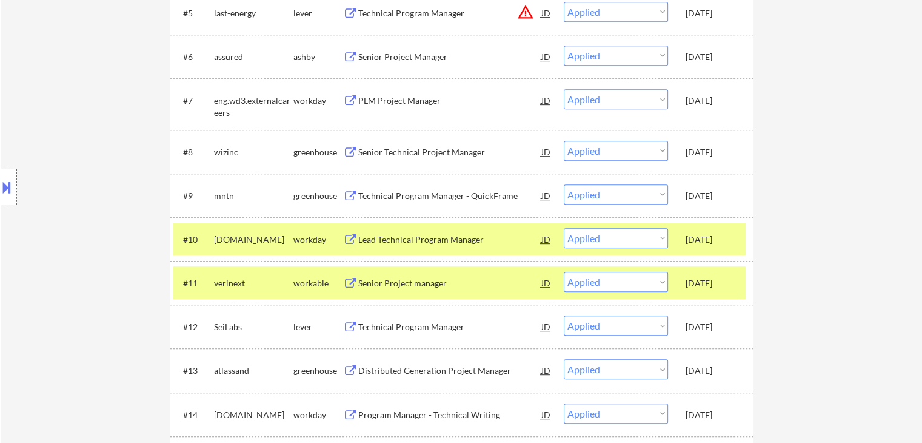
click at [702, 203] on div "Sep 27, 2025" at bounding box center [712, 195] width 53 height 22
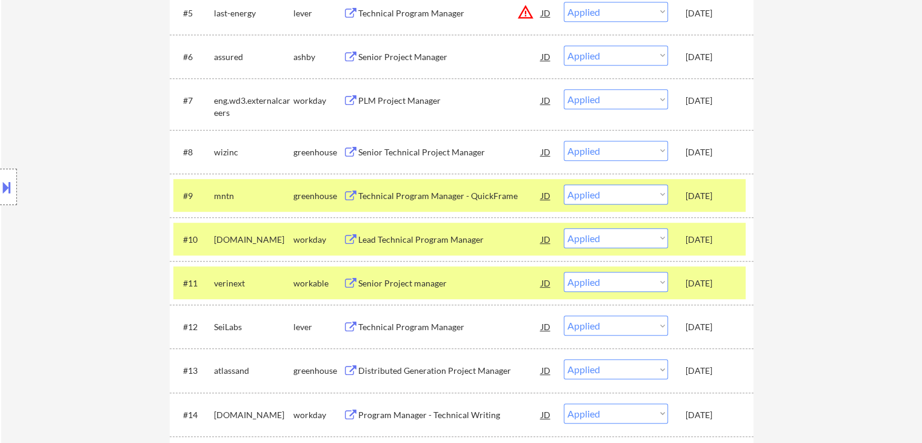
click at [706, 153] on div "Sep 27, 2025" at bounding box center [712, 152] width 53 height 12
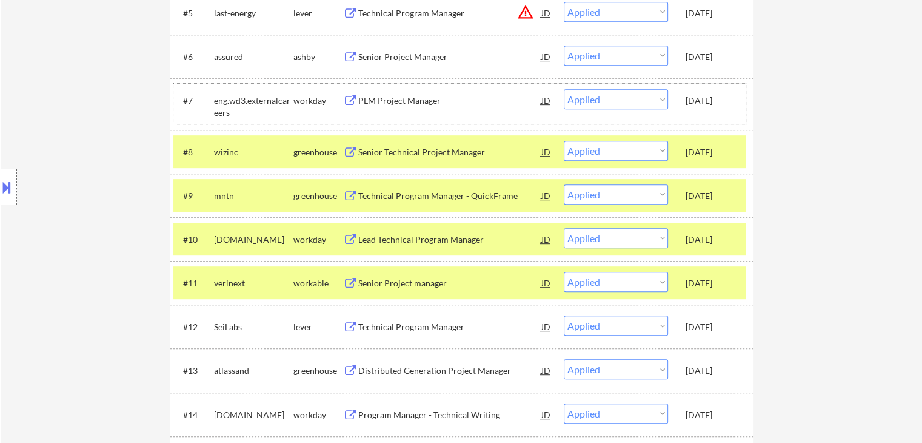
click at [701, 107] on div "Sep 27, 2025" at bounding box center [712, 100] width 53 height 22
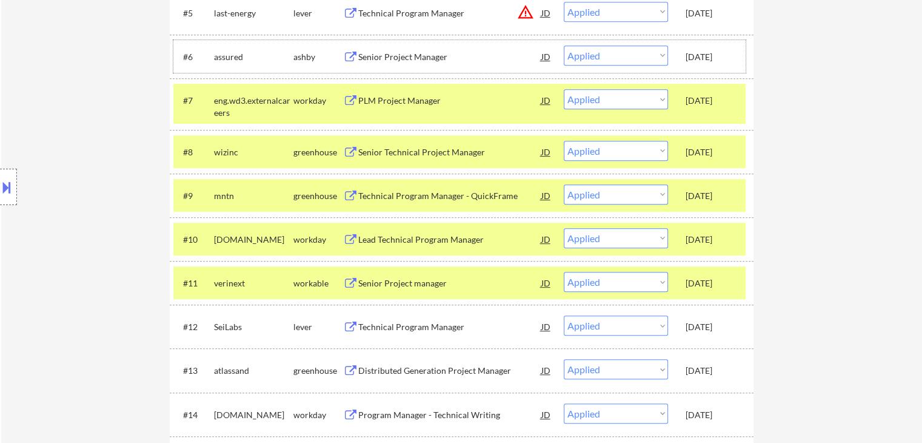
click at [700, 69] on div "#6 assured ashby Senior Project Manager JD Choose an option... Pending Applied …" at bounding box center [459, 56] width 572 height 33
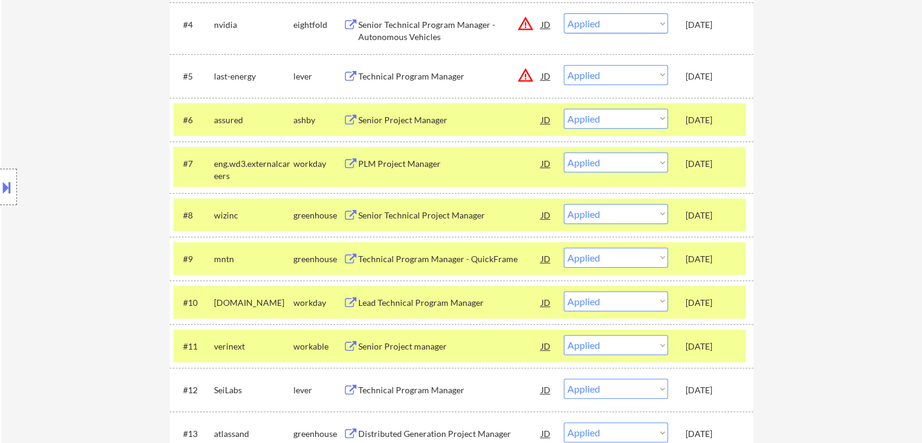
scroll to position [485, 0]
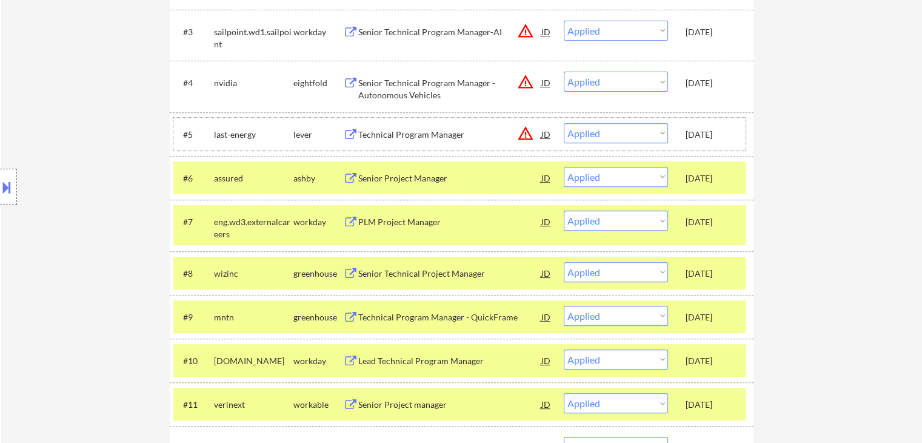
click at [710, 136] on div "Sep 27, 2025" at bounding box center [712, 135] width 53 height 12
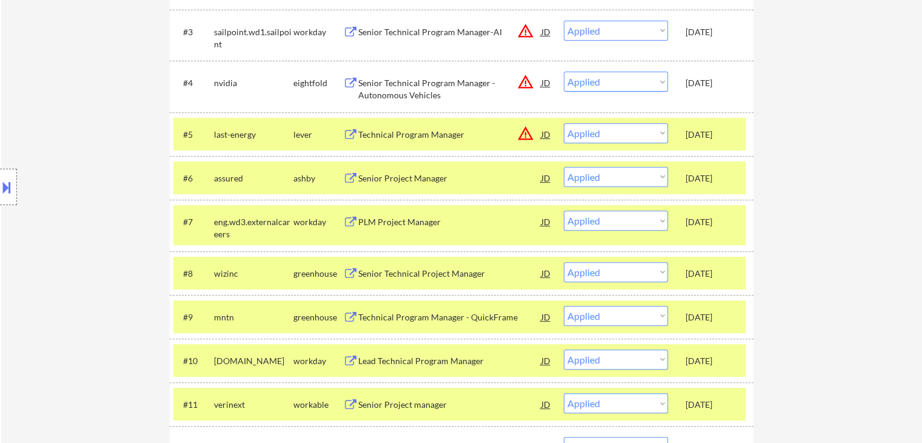
click at [695, 83] on div "Sep 27, 2025" at bounding box center [712, 83] width 53 height 12
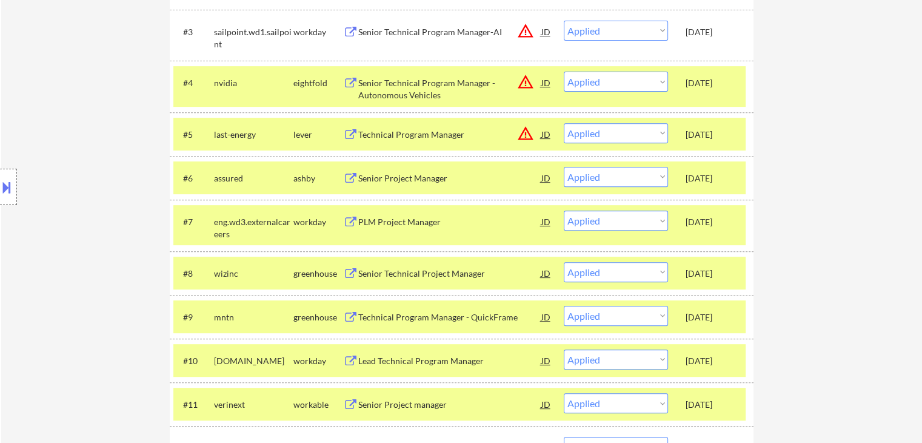
click at [695, 39] on div "Sep 27, 2025" at bounding box center [712, 32] width 53 height 22
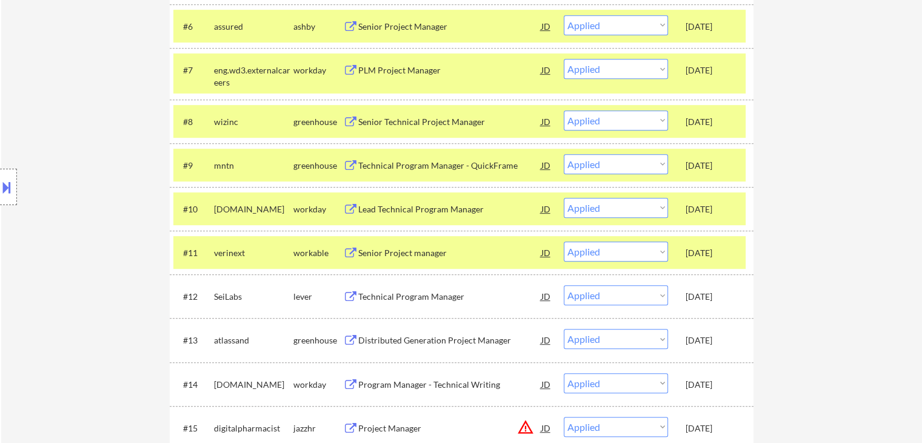
scroll to position [727, 0]
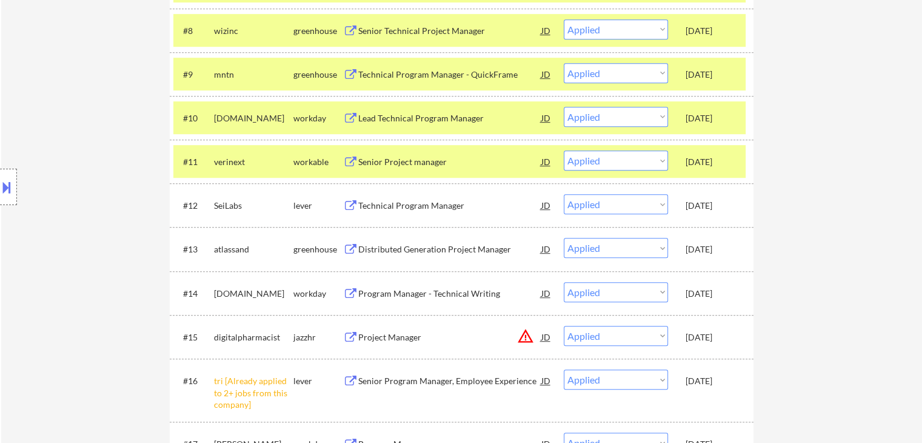
drag, startPoint x: 713, startPoint y: 164, endPoint x: 709, endPoint y: 229, distance: 65.6
click at [713, 164] on div "Sep 27, 2025" at bounding box center [712, 162] width 53 height 12
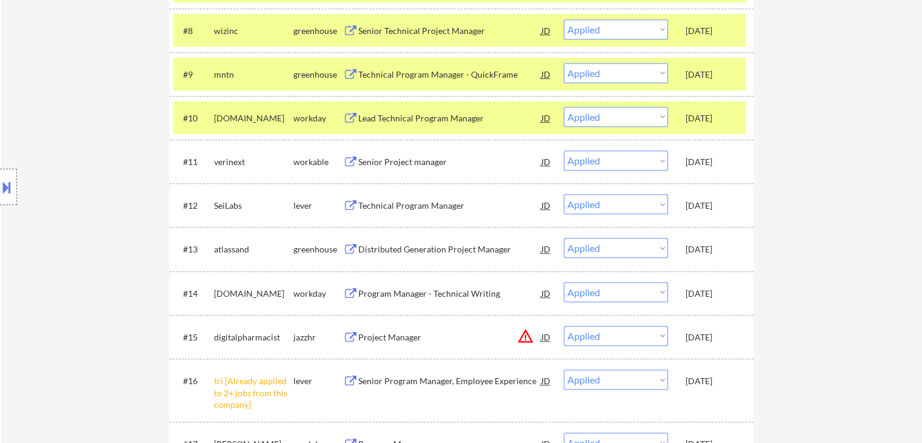
click at [720, 208] on div "Sep 24, 2025" at bounding box center [712, 205] width 53 height 12
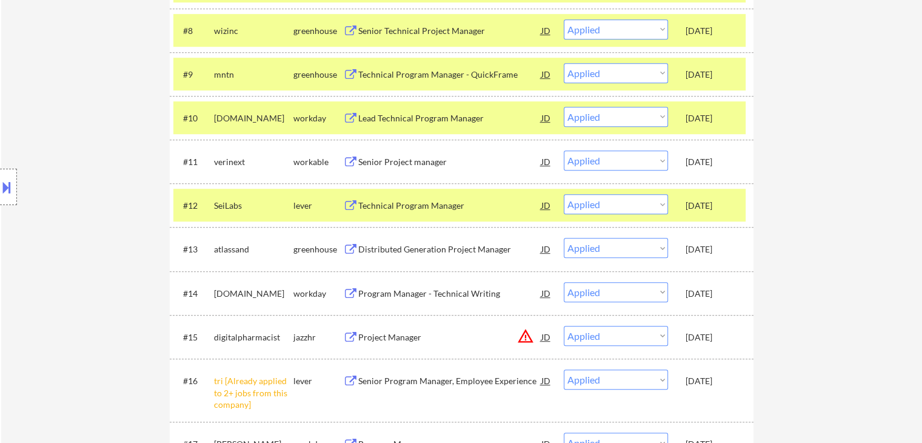
click at [726, 247] on div "Sep 24, 2025" at bounding box center [712, 249] width 53 height 22
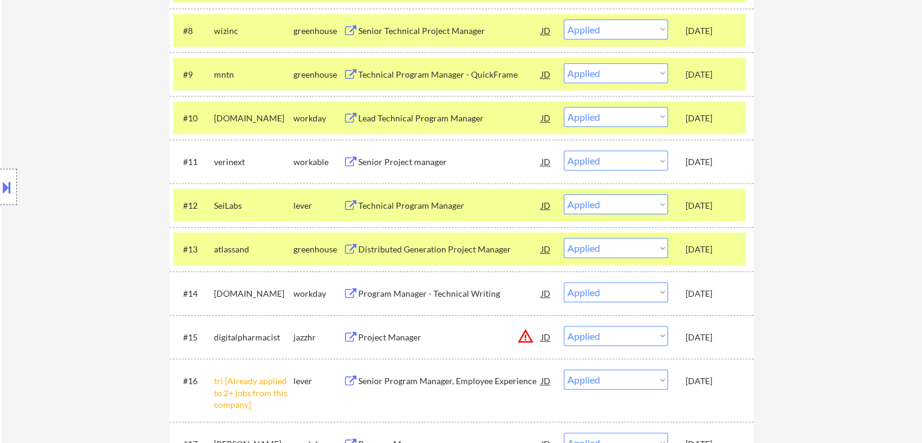
click at [726, 293] on div "Sep 24, 2025" at bounding box center [712, 293] width 53 height 12
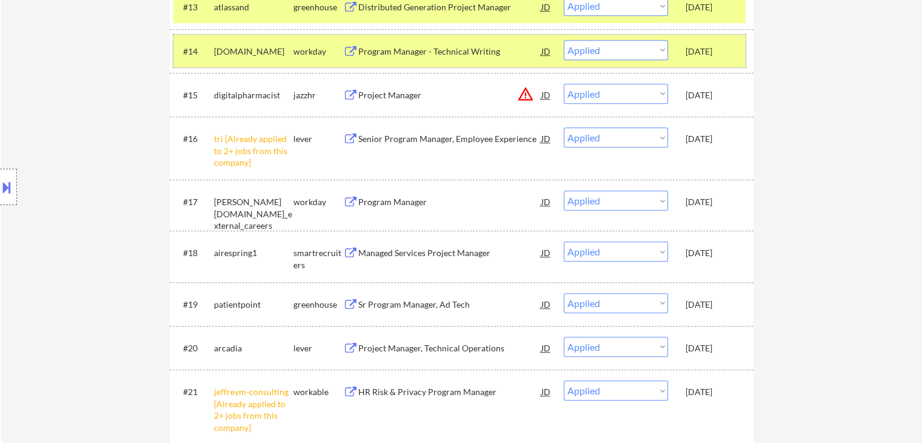
scroll to position [970, 0]
drag, startPoint x: 716, startPoint y: 306, endPoint x: 719, endPoint y: 287, distance: 19.6
click at [717, 306] on div "Sep 23, 2025" at bounding box center [712, 304] width 53 height 12
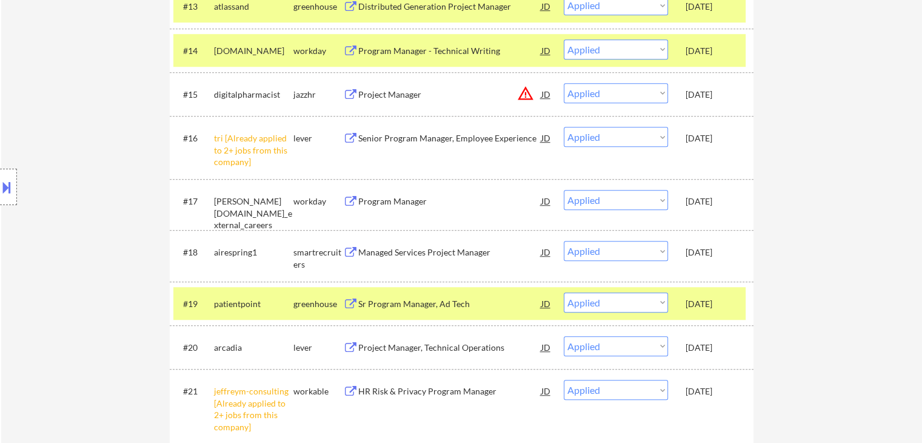
click at [722, 250] on div "Sep 23, 2025" at bounding box center [712, 252] width 53 height 12
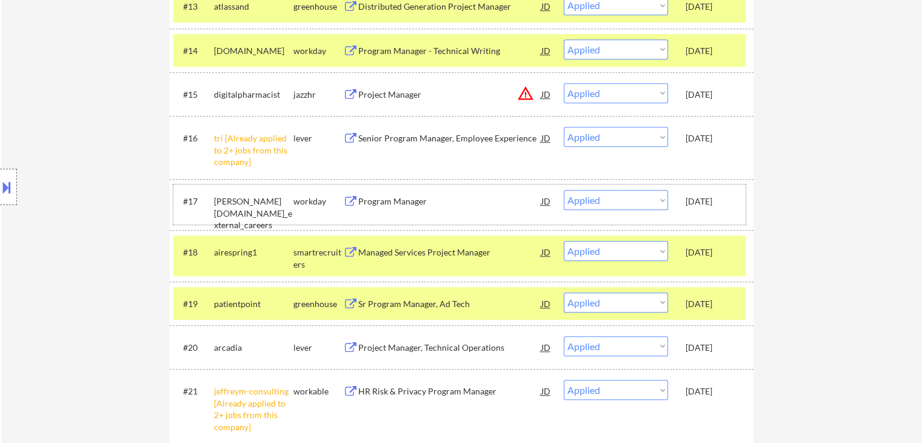
click at [707, 206] on div "Sep 23, 2025" at bounding box center [712, 201] width 53 height 12
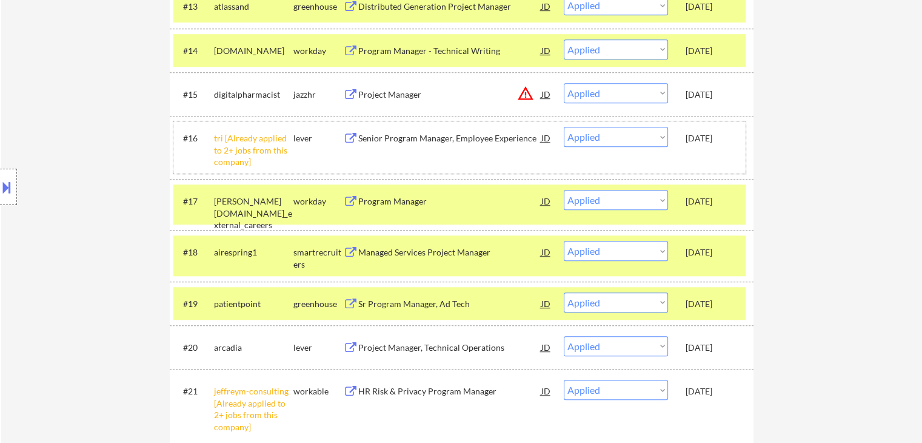
click at [707, 150] on div "#16 tri [Already applied to 2+ jobs from this company] lever Senior Program Man…" at bounding box center [459, 147] width 572 height 52
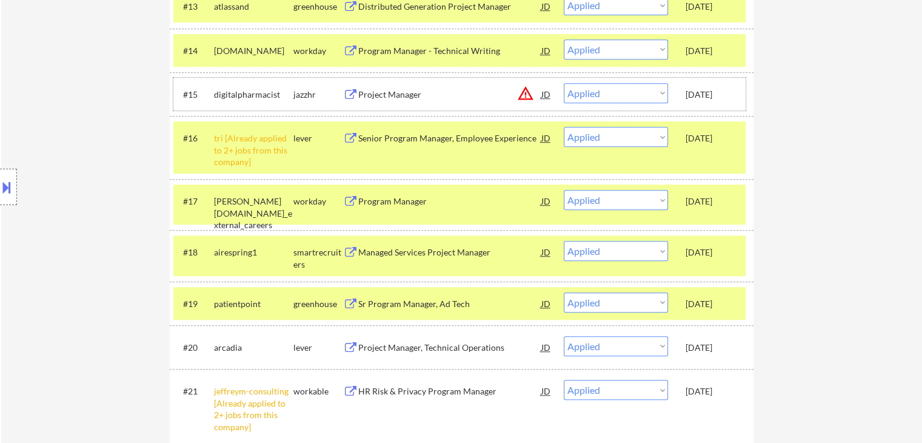
click at [710, 104] on div "Sep 23, 2025" at bounding box center [712, 94] width 53 height 22
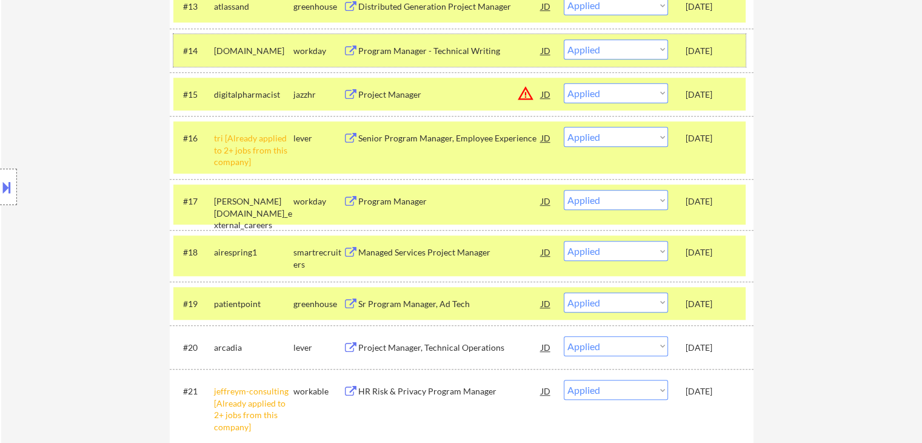
drag, startPoint x: 701, startPoint y: 47, endPoint x: 695, endPoint y: 85, distance: 38.7
click at [701, 52] on div "Sep 24, 2025" at bounding box center [712, 51] width 53 height 12
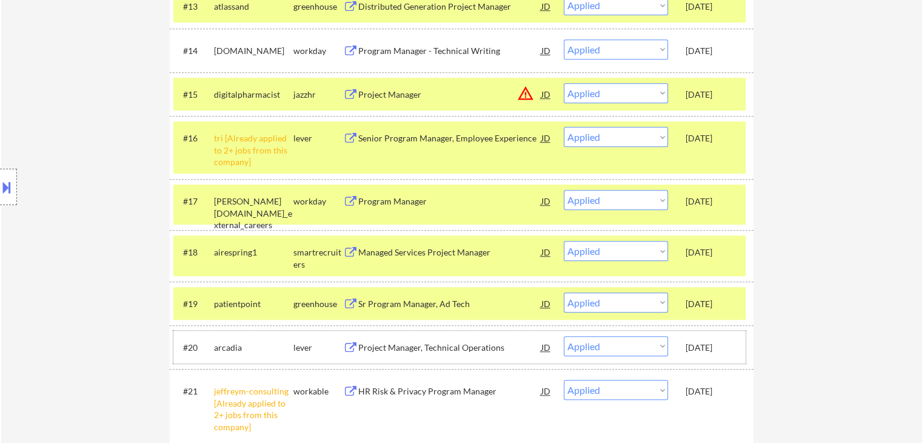
click at [721, 343] on div "Sep 23, 2025" at bounding box center [712, 347] width 53 height 12
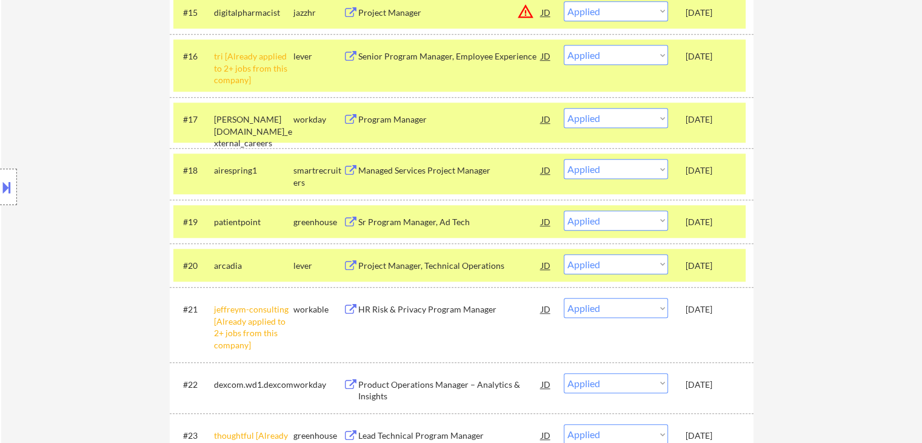
scroll to position [1152, 0]
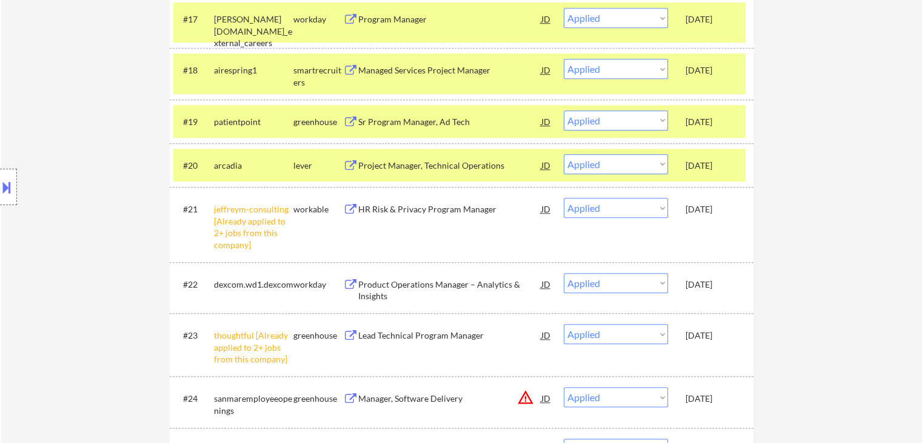
click at [711, 216] on div "Sep 22, 2025" at bounding box center [712, 209] width 53 height 22
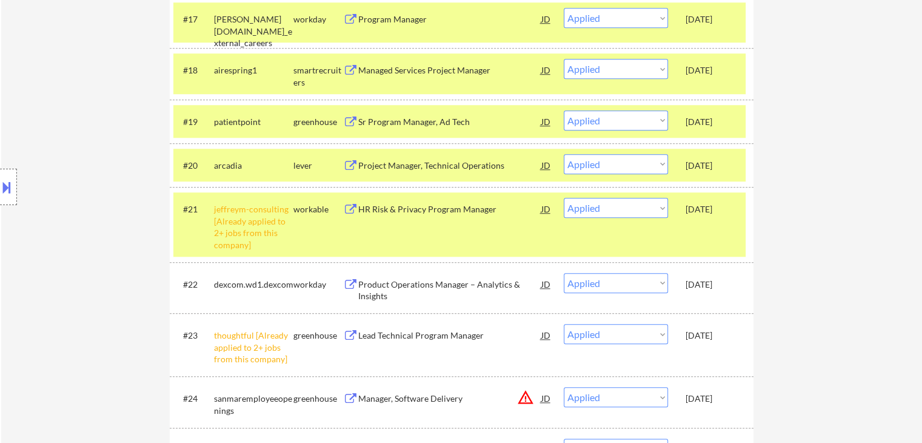
click at [700, 173] on div "Sep 23, 2025" at bounding box center [712, 165] width 53 height 22
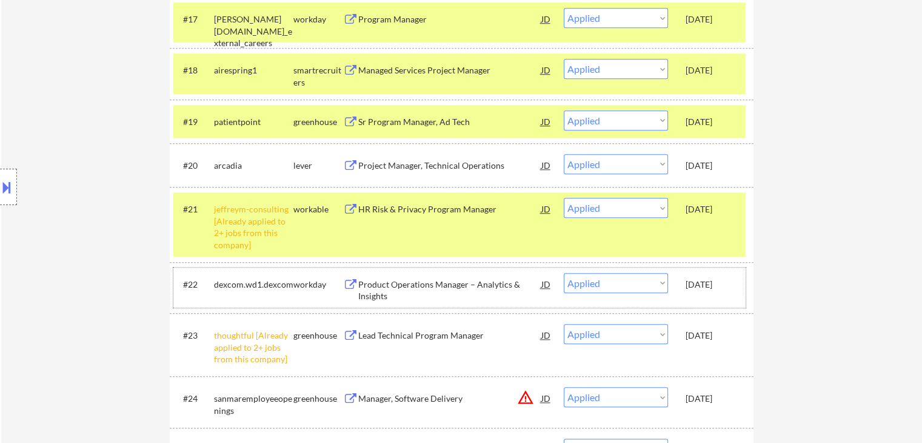
click at [709, 279] on div "Sep 22, 2025" at bounding box center [712, 284] width 53 height 12
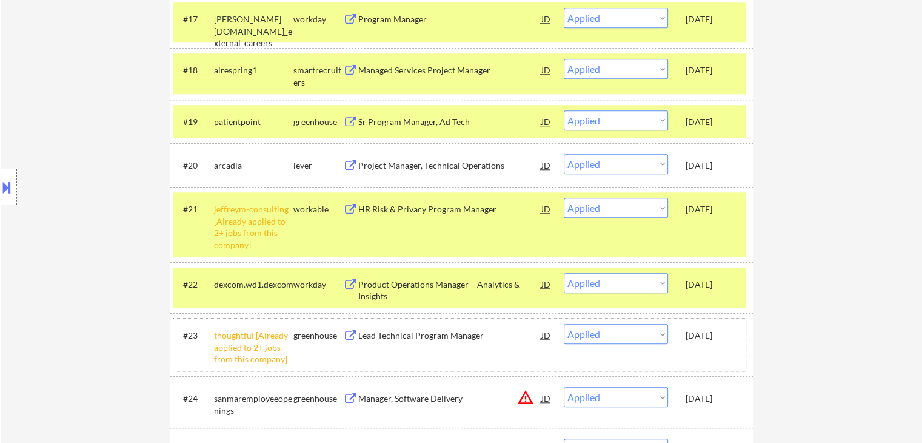
click at [721, 330] on div "Sep 22, 2025" at bounding box center [712, 335] width 53 height 12
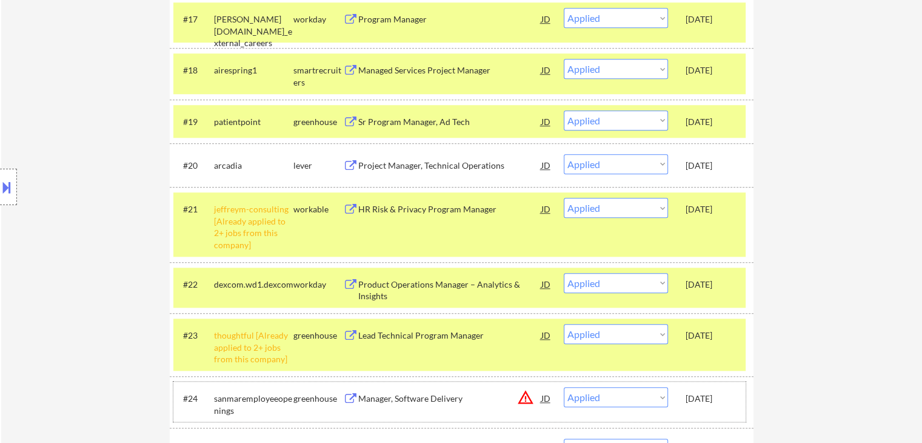
drag, startPoint x: 710, startPoint y: 405, endPoint x: 716, endPoint y: 309, distance: 95.9
click at [710, 404] on div "Sep 22, 2025" at bounding box center [712, 398] width 53 height 22
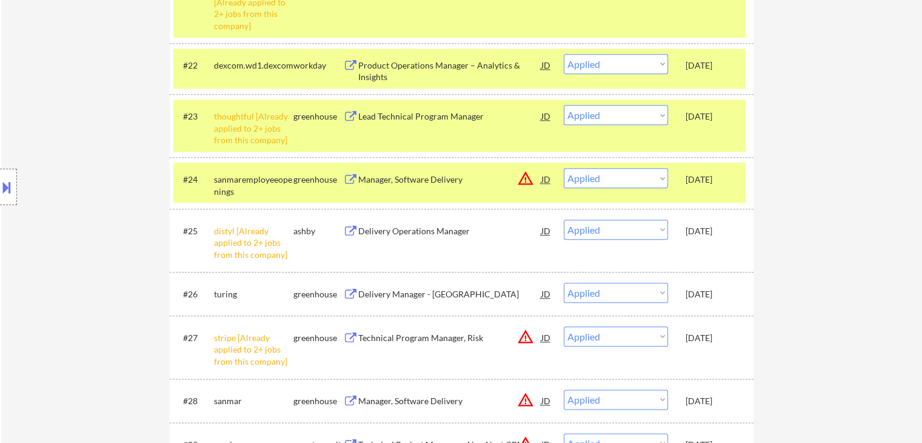
scroll to position [1394, 0]
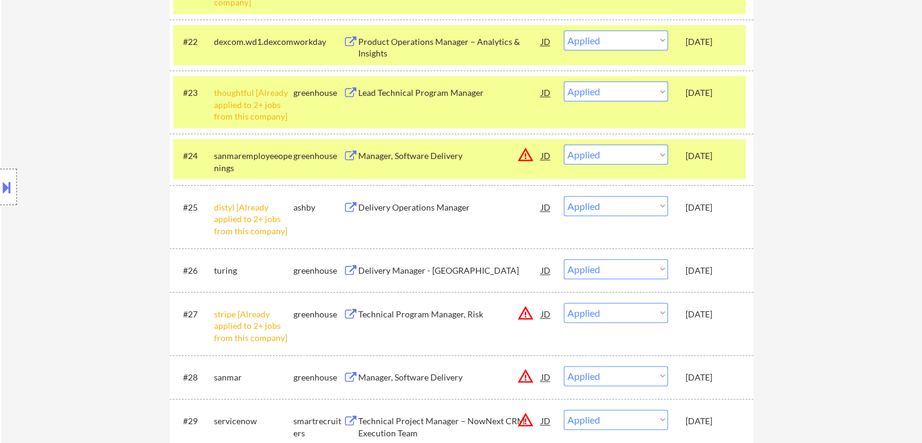
drag, startPoint x: 710, startPoint y: 207, endPoint x: 722, endPoint y: 229, distance: 25.2
click at [710, 207] on div "Sep 22, 2025" at bounding box center [712, 207] width 53 height 12
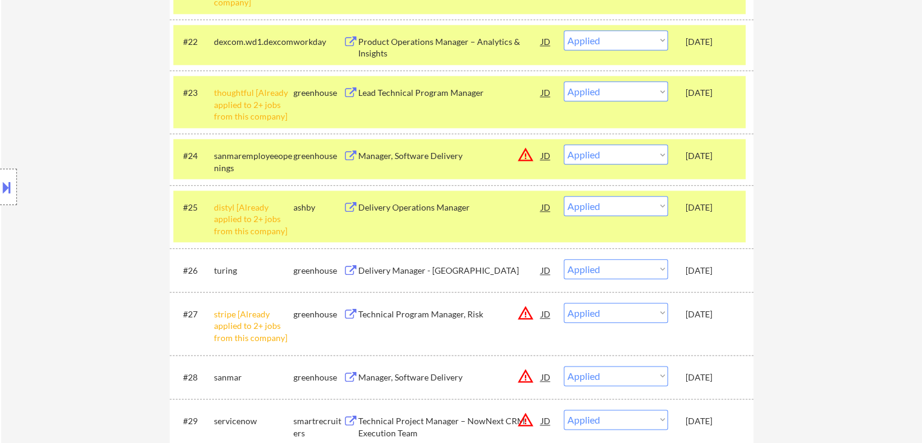
click at [728, 257] on div "#26 turing greenhouse Delivery Manager - US JD Choose an option... Pending Appl…" at bounding box center [459, 269] width 572 height 33
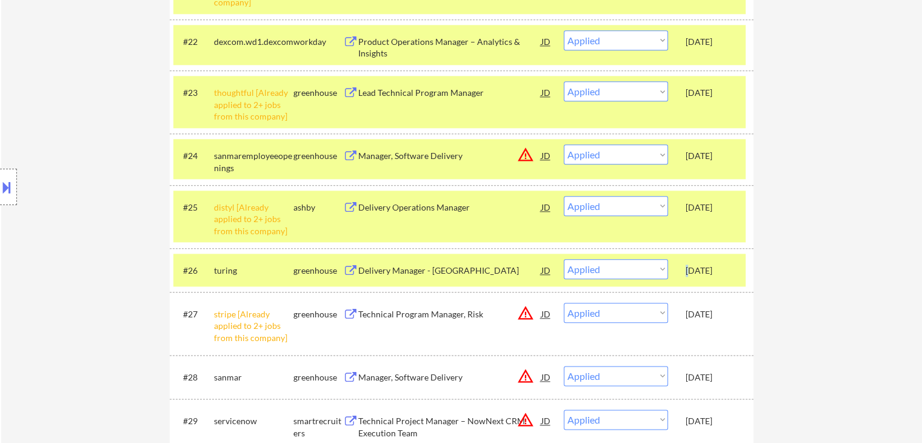
click at [687, 266] on div "Sep 22, 2025" at bounding box center [712, 270] width 53 height 12
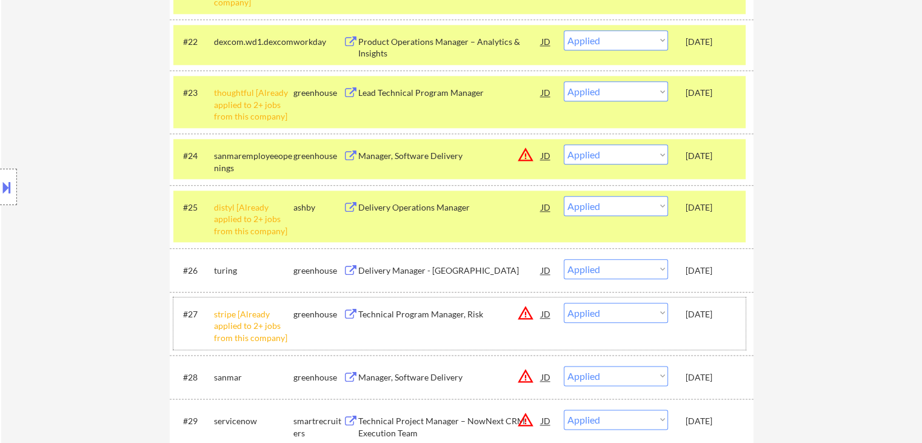
click at [710, 319] on div "Sep 19, 2025" at bounding box center [712, 314] width 53 height 12
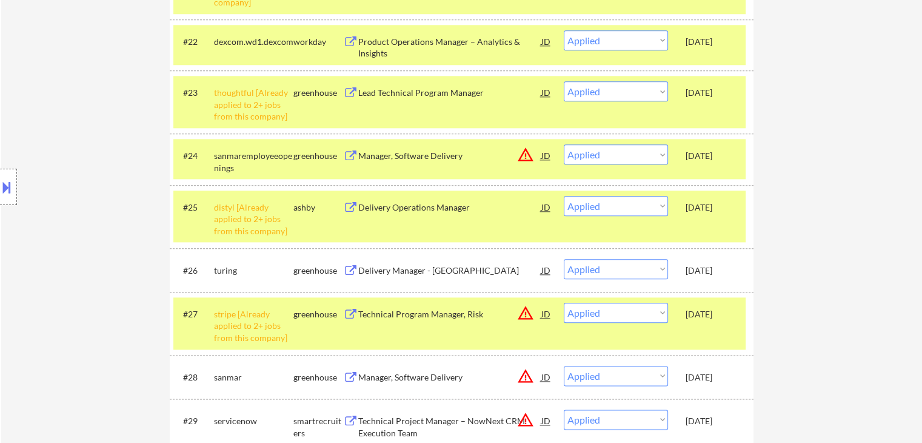
drag, startPoint x: 720, startPoint y: 370, endPoint x: 721, endPoint y: 342, distance: 28.5
click at [720, 369] on div "Sep 19, 2025" at bounding box center [712, 377] width 53 height 22
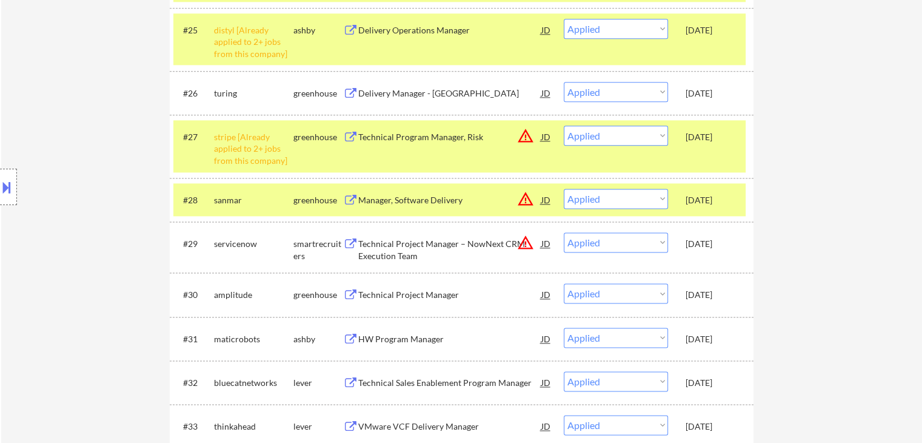
scroll to position [1576, 0]
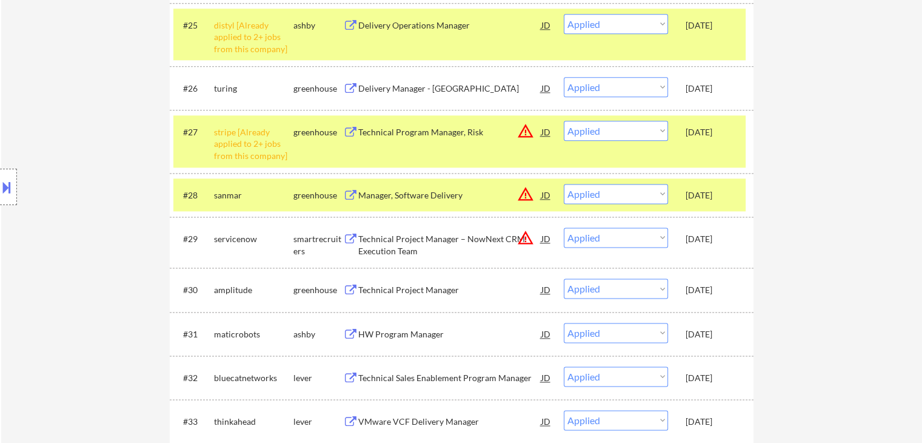
click at [709, 239] on div "Sep 19, 2025" at bounding box center [712, 239] width 53 height 12
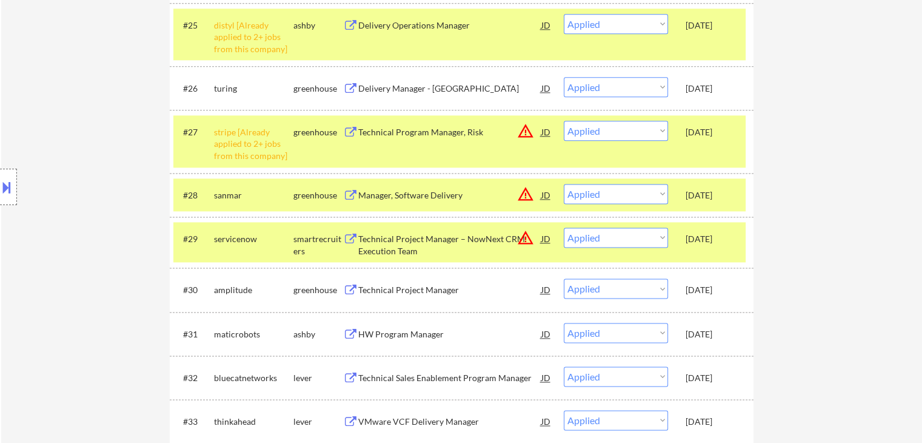
click at [712, 296] on div "Sep 19, 2025" at bounding box center [712, 289] width 53 height 22
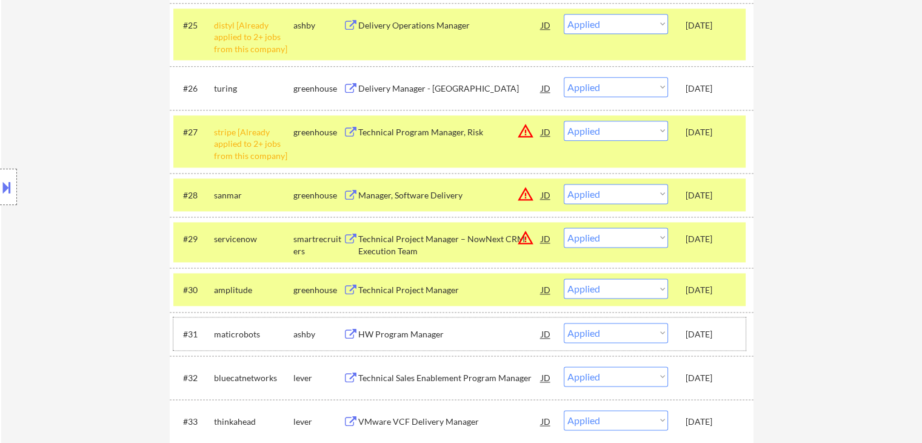
drag, startPoint x: 716, startPoint y: 328, endPoint x: 712, endPoint y: 395, distance: 67.4
click at [706, 335] on div "Sep 19, 2025" at bounding box center [712, 334] width 53 height 12
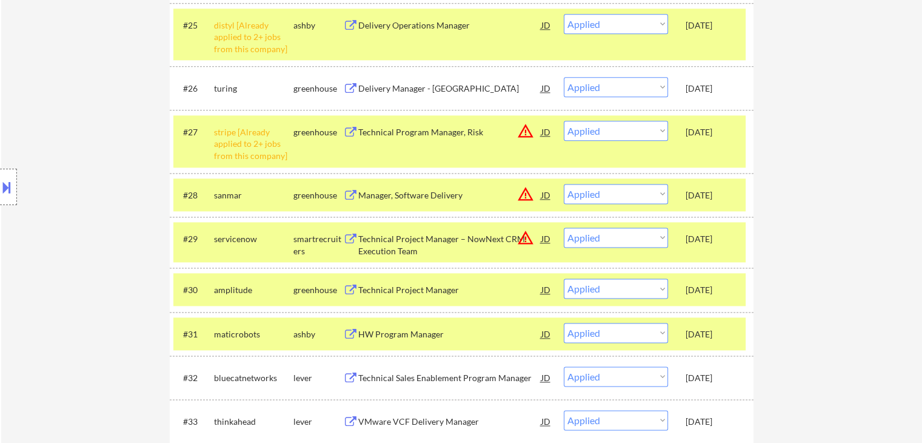
click at [710, 374] on div "Sep 19, 2025" at bounding box center [712, 378] width 53 height 12
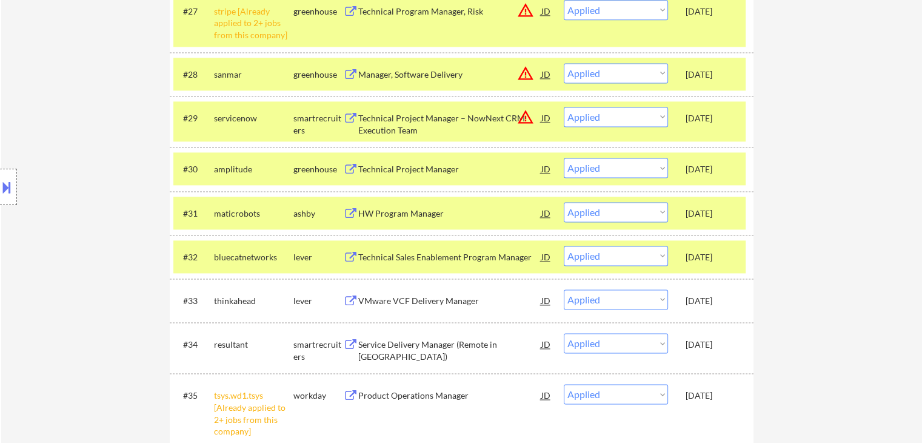
scroll to position [1697, 0]
click at [708, 287] on div "#33 thinkahead lever VMware VCF Delivery Manager JD Choose an option... Pending…" at bounding box center [459, 299] width 572 height 33
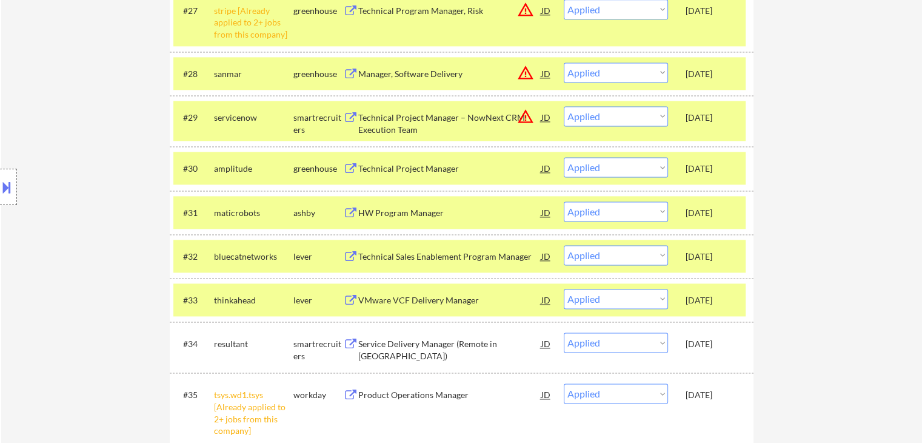
drag, startPoint x: 713, startPoint y: 335, endPoint x: 723, endPoint y: 361, distance: 28.6
click at [717, 338] on div "Sep 19, 2025" at bounding box center [712, 343] width 53 height 22
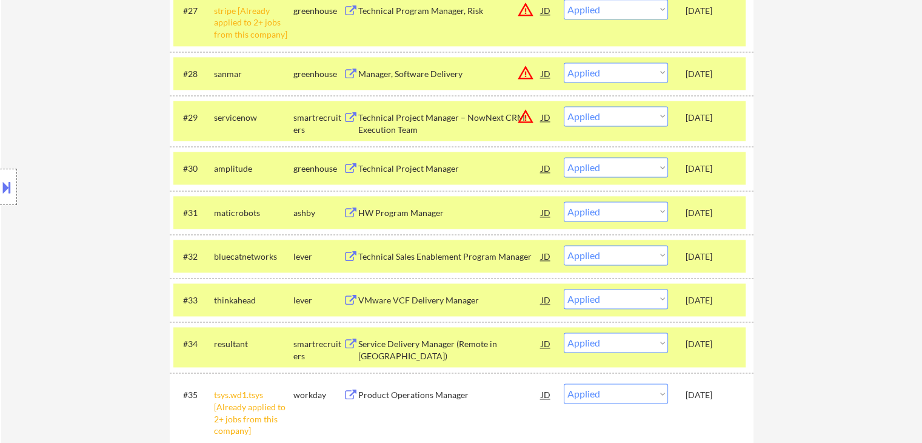
click at [726, 376] on div "#35 tsys.wd1.tsys [Already applied to 2+ jobs from this company] workday Produc…" at bounding box center [462, 409] width 584 height 75
click at [701, 393] on div "Sep 19, 2025" at bounding box center [712, 395] width 53 height 12
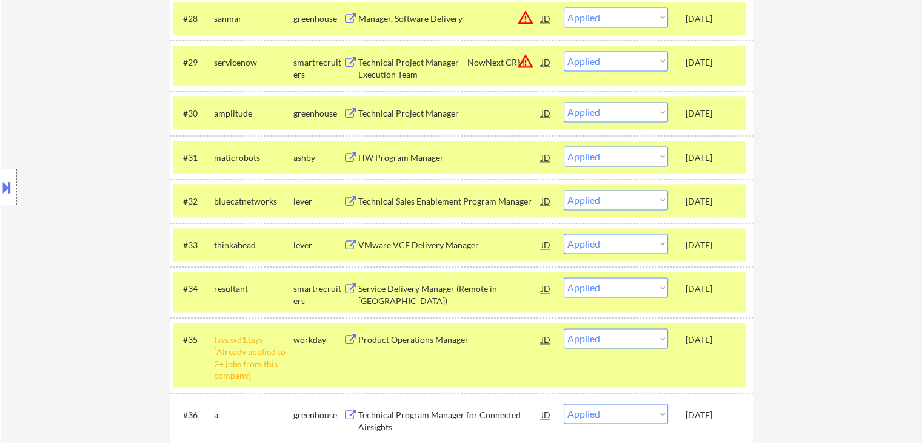
scroll to position [1819, 0]
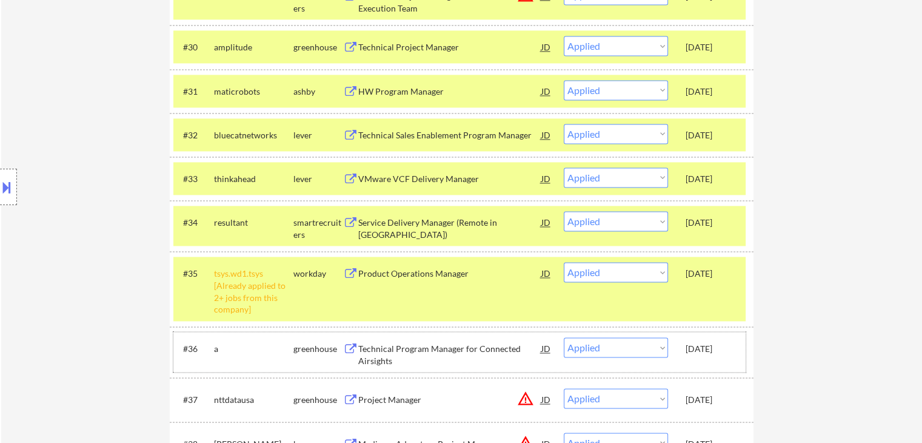
click at [715, 343] on div "Sep 19, 2025" at bounding box center [712, 349] width 53 height 12
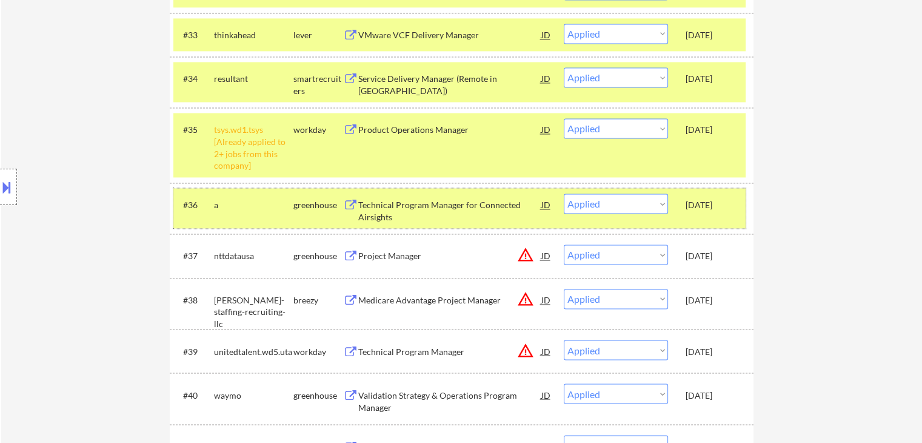
scroll to position [2122, 0]
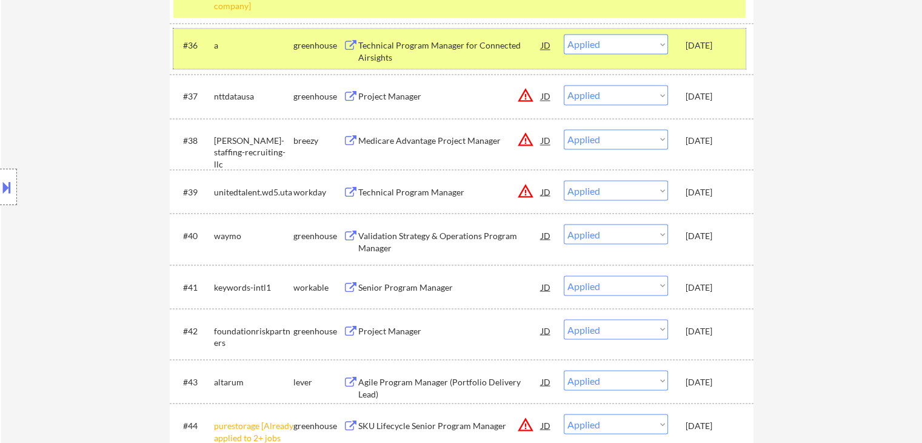
click at [693, 48] on div "Sep 19, 2025" at bounding box center [712, 45] width 53 height 12
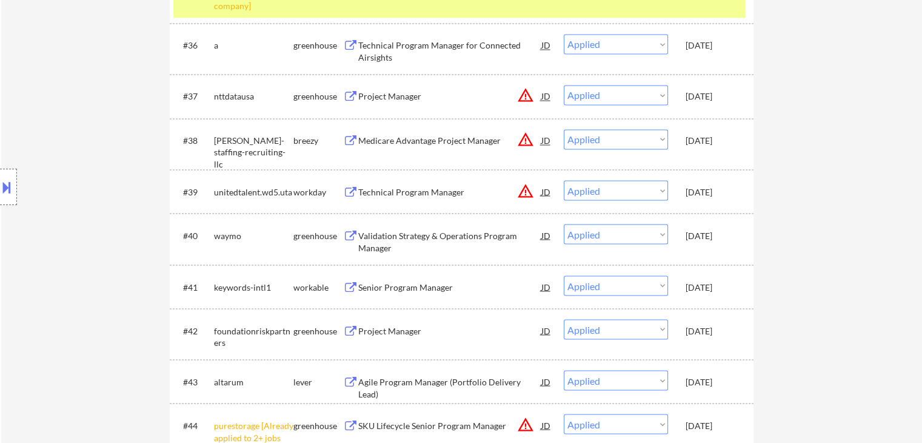
click at [716, 97] on div "Sep 17, 2025" at bounding box center [712, 96] width 53 height 12
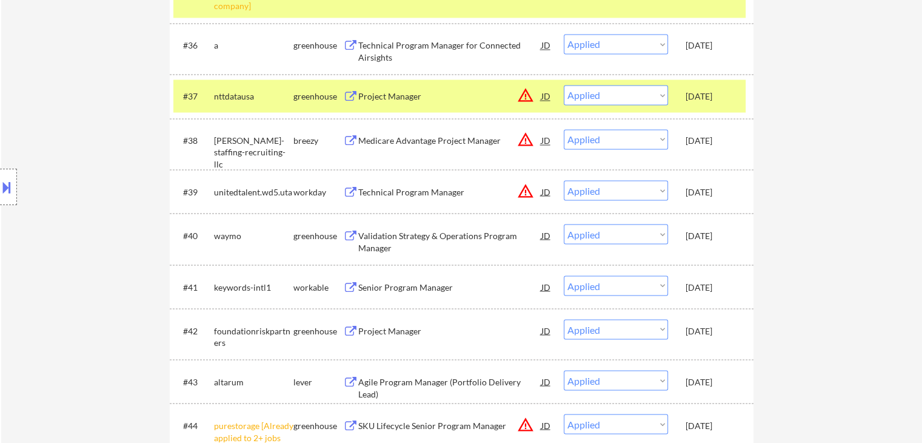
drag, startPoint x: 716, startPoint y: 136, endPoint x: 727, endPoint y: 150, distance: 18.1
click at [717, 136] on div "Sep 17, 2025" at bounding box center [712, 141] width 53 height 12
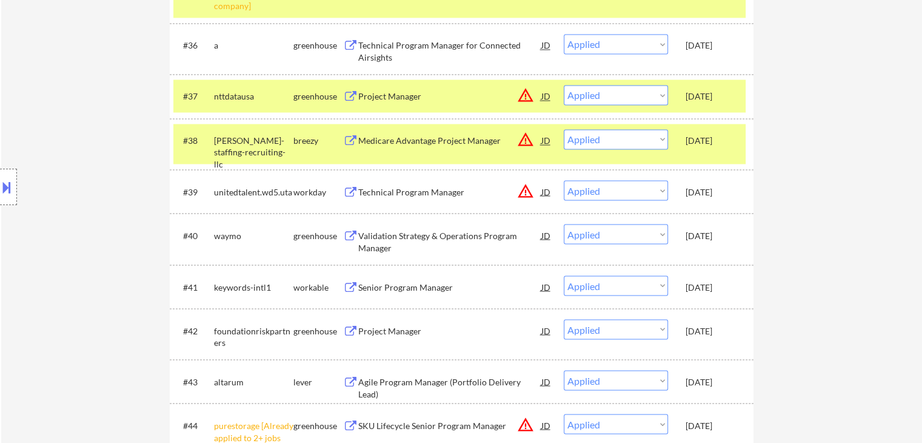
click at [716, 181] on div "Sep 17, 2025" at bounding box center [712, 191] width 53 height 22
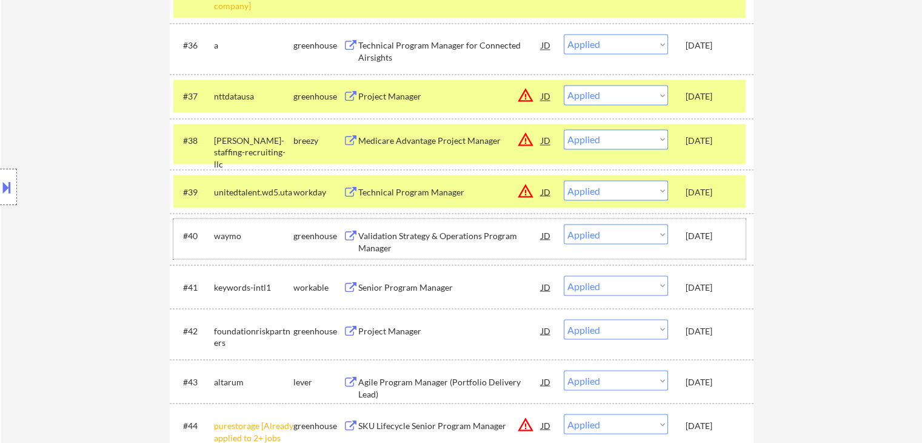
click at [726, 224] on div "Sep 17, 2025" at bounding box center [712, 235] width 53 height 22
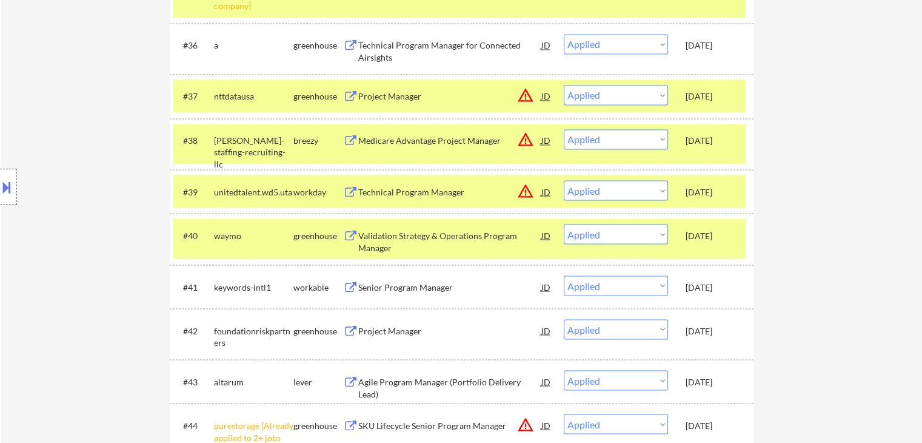
click at [721, 287] on div "Sep 17, 2025" at bounding box center [712, 287] width 53 height 12
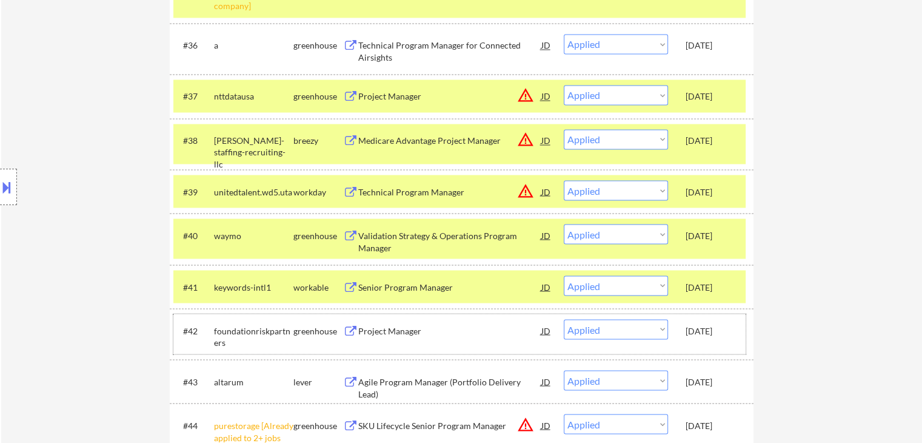
drag, startPoint x: 718, startPoint y: 331, endPoint x: 723, endPoint y: 341, distance: 10.8
click at [720, 331] on div "Sep 17, 2025" at bounding box center [712, 330] width 53 height 12
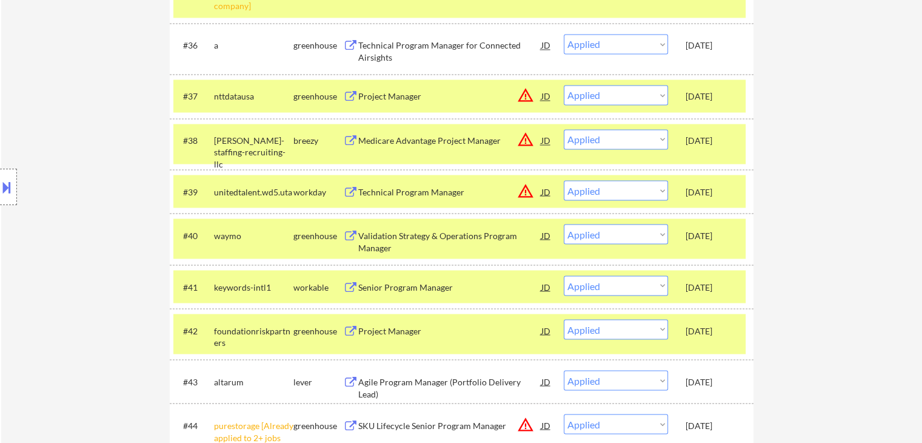
click at [720, 381] on div "Sep 17, 2025" at bounding box center [712, 381] width 53 height 12
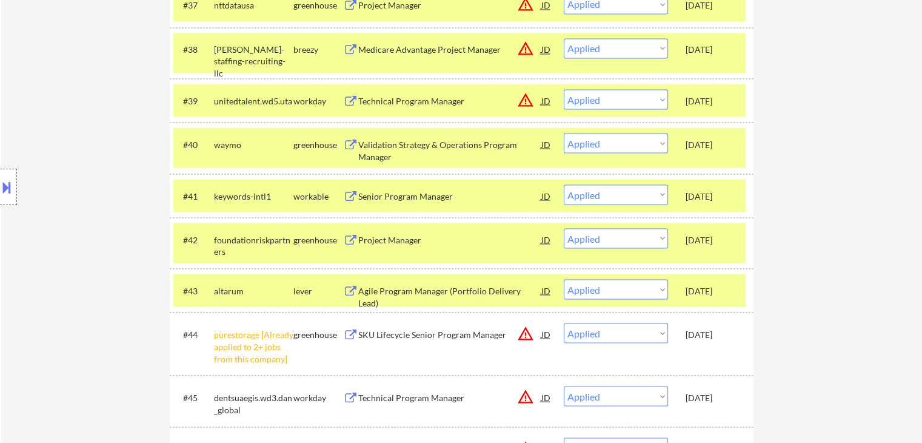
scroll to position [2304, 0]
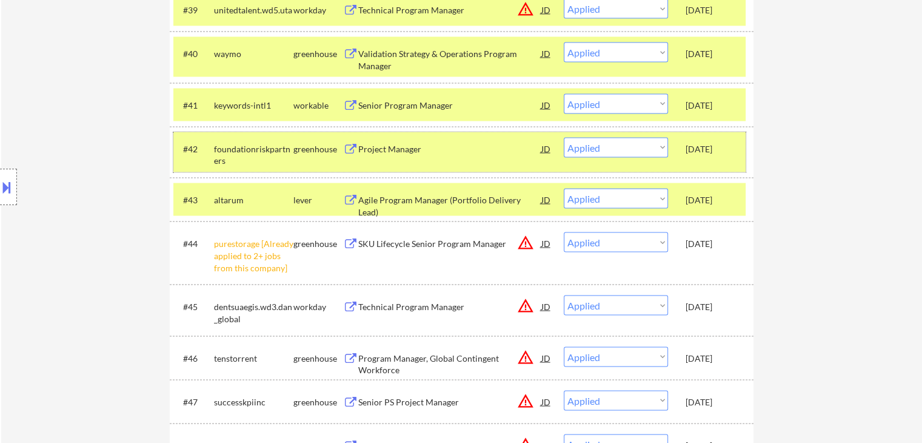
click at [700, 149] on div "Sep 17, 2025" at bounding box center [712, 148] width 53 height 12
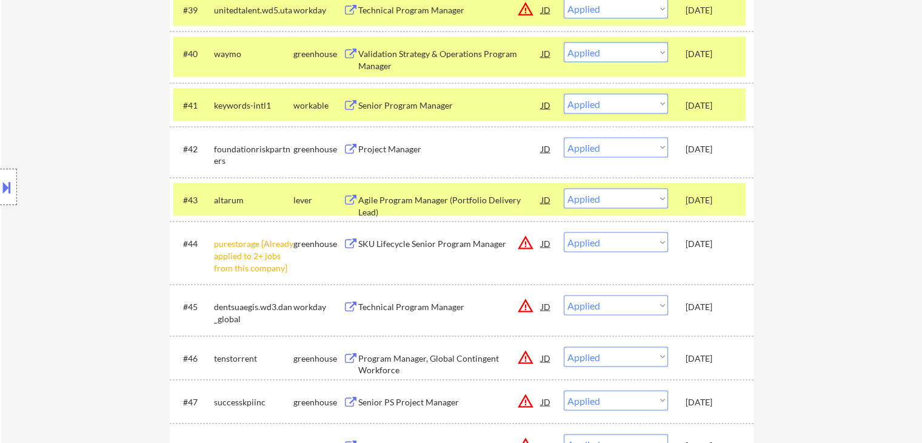
click at [700, 148] on div "Sep 17, 2025" at bounding box center [712, 148] width 53 height 12
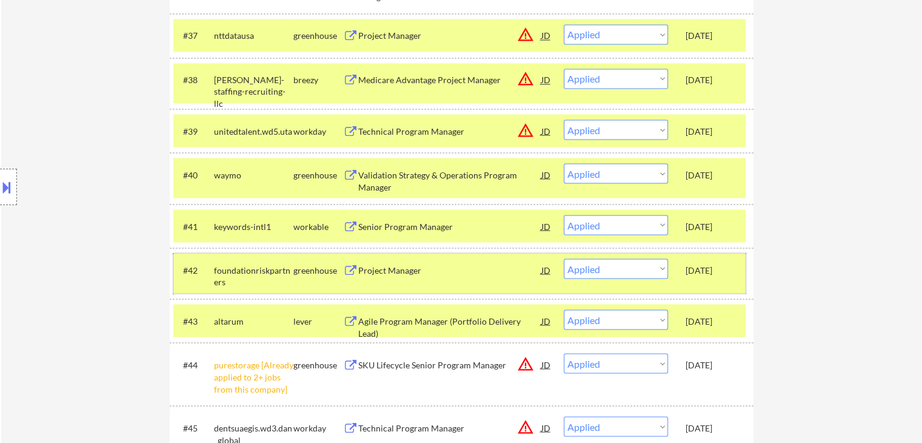
scroll to position [2122, 0]
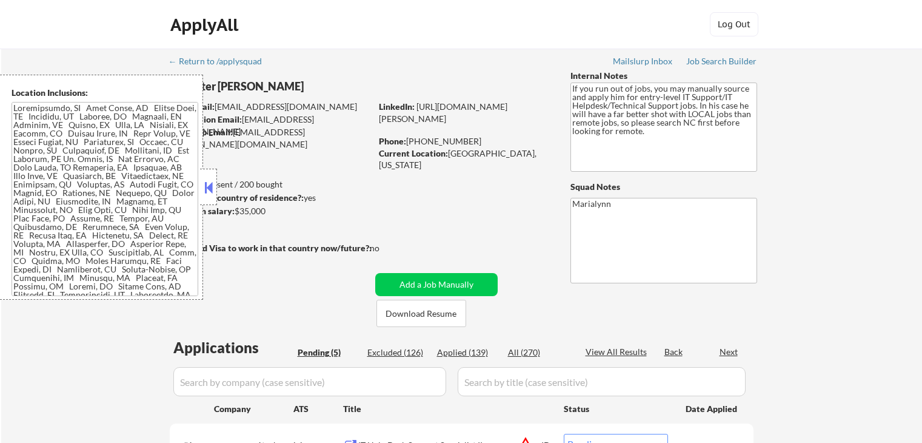
select select ""pending""
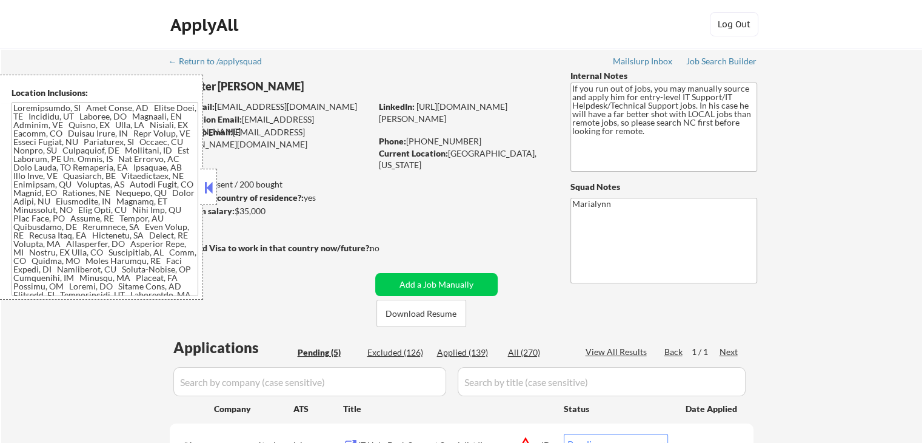
click at [204, 189] on button at bounding box center [208, 187] width 13 height 18
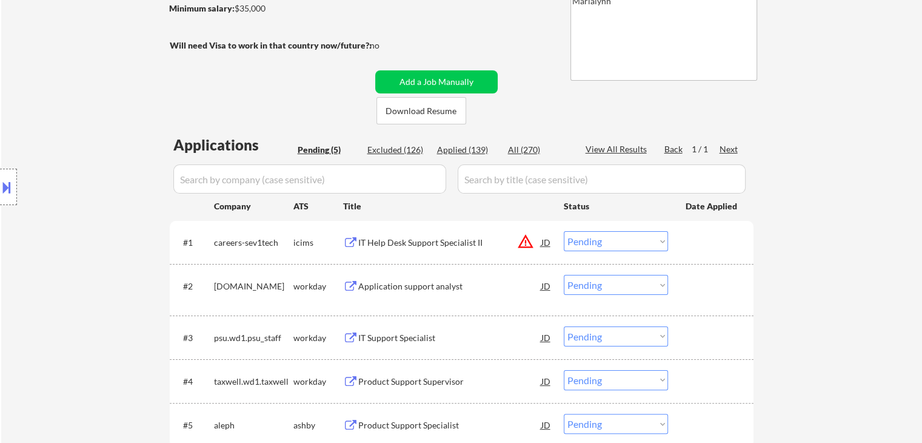
scroll to position [182, 0]
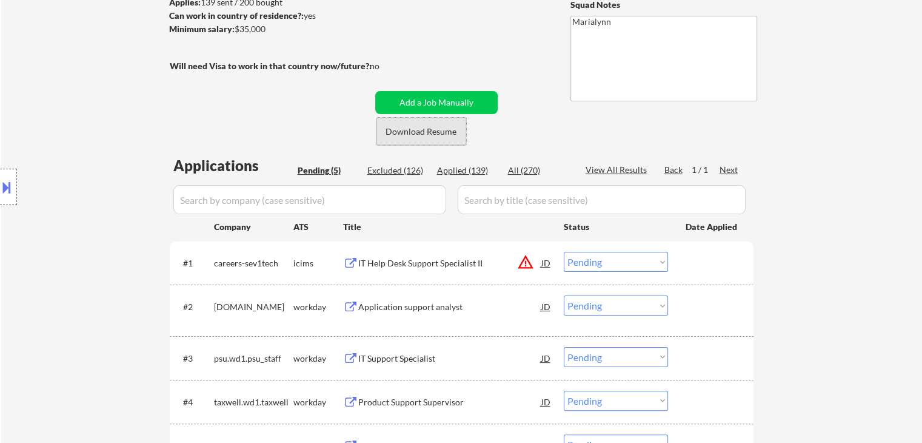
click at [451, 133] on button "Download Resume" at bounding box center [421, 131] width 90 height 27
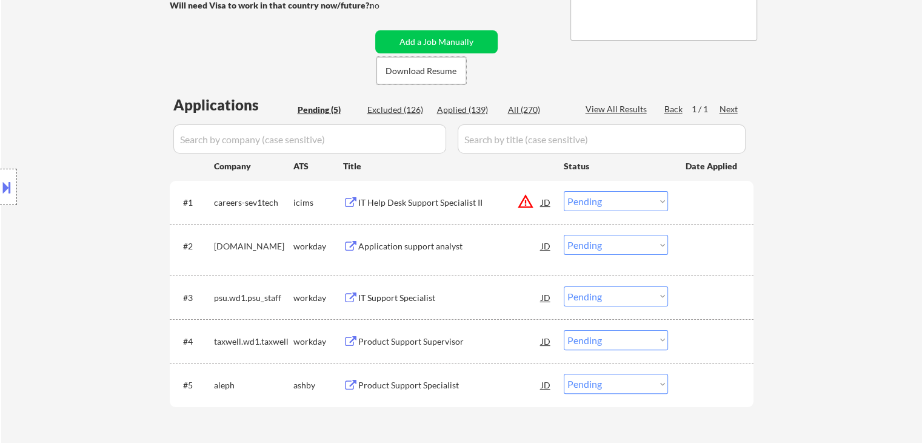
scroll to position [424, 0]
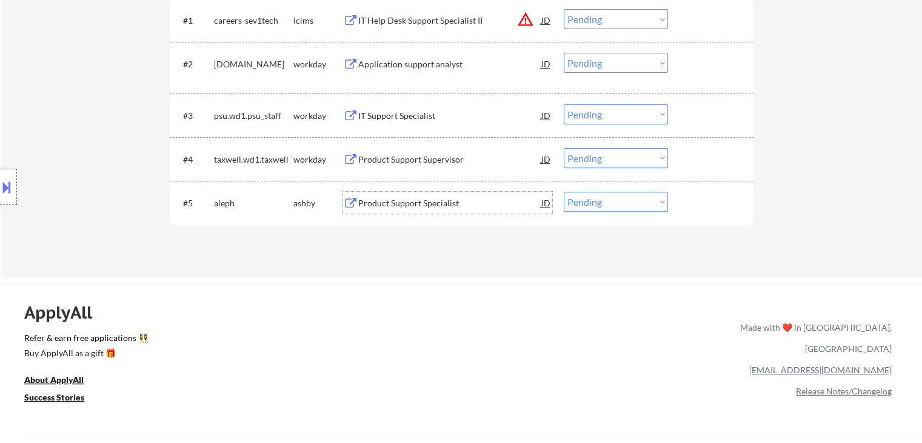
click at [419, 200] on div "Product Support Specialist" at bounding box center [449, 203] width 183 height 12
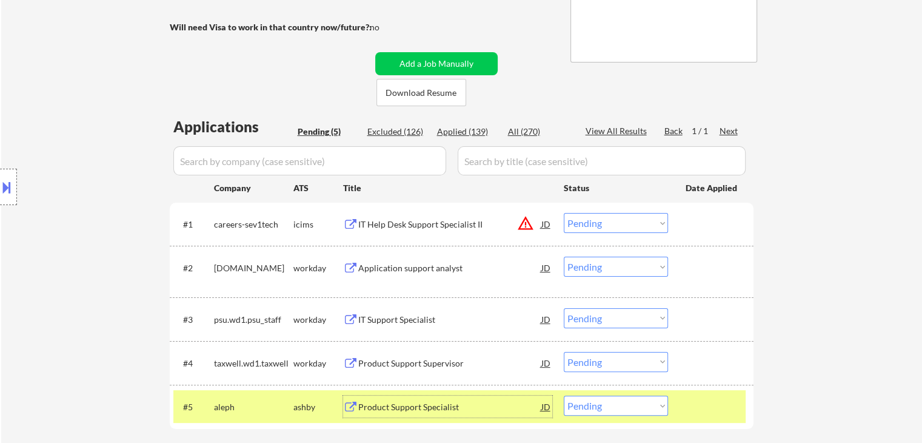
scroll to position [303, 0]
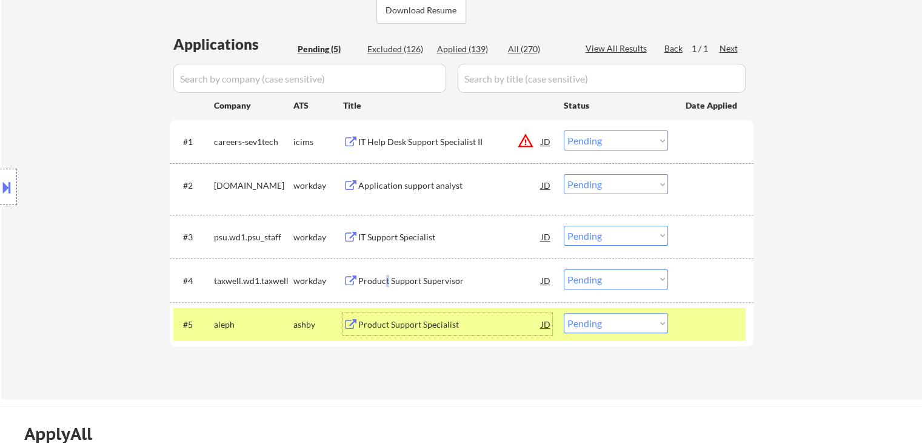
click at [388, 277] on div "Product Support Supervisor" at bounding box center [449, 281] width 183 height 12
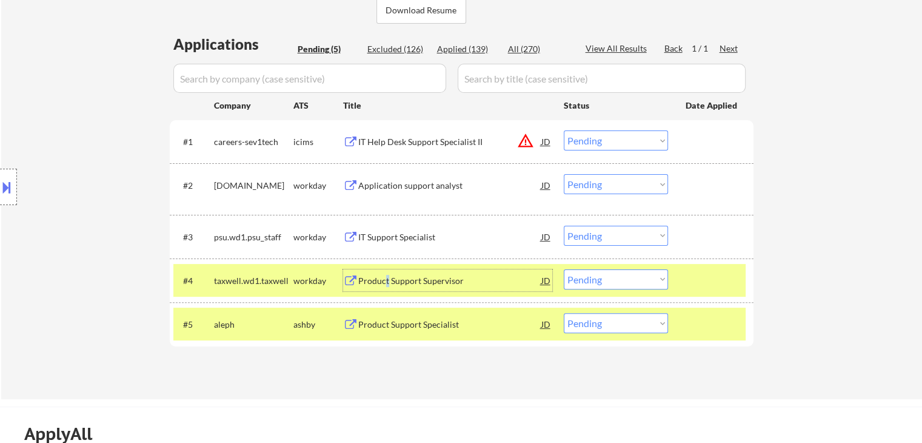
click at [609, 287] on select "Choose an option... Pending Applied Excluded (Questions) Excluded (Expired) Exc…" at bounding box center [616, 279] width 104 height 20
click at [564, 269] on select "Choose an option... Pending Applied Excluded (Questions) Excluded (Expired) Exc…" at bounding box center [616, 279] width 104 height 20
select select ""pending""
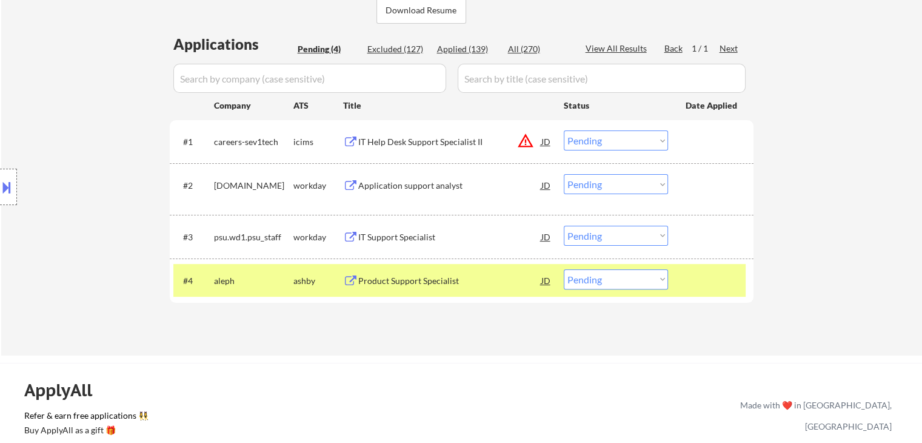
click at [317, 284] on div "ashby" at bounding box center [318, 281] width 50 height 12
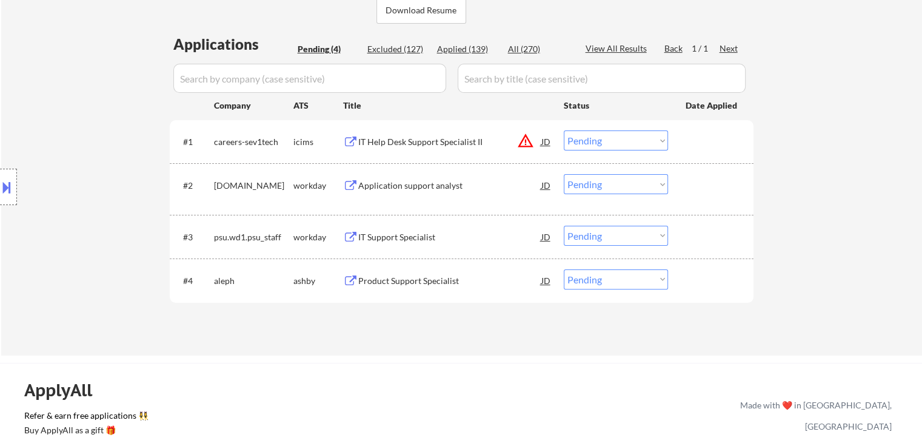
click at [389, 233] on div "IT Support Specialist" at bounding box center [449, 237] width 183 height 12
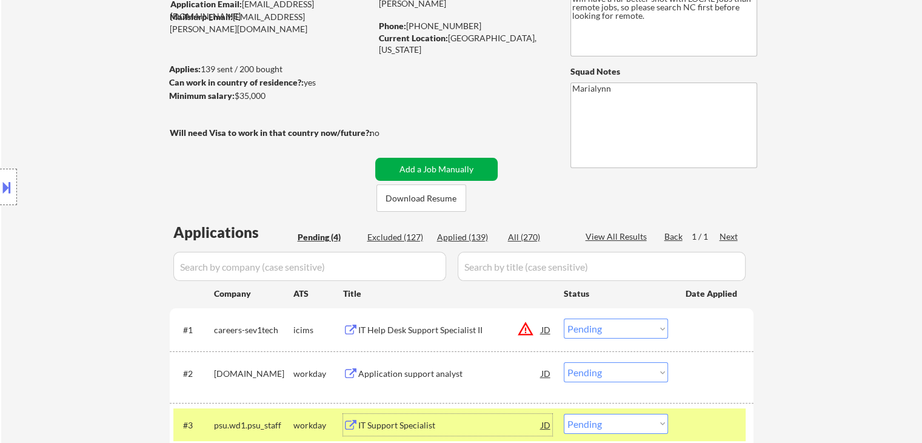
scroll to position [0, 0]
